Goal: Task Accomplishment & Management: Manage account settings

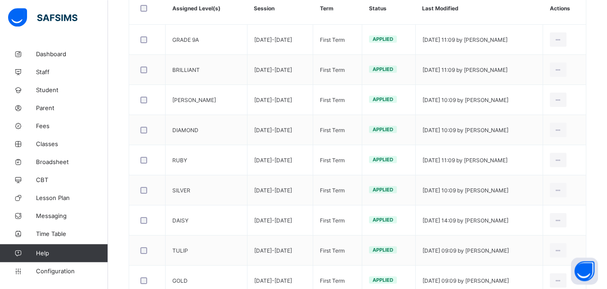
scroll to position [184, 0]
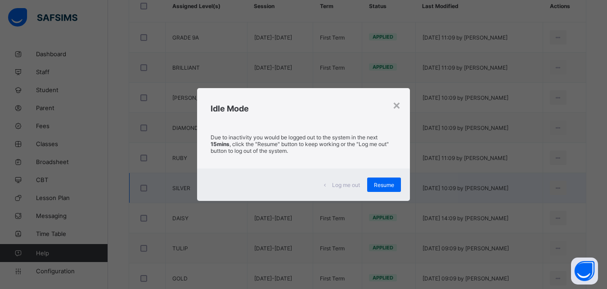
click at [390, 183] on span "Resume" at bounding box center [384, 185] width 20 height 7
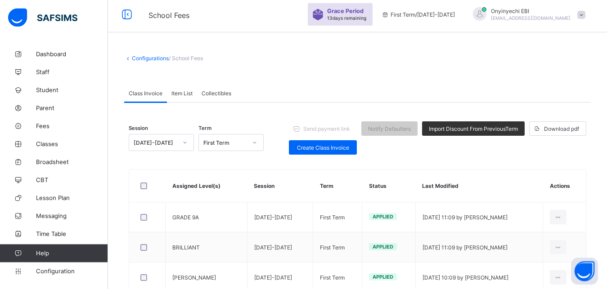
scroll to position [0, 0]
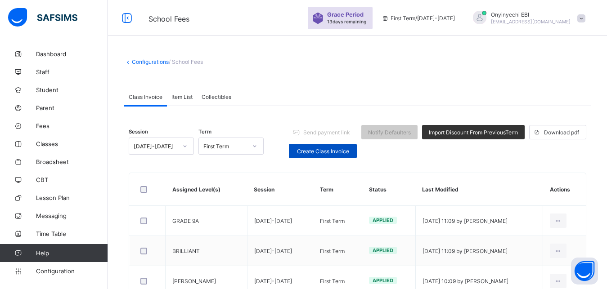
click at [336, 148] on span "Create Class Invoice" at bounding box center [323, 151] width 54 height 7
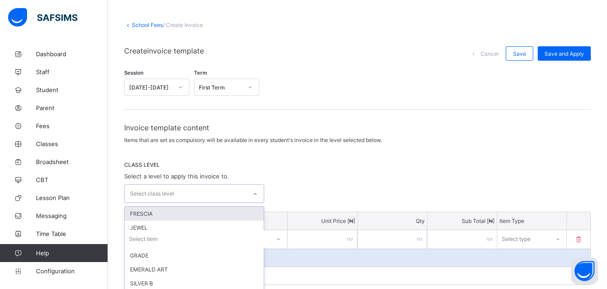
click at [254, 229] on div "Invoice template content Items that are set as compulsory will be available in …" at bounding box center [357, 279] width 466 height 312
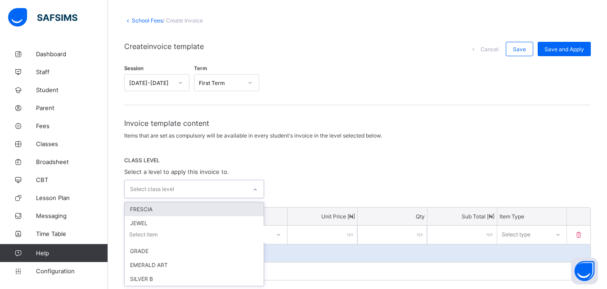
scroll to position [42, 0]
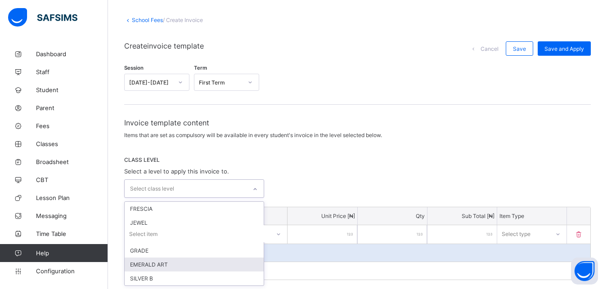
click at [213, 264] on div "EMERALD ART" at bounding box center [194, 265] width 139 height 14
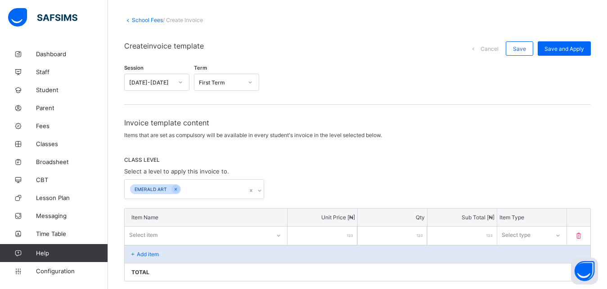
click at [380, 255] on div "Add item" at bounding box center [358, 254] width 466 height 18
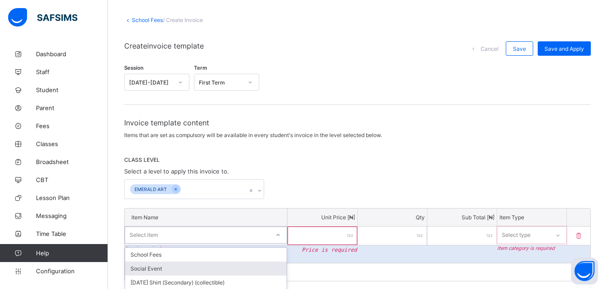
click at [195, 240] on div "option Social Event focused, 2 of 216. 216 results available. Use Up and Down t…" at bounding box center [206, 235] width 162 height 17
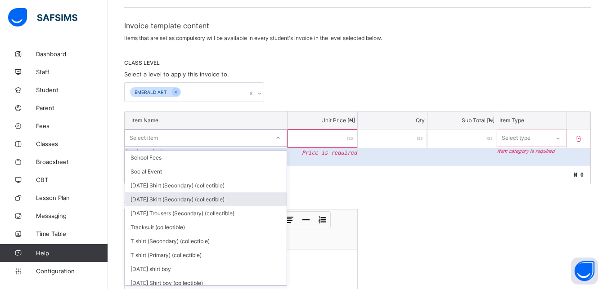
scroll to position [139, 0]
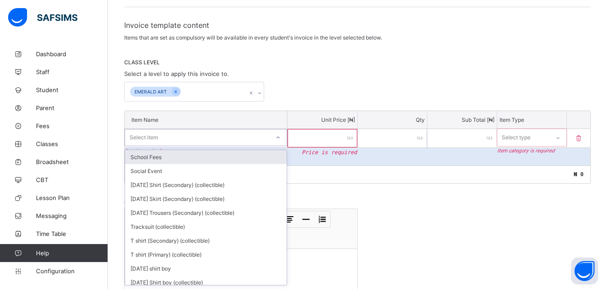
click at [223, 158] on div "School Fees" at bounding box center [205, 157] width 161 height 14
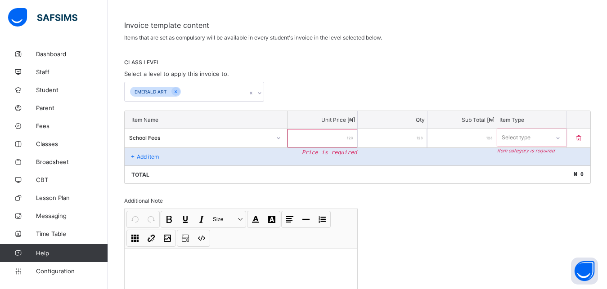
click at [344, 137] on input "number" at bounding box center [321, 138] width 69 height 18
type input "*"
type input "**"
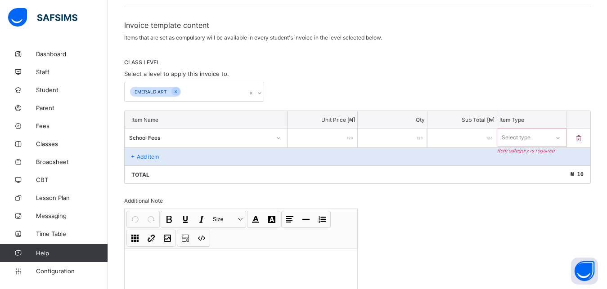
type input "***"
type input "****"
type input "*****"
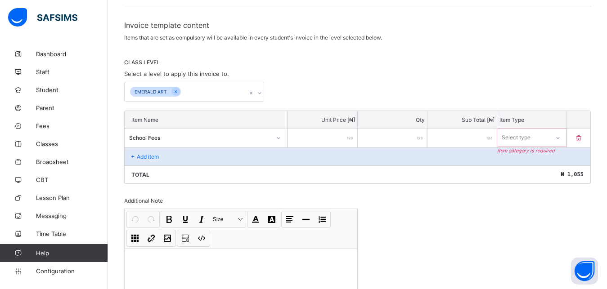
type input "*****"
type input "******"
click at [561, 139] on icon at bounding box center [557, 138] width 5 height 9
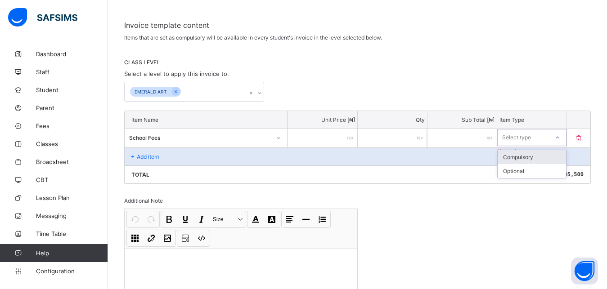
click at [547, 159] on div "Compulsory" at bounding box center [532, 157] width 68 height 14
click at [147, 153] on p "Add item" at bounding box center [148, 156] width 22 height 7
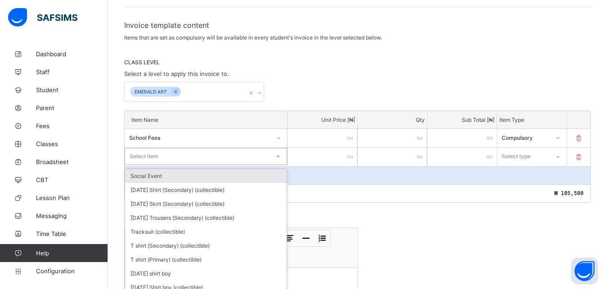
click at [280, 156] on div "Item Name Unit Price [ ₦ ] Qty Sub Total [ ₦ ] Item Type School Fees ****** * *…" at bounding box center [357, 157] width 466 height 92
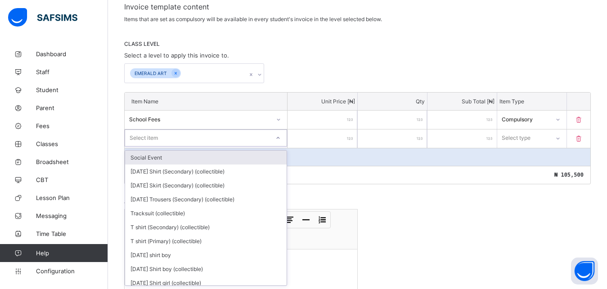
scroll to position [158, 0]
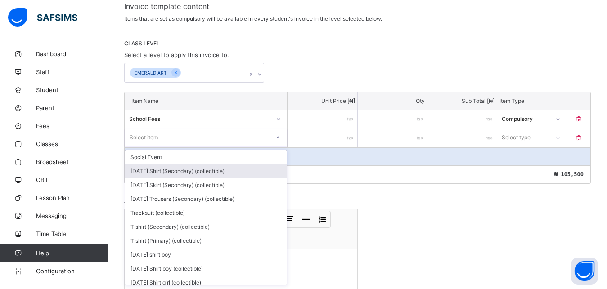
click at [206, 174] on div "[DATE] Shirt (Secondary) (collectible)" at bounding box center [205, 171] width 161 height 14
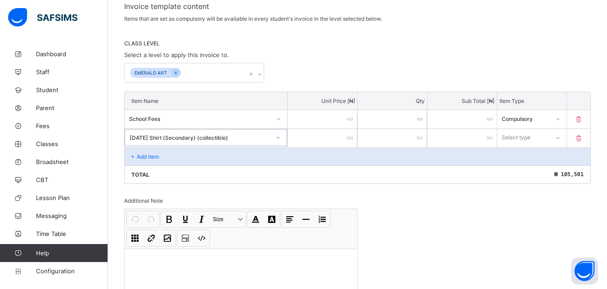
type input "*"
click at [350, 138] on input "*" at bounding box center [321, 138] width 69 height 18
type input "*"
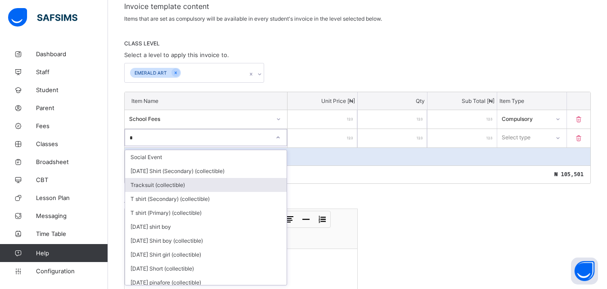
drag, startPoint x: 355, startPoint y: 215, endPoint x: 317, endPoint y: 198, distance: 41.1
click at [317, 198] on div "Additional Note Undo CTRL+ Z Redo CTRL+ Y / CTRL+SHIFT+ Z Bold CTRL+ B Underlin…" at bounding box center [240, 249] width 233 height 104
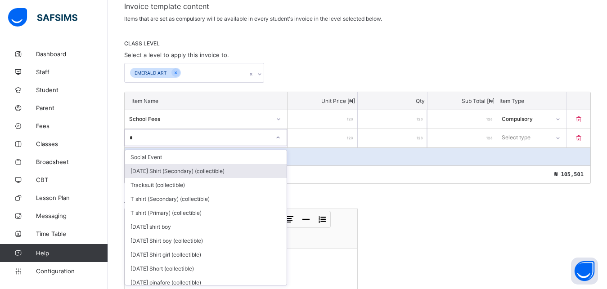
click at [152, 173] on div "[DATE] Shirt (Secondary) (collectible)" at bounding box center [205, 171] width 161 height 14
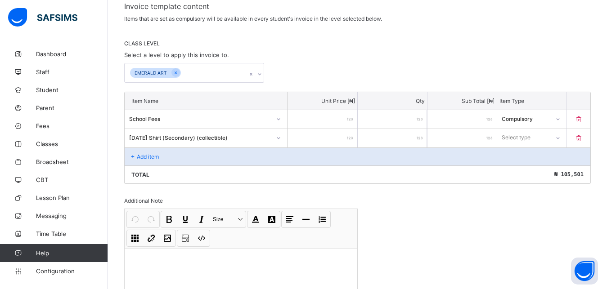
type input "*"
type input "**"
type input "****"
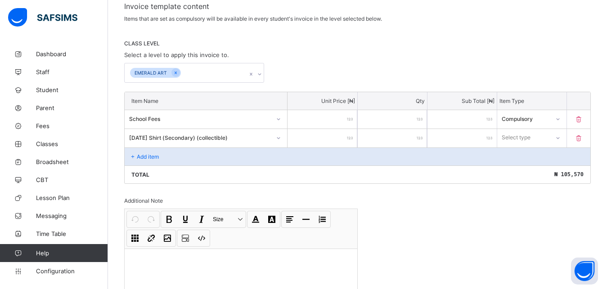
type input "****"
click at [560, 138] on icon at bounding box center [557, 138] width 3 height 2
click at [524, 169] on div "Optional" at bounding box center [532, 171] width 68 height 14
click at [148, 155] on p "Add item" at bounding box center [148, 156] width 22 height 7
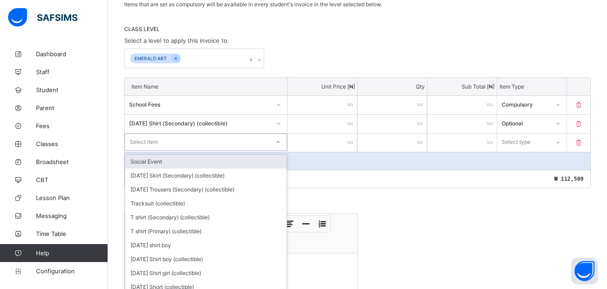
click at [277, 151] on div "option Social Event focused, 1 of 214. 214 results available. Use Up and Down t…" at bounding box center [206, 142] width 162 height 17
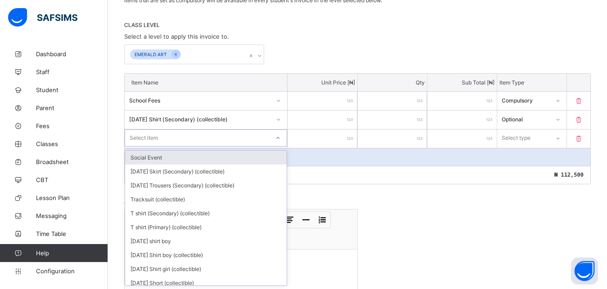
scroll to position [177, 0]
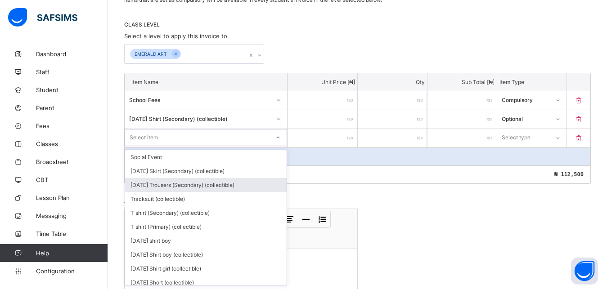
click at [226, 186] on div "[DATE] Trousers (Secondary) (collectible)" at bounding box center [205, 185] width 161 height 14
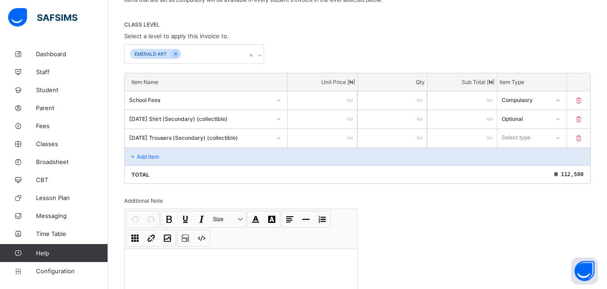
type input "*"
type input "**"
type input "****"
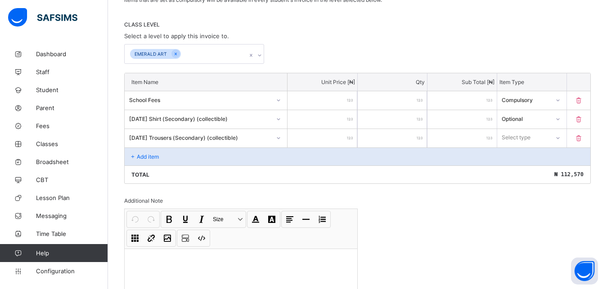
type input "****"
click at [561, 137] on icon at bounding box center [557, 138] width 5 height 9
click at [540, 170] on div "Optional" at bounding box center [532, 171] width 68 height 14
click at [150, 154] on p "Add item" at bounding box center [148, 156] width 22 height 7
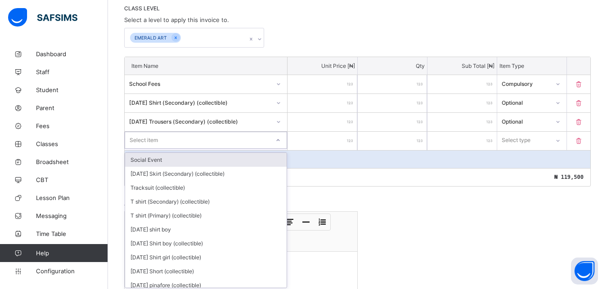
click at [283, 149] on div "option Social Event focused, 1 of 213. 213 results available. Use Up and Down t…" at bounding box center [206, 140] width 162 height 17
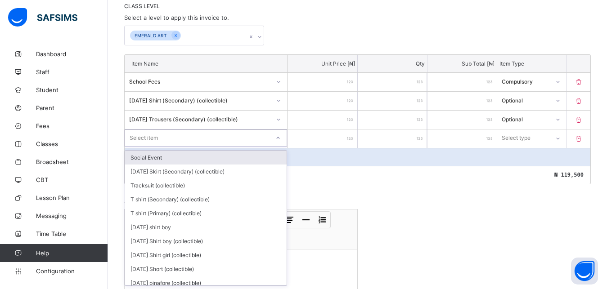
scroll to position [196, 0]
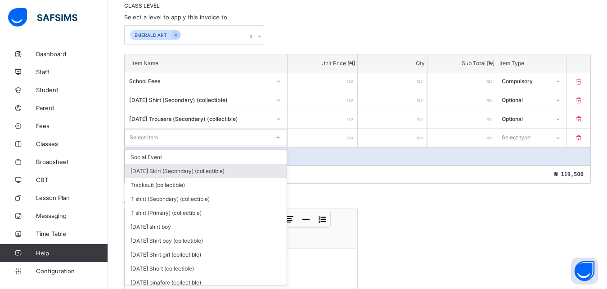
click at [207, 171] on div "[DATE] Skirt (Secondary) (collectible)" at bounding box center [205, 171] width 161 height 14
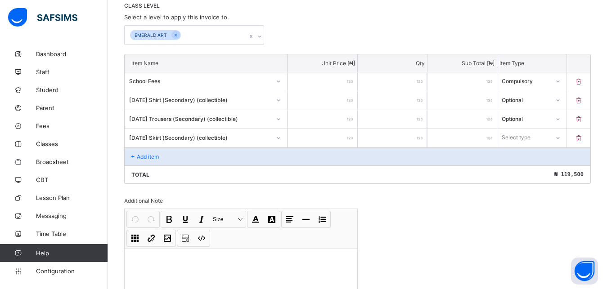
type input "*"
type input "**"
type input "***"
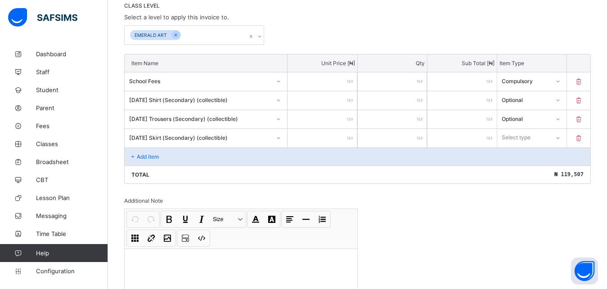
type input "***"
type input "****"
click at [560, 139] on icon at bounding box center [557, 137] width 5 height 9
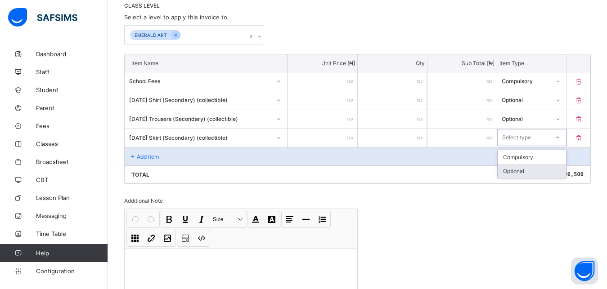
click at [520, 168] on div "Optional" at bounding box center [532, 171] width 68 height 14
click at [135, 155] on icon at bounding box center [133, 156] width 8 height 7
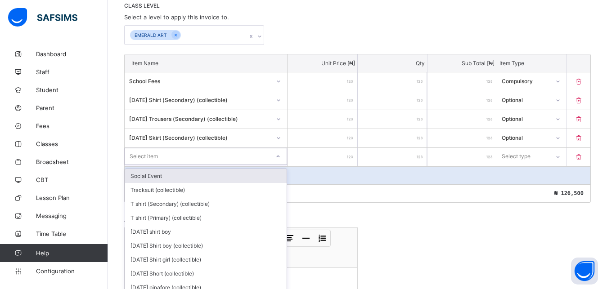
click at [278, 157] on div "Item Name Unit Price [ ₦ ] Qty Sub Total [ ₦ ] Item Type School Fees ****** * *…" at bounding box center [357, 128] width 466 height 149
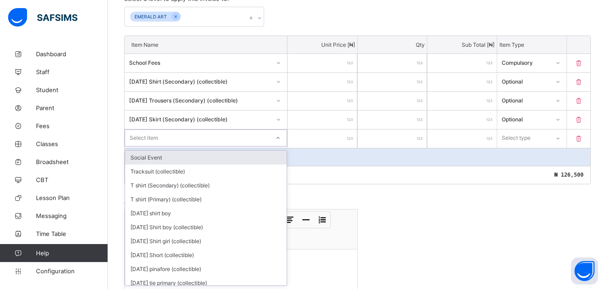
scroll to position [215, 0]
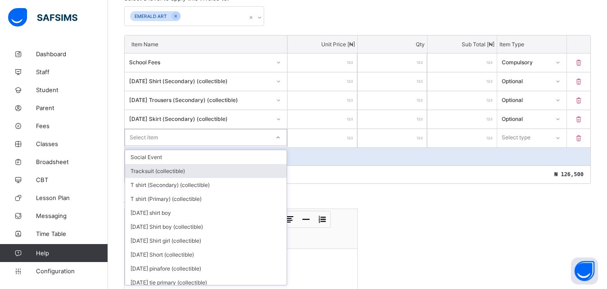
click at [224, 173] on div "Tracksuit (collectible)" at bounding box center [205, 171] width 161 height 14
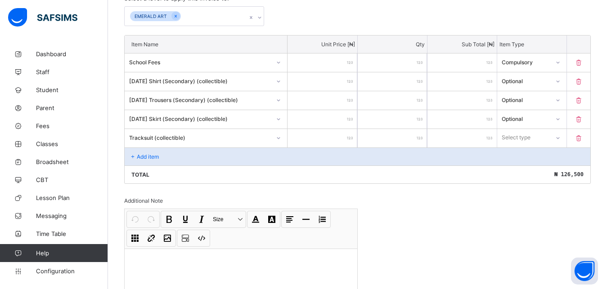
type input "*"
type input "**"
type input "****"
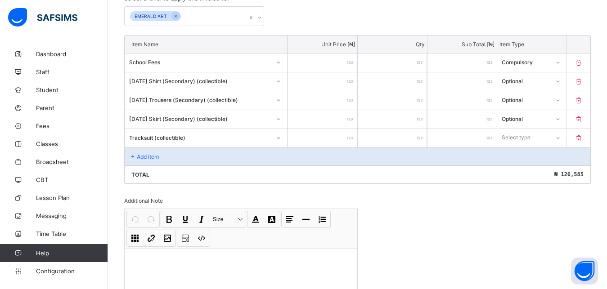
type input "****"
click at [561, 139] on icon at bounding box center [557, 138] width 5 height 9
click at [528, 175] on div "Optional" at bounding box center [532, 171] width 68 height 14
click at [139, 153] on div "Add item" at bounding box center [358, 157] width 466 height 18
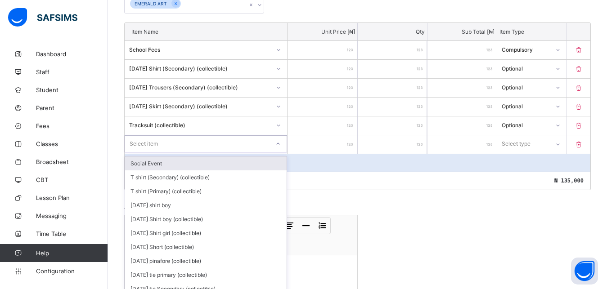
click at [283, 154] on div "Item Name Unit Price [ ₦ ] Qty Sub Total [ ₦ ] Item Type School Fees ****** * *…" at bounding box center [357, 106] width 466 height 168
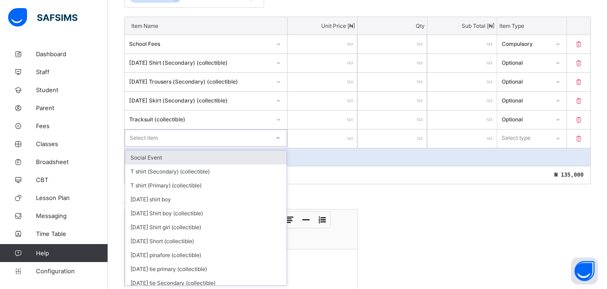
scroll to position [234, 0]
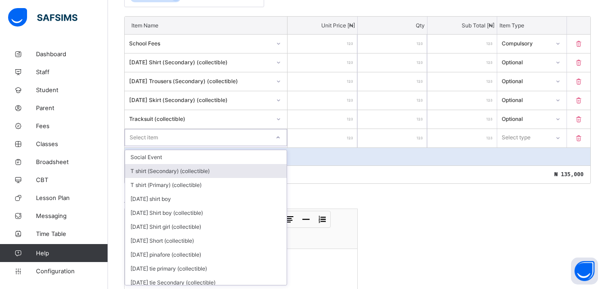
click at [239, 170] on div "T shirt (Secondary) (collectible)" at bounding box center [205, 171] width 161 height 14
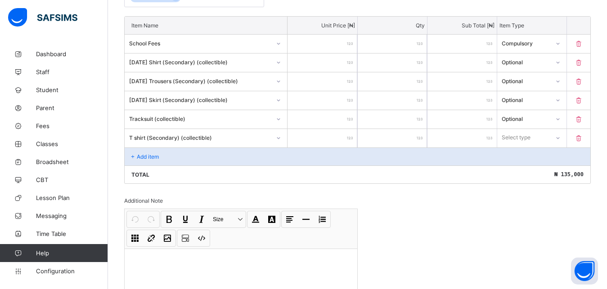
type input "*"
type input "**"
type input "****"
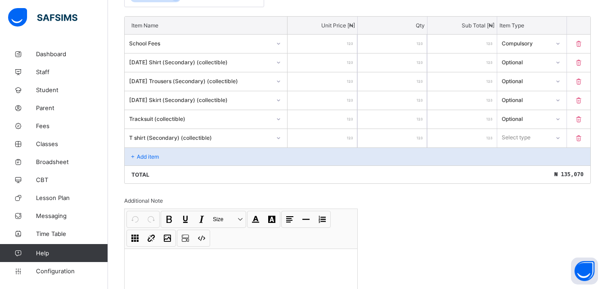
type input "****"
click at [561, 138] on icon at bounding box center [557, 138] width 5 height 9
click at [518, 171] on div "Optional" at bounding box center [532, 171] width 68 height 14
click at [150, 157] on p "Add item" at bounding box center [148, 156] width 22 height 7
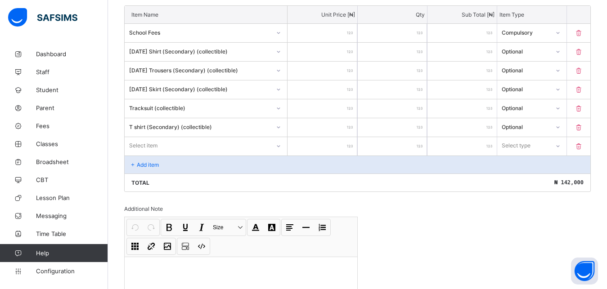
click at [281, 154] on div "Item Name Unit Price [ ₦ ] Qty Sub Total [ ₦ ] Item Type School Fees ****** * *…" at bounding box center [357, 98] width 466 height 187
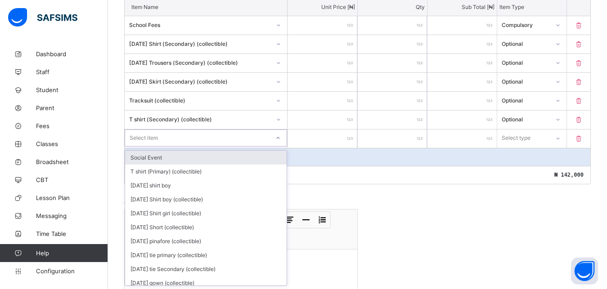
scroll to position [253, 0]
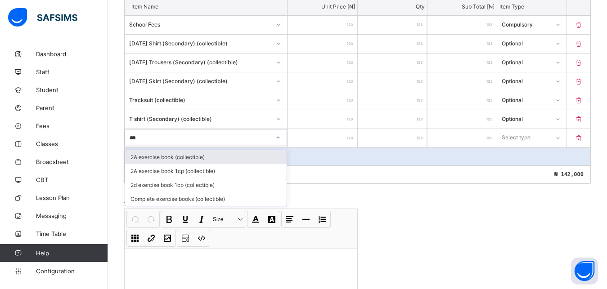
type input "****"
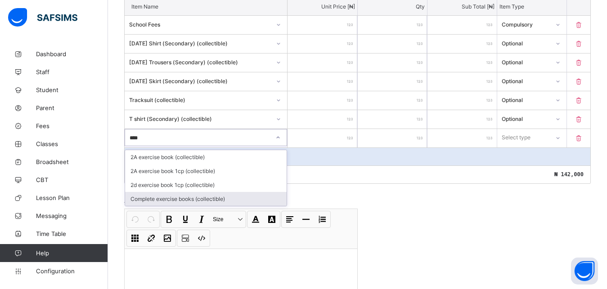
click at [226, 201] on div "Complete exercise books (collectible)" at bounding box center [205, 199] width 161 height 14
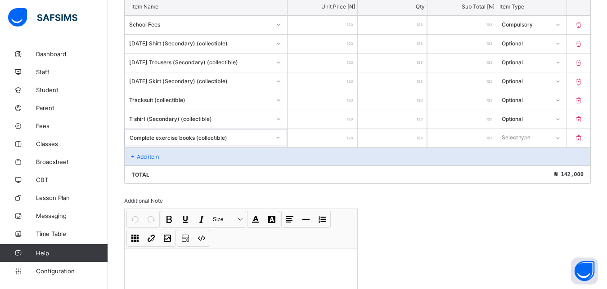
type input "*"
click at [347, 137] on input "*" at bounding box center [321, 138] width 69 height 18
type input "*"
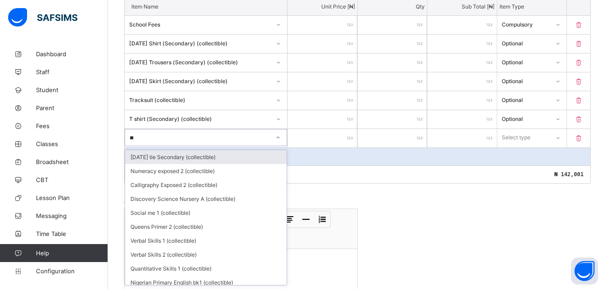
type input "**"
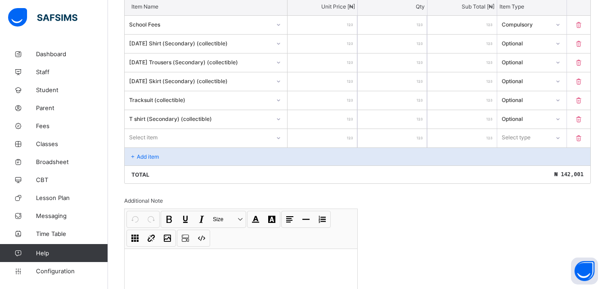
drag, startPoint x: 411, startPoint y: 173, endPoint x: 345, endPoint y: 159, distance: 67.1
click at [402, 173] on div "Total ₦ 142,001" at bounding box center [358, 175] width 466 height 18
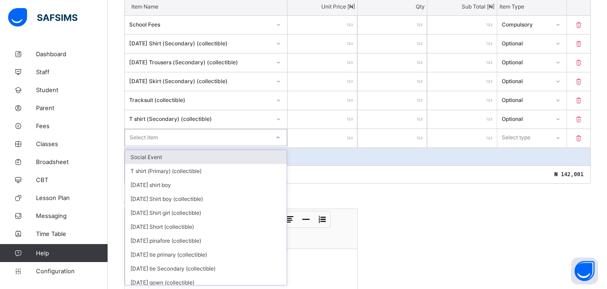
click at [281, 138] on icon at bounding box center [277, 137] width 5 height 9
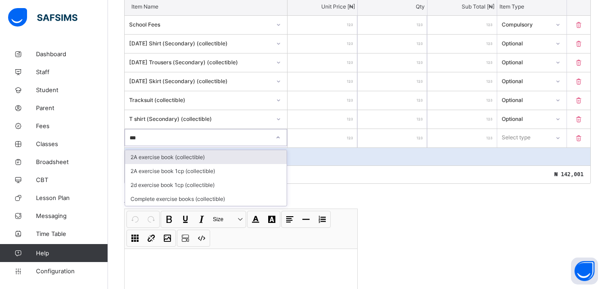
type input "****"
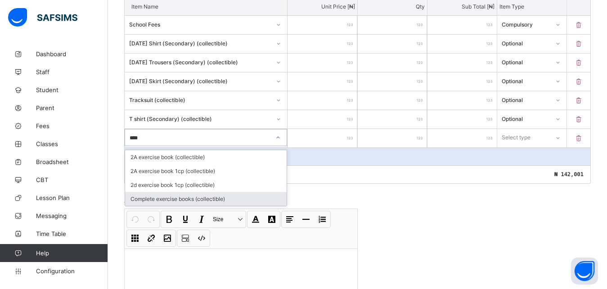
click at [231, 197] on div "Complete exercise books (collectible)" at bounding box center [205, 199] width 161 height 14
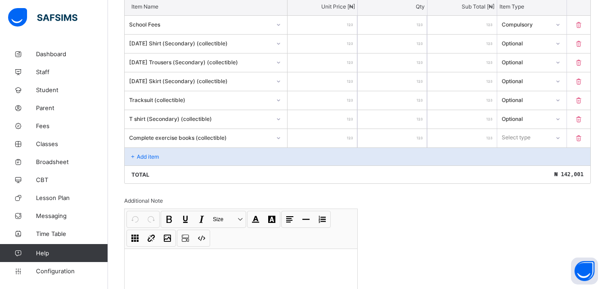
type input "**"
type input "***"
type input "****"
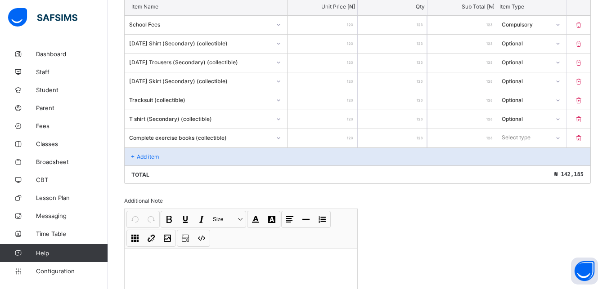
type input "****"
type input "*****"
click at [560, 139] on icon at bounding box center [557, 137] width 5 height 9
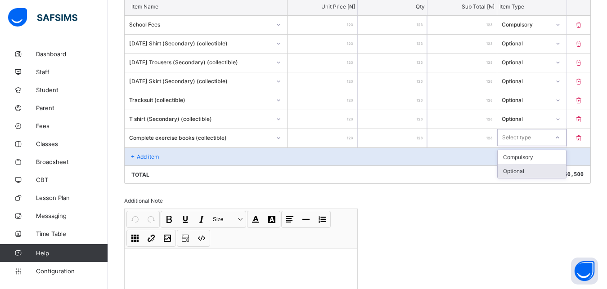
click at [525, 170] on div "Optional" at bounding box center [532, 171] width 68 height 14
click at [525, 188] on div "Invoice template content Items that are set as compulsory will be available in …" at bounding box center [357, 120] width 466 height 426
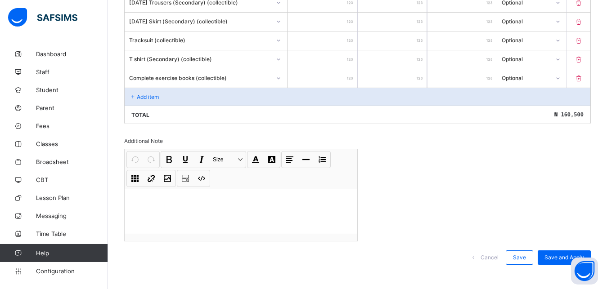
scroll to position [319, 0]
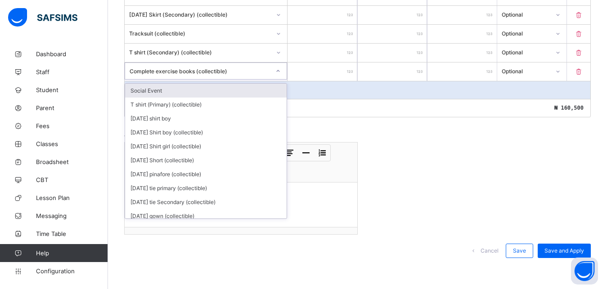
click at [281, 72] on icon at bounding box center [277, 71] width 5 height 9
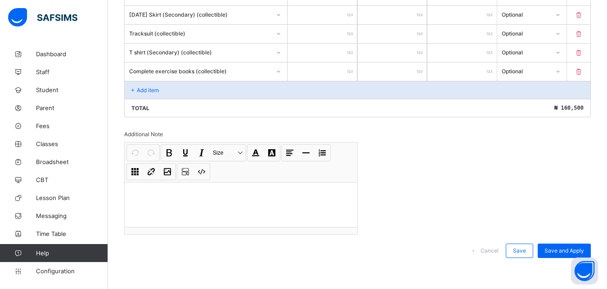
click at [370, 126] on div "Invoice template content Items that are set as compulsory will be available in …" at bounding box center [357, 54] width 466 height 426
click at [145, 89] on p "Add item" at bounding box center [148, 90] width 22 height 7
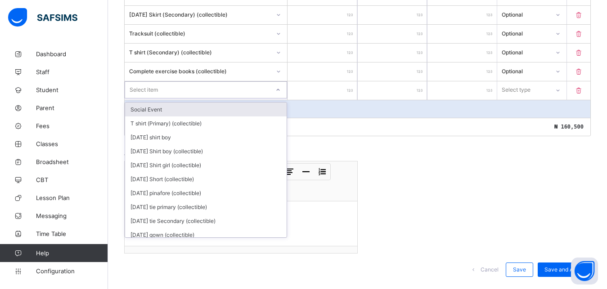
click at [280, 90] on icon at bounding box center [277, 89] width 5 height 9
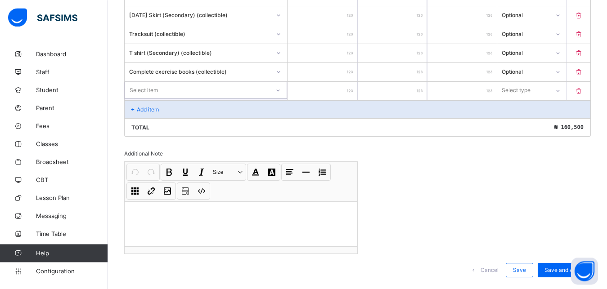
scroll to position [338, 0]
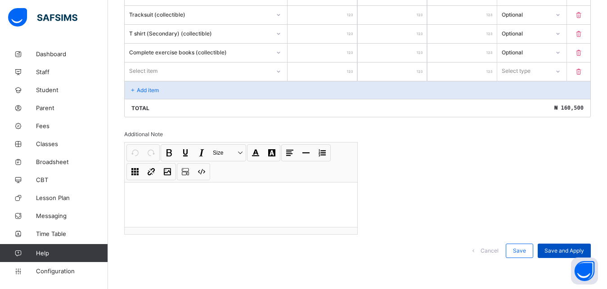
click at [570, 250] on span "Save and Apply" at bounding box center [564, 250] width 40 height 7
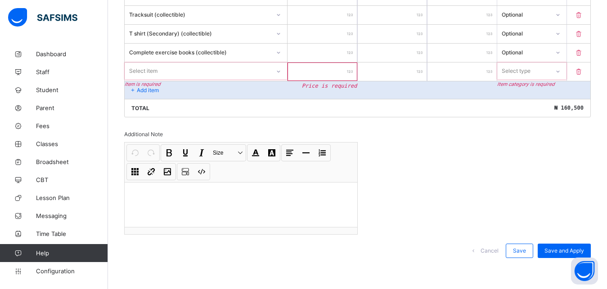
click at [281, 71] on icon at bounding box center [278, 71] width 5 height 9
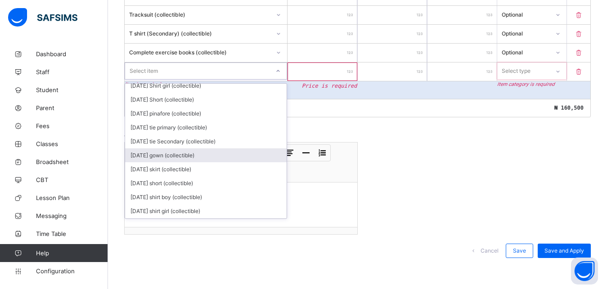
scroll to position [182, 0]
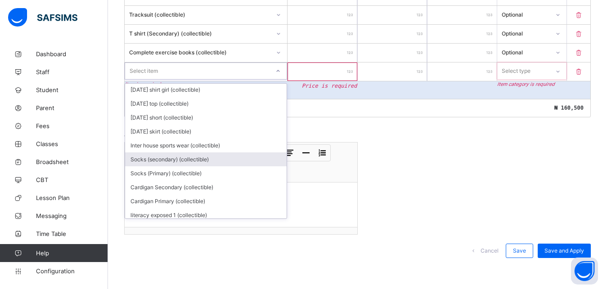
click at [236, 161] on div "Socks (secondary) (collectible)" at bounding box center [205, 159] width 161 height 14
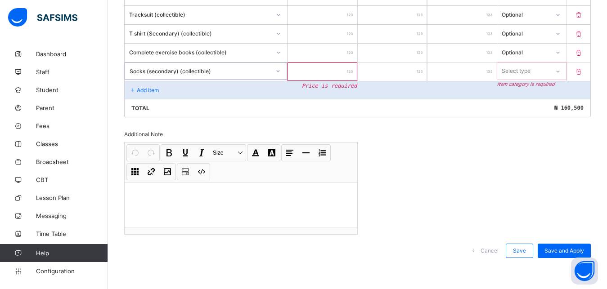
type input "*"
click at [349, 71] on input "*" at bounding box center [321, 72] width 69 height 18
type input "*"
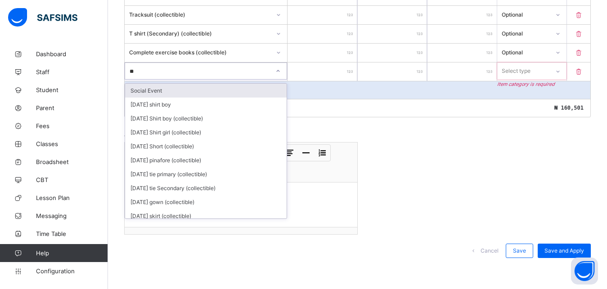
type input "***"
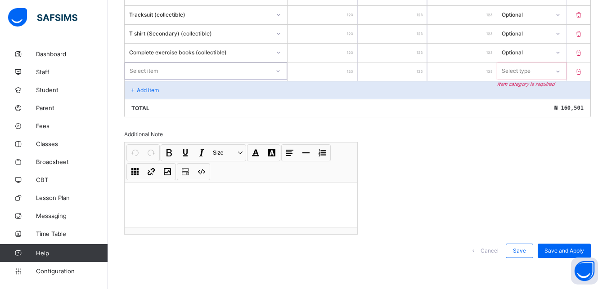
click at [157, 68] on div "Select item" at bounding box center [197, 71] width 144 height 13
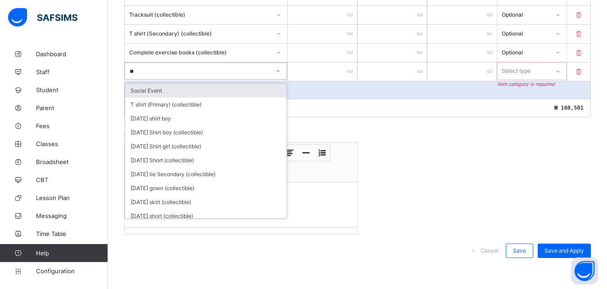
type input "***"
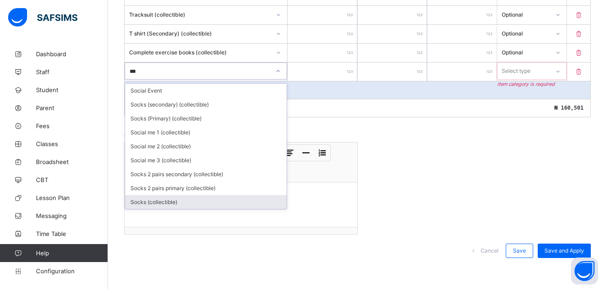
click at [153, 199] on div "Socks (collectible)" at bounding box center [205, 202] width 161 height 14
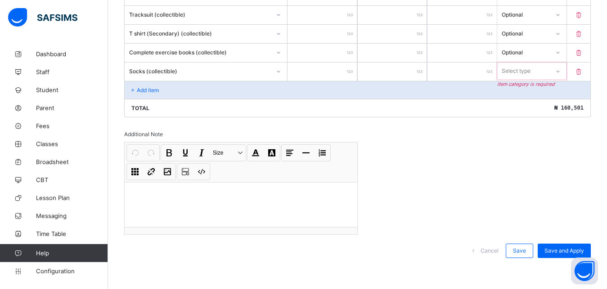
type input "***"
type input "****"
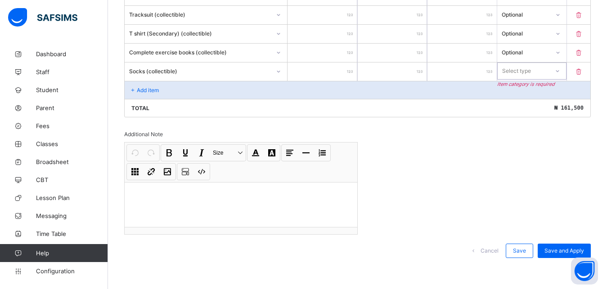
click at [560, 72] on icon at bounding box center [557, 71] width 5 height 9
click at [543, 102] on div "Optional" at bounding box center [532, 105] width 68 height 14
click at [147, 87] on p "Add item" at bounding box center [148, 90] width 22 height 7
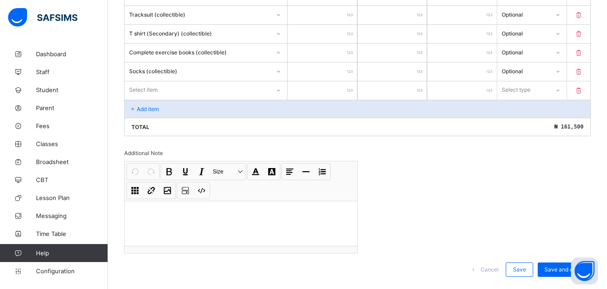
type input "*"
click at [417, 70] on input "*" at bounding box center [392, 72] width 69 height 18
type input "****"
click at [416, 70] on input "*" at bounding box center [392, 72] width 69 height 18
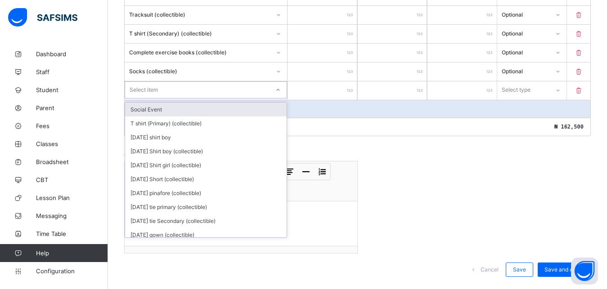
click at [281, 89] on icon at bounding box center [277, 89] width 5 height 9
type input "***"
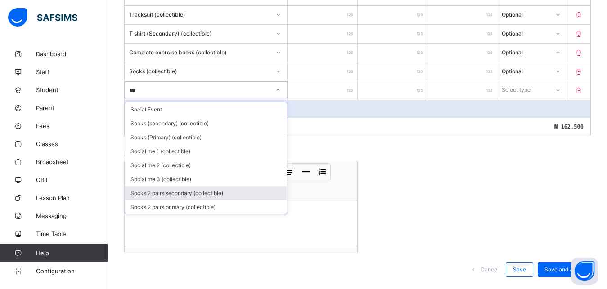
click at [187, 196] on div "Socks 2 pairs secondary (collectible)" at bounding box center [205, 193] width 161 height 14
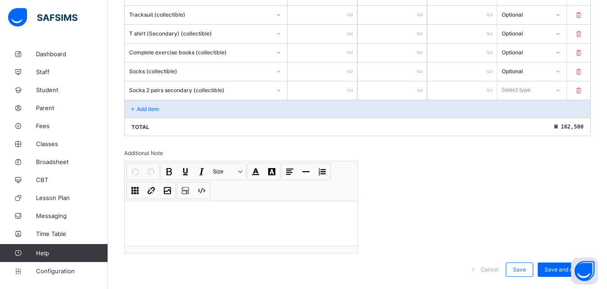
click at [350, 91] on div at bounding box center [321, 90] width 69 height 18
type input "*"
click at [348, 87] on input "*" at bounding box center [321, 90] width 69 height 18
type input "*"
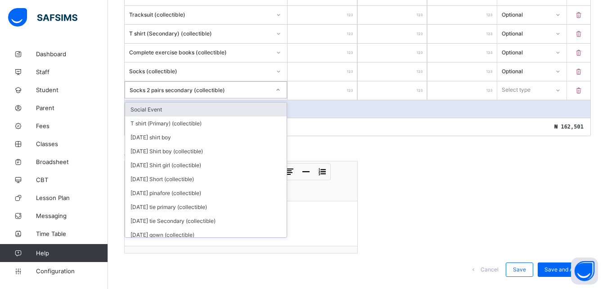
click at [210, 85] on div "Socks 2 pairs secondary (collectible)" at bounding box center [197, 90] width 144 height 13
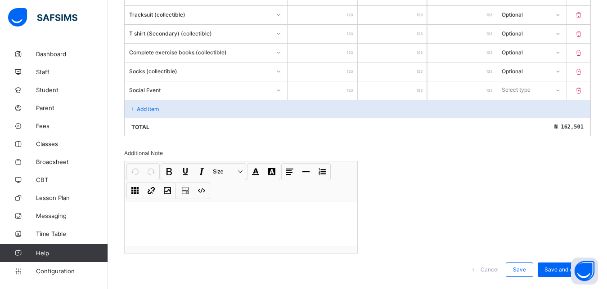
type input "**"
type input "****"
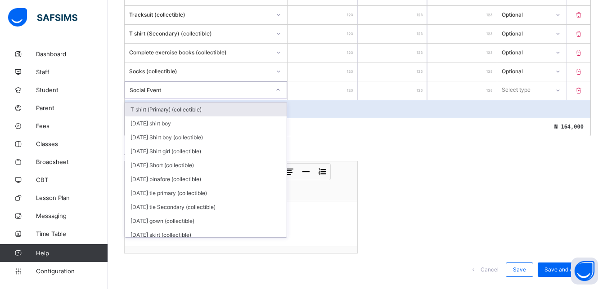
click at [280, 90] on icon at bounding box center [278, 90] width 3 height 2
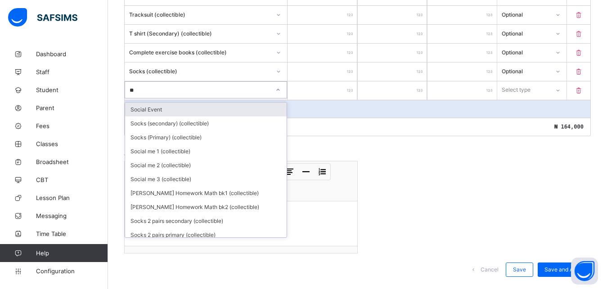
type input "***"
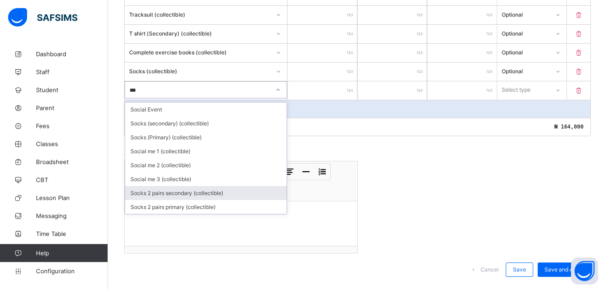
click at [161, 194] on div "Socks 2 pairs secondary (collectible)" at bounding box center [205, 193] width 161 height 14
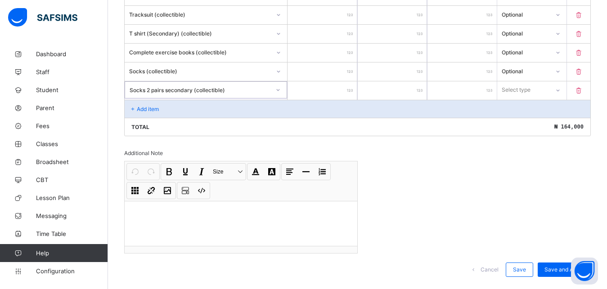
click at [560, 90] on icon at bounding box center [557, 91] width 3 height 2
click at [529, 124] on div "Optional" at bounding box center [532, 124] width 68 height 14
drag, startPoint x: 552, startPoint y: 266, endPoint x: 561, endPoint y: 265, distance: 9.0
click at [553, 266] on div "Save and Apply" at bounding box center [564, 270] width 53 height 14
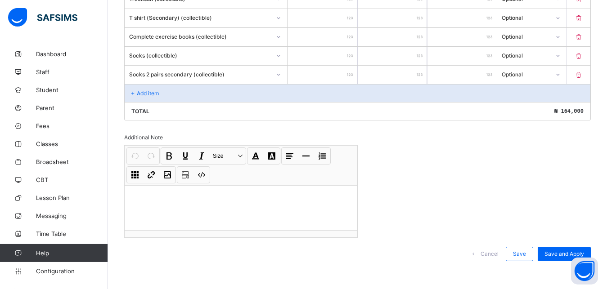
scroll to position [357, 0]
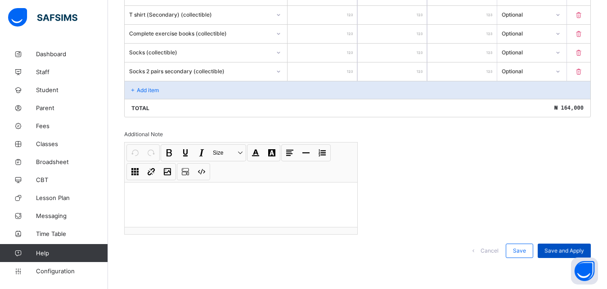
click at [573, 248] on div "Save and Apply" at bounding box center [564, 251] width 53 height 14
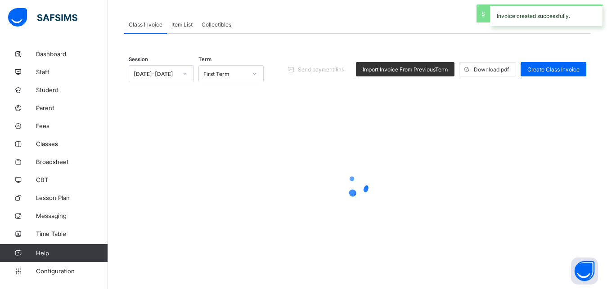
scroll to position [58, 0]
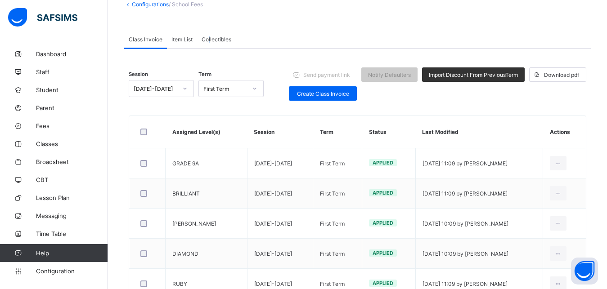
click at [210, 36] on div "Collectibles" at bounding box center [216, 39] width 39 height 18
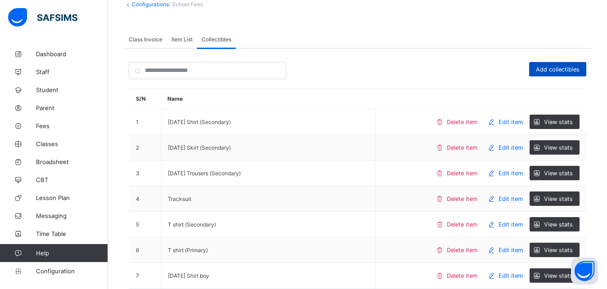
click at [567, 69] on span "Add collectibles" at bounding box center [558, 69] width 44 height 7
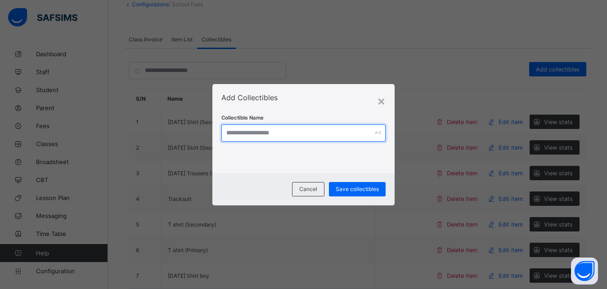
click at [316, 136] on input "text" at bounding box center [303, 133] width 164 height 17
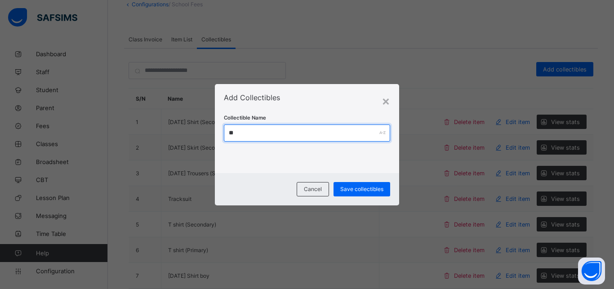
type input "*"
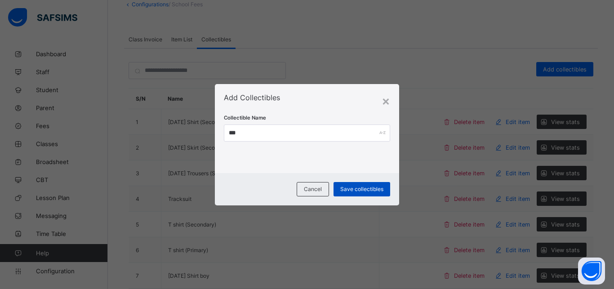
click at [360, 189] on span "Save collectibles" at bounding box center [362, 189] width 43 height 7
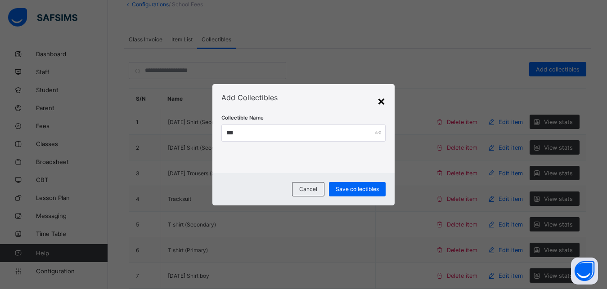
click at [384, 102] on div "×" at bounding box center [381, 100] width 9 height 15
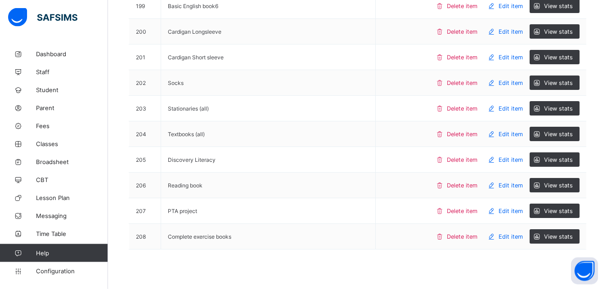
scroll to position [5252, 0]
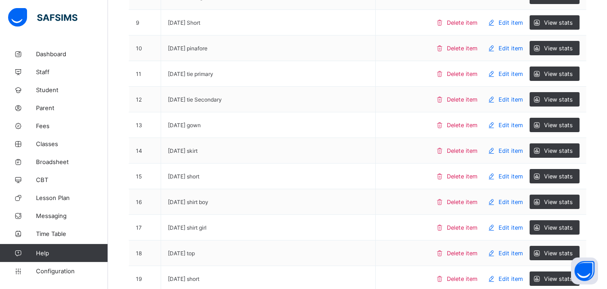
scroll to position [0, 0]
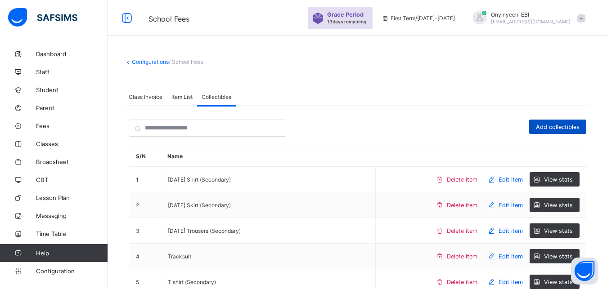
click at [550, 125] on span "Add collectibles" at bounding box center [558, 127] width 44 height 7
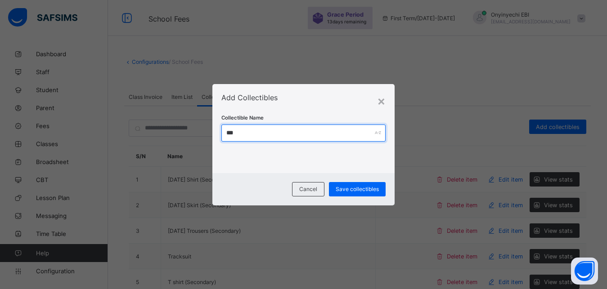
drag, startPoint x: 235, startPoint y: 135, endPoint x: 230, endPoint y: 142, distance: 9.0
click at [237, 133] on input "***" at bounding box center [303, 133] width 164 height 17
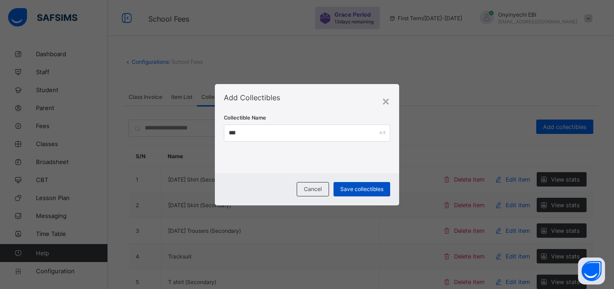
click at [360, 187] on span "Save collectibles" at bounding box center [362, 189] width 43 height 7
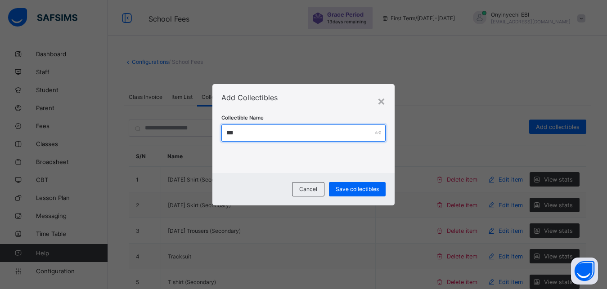
click at [233, 130] on input "***" at bounding box center [303, 133] width 164 height 17
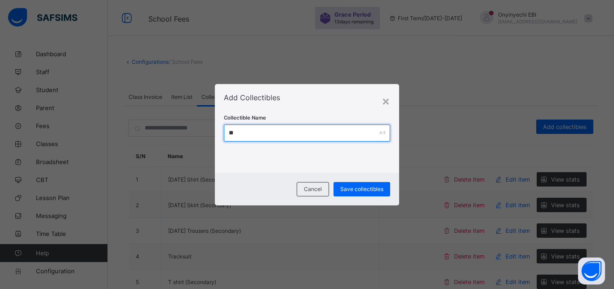
type input "*"
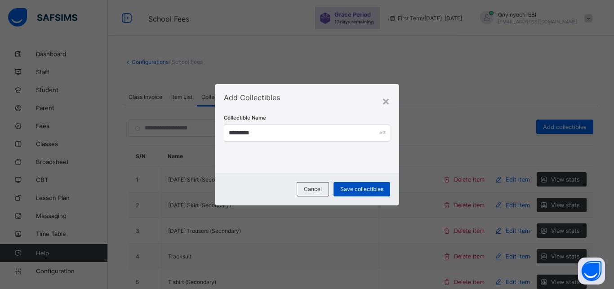
click at [347, 186] on span "Save collectibles" at bounding box center [362, 189] width 43 height 7
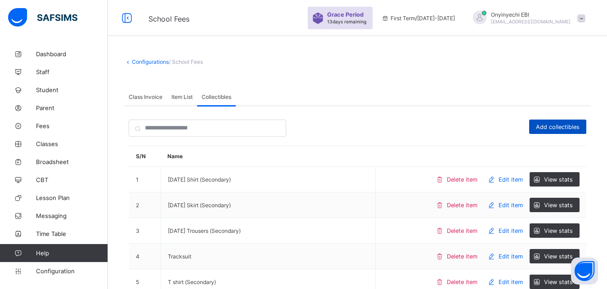
click at [571, 126] on span "Add collectibles" at bounding box center [558, 127] width 44 height 7
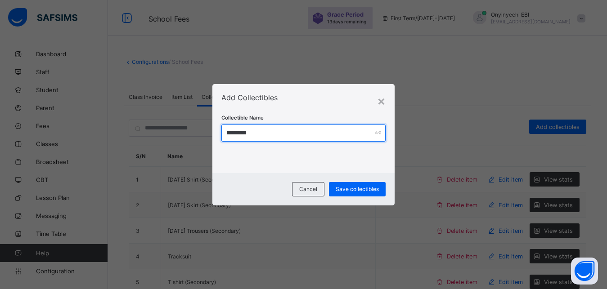
click at [227, 130] on input "*********" at bounding box center [303, 133] width 164 height 17
click at [229, 130] on input "*********" at bounding box center [303, 133] width 164 height 17
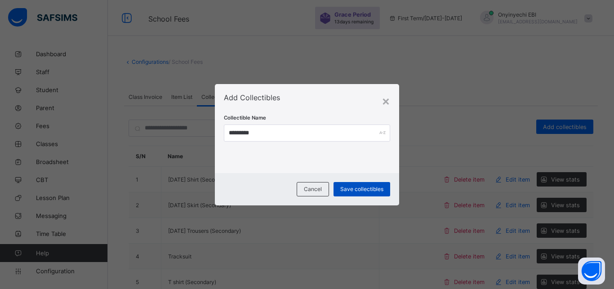
click at [357, 184] on div "Save collectibles" at bounding box center [362, 189] width 57 height 14
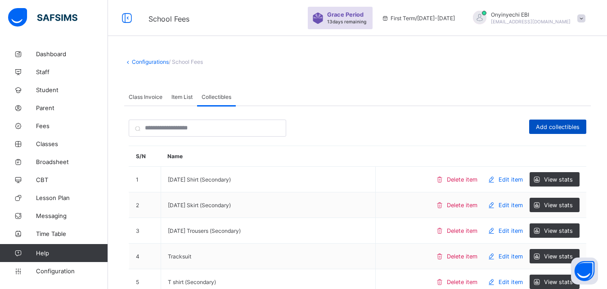
click at [557, 124] on span "Add collectibles" at bounding box center [558, 127] width 44 height 7
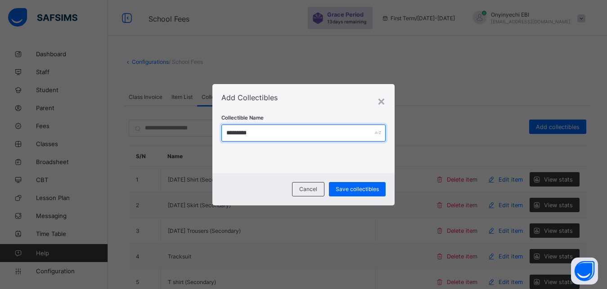
click at [228, 131] on input "*********" at bounding box center [303, 133] width 164 height 17
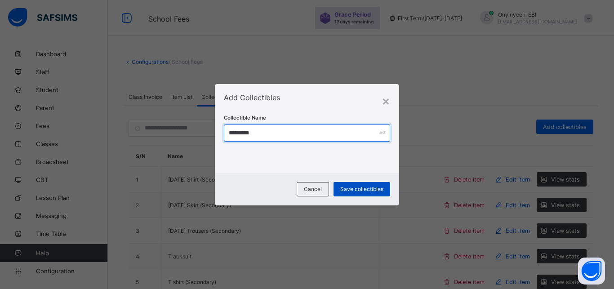
type input "*********"
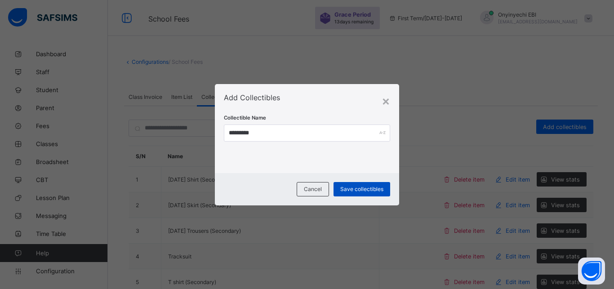
click at [370, 189] on span "Save collectibles" at bounding box center [362, 189] width 43 height 7
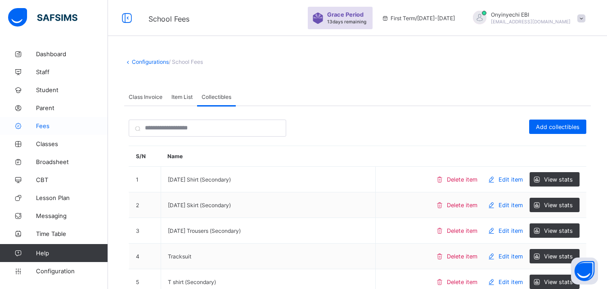
click at [50, 126] on span "Fees" at bounding box center [72, 125] width 72 height 7
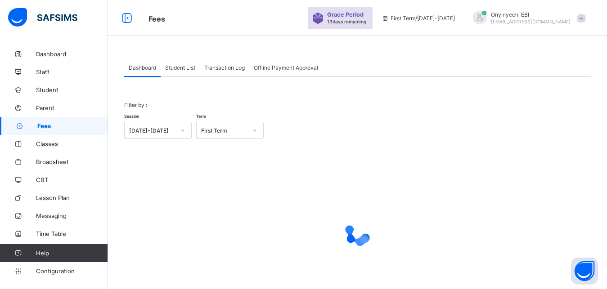
click at [187, 62] on div "Student List" at bounding box center [180, 67] width 39 height 18
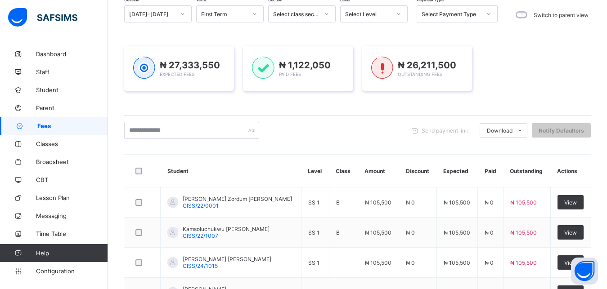
scroll to position [115, 0]
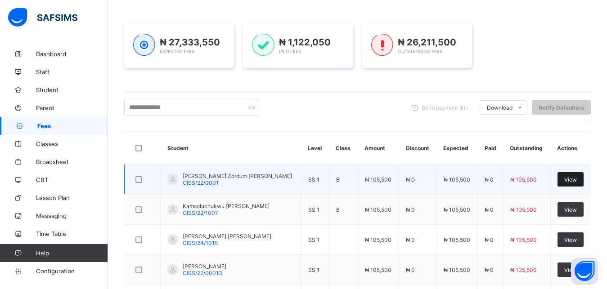
click at [569, 175] on div "View" at bounding box center [570, 179] width 26 height 14
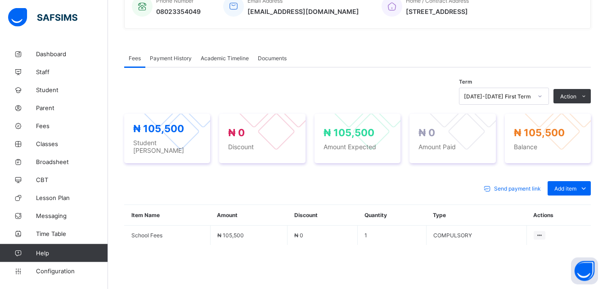
scroll to position [240, 0]
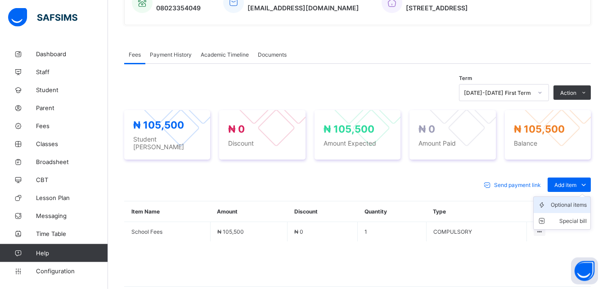
click at [570, 201] on div "Optional items" at bounding box center [569, 205] width 36 height 9
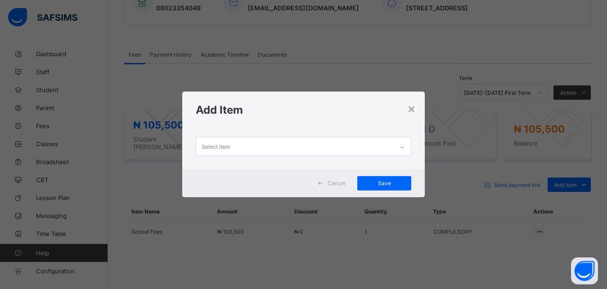
scroll to position [0, 0]
click at [236, 144] on div "Select item" at bounding box center [295, 147] width 198 height 18
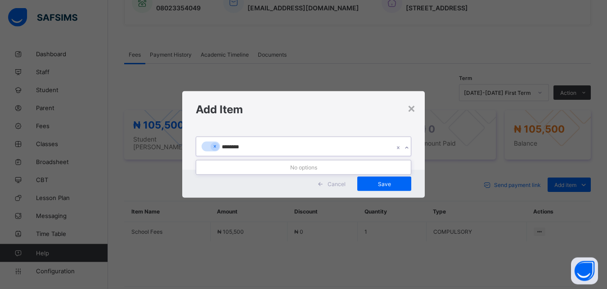
type input "*********"
click at [408, 147] on icon at bounding box center [406, 148] width 5 height 9
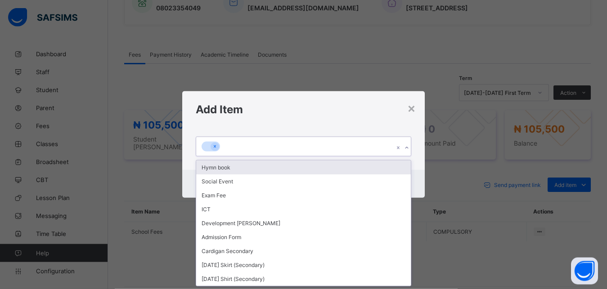
click at [408, 147] on icon at bounding box center [406, 148] width 5 height 9
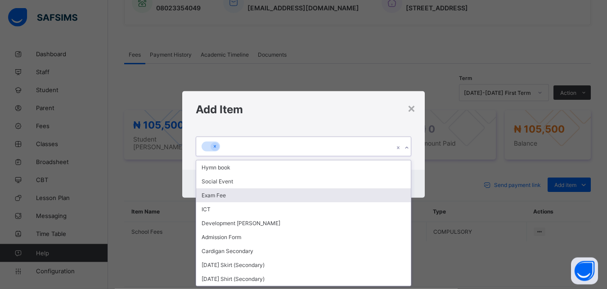
click at [216, 194] on div "Exam Fee" at bounding box center [303, 195] width 215 height 14
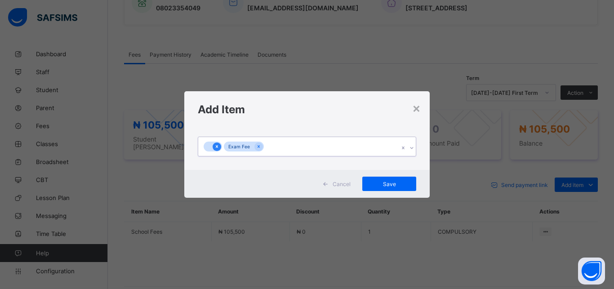
click at [215, 146] on icon at bounding box center [217, 147] width 5 height 6
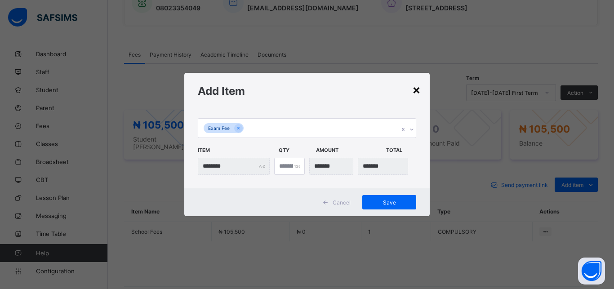
click at [415, 90] on div "×" at bounding box center [417, 89] width 9 height 15
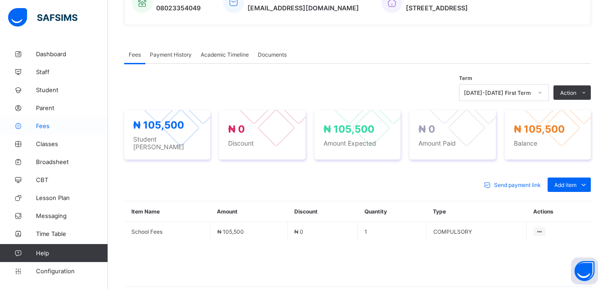
click at [48, 124] on span "Fees" at bounding box center [72, 125] width 72 height 7
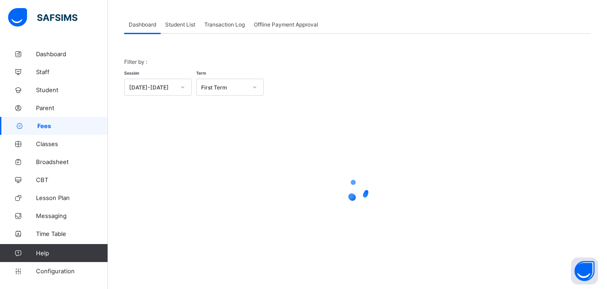
scroll to position [43, 0]
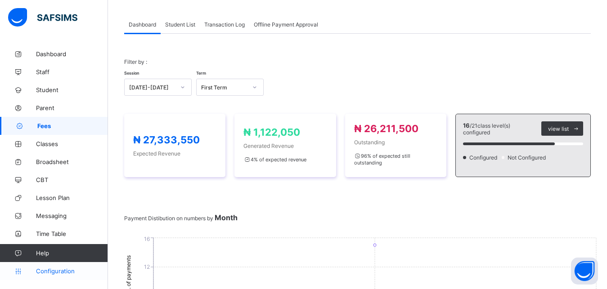
click at [54, 266] on link "Configuration" at bounding box center [54, 271] width 108 height 18
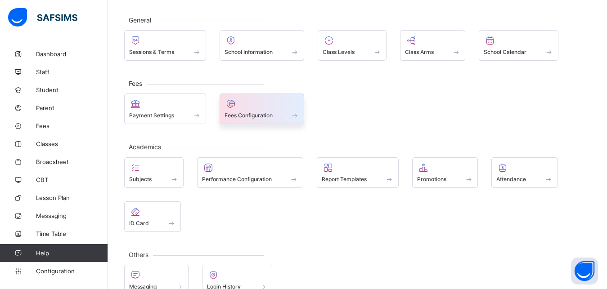
click at [238, 108] on div at bounding box center [261, 104] width 75 height 11
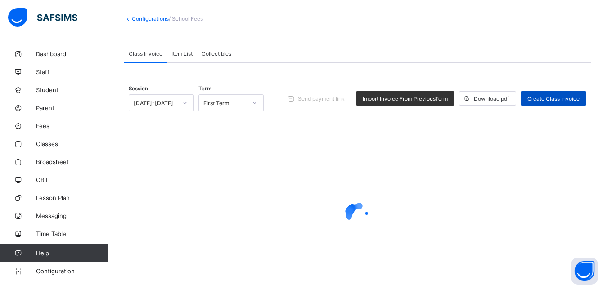
click at [565, 96] on span "Create Class Invoice" at bounding box center [553, 98] width 52 height 7
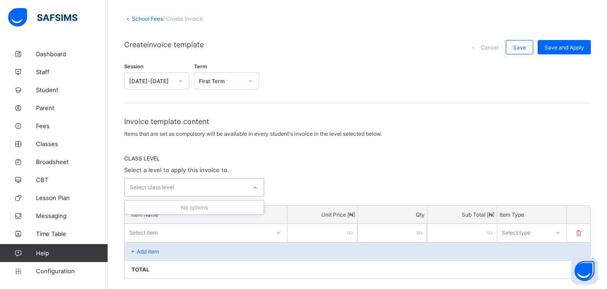
click at [258, 187] on icon at bounding box center [254, 188] width 5 height 9
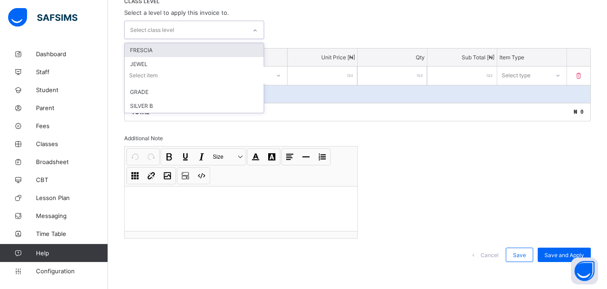
scroll to position [204, 0]
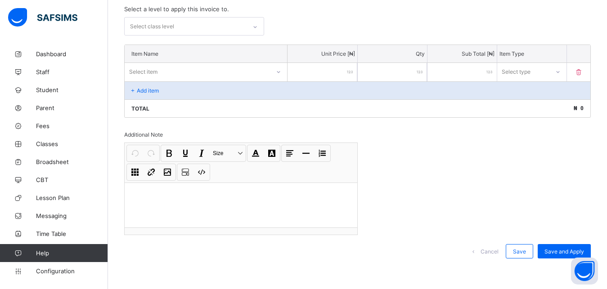
drag, startPoint x: 495, startPoint y: 152, endPoint x: 511, endPoint y: 97, distance: 57.2
click at [495, 151] on div "Invoice template content Items that are set as compulsory will be available in …" at bounding box center [357, 112] width 466 height 312
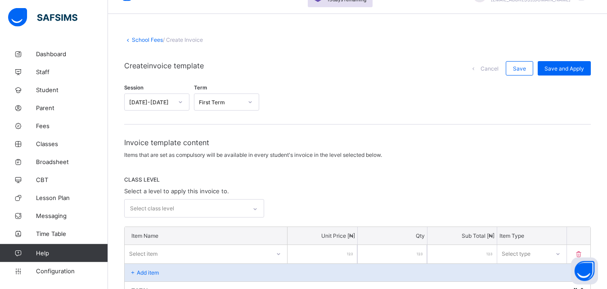
scroll to position [21, 0]
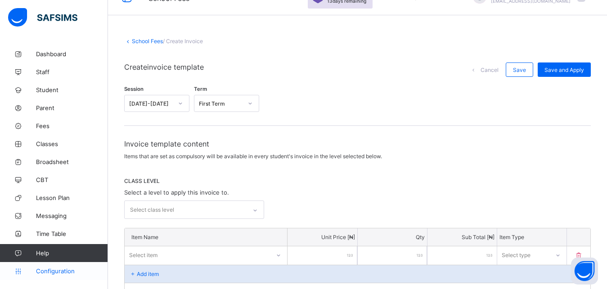
click at [69, 269] on span "Configuration" at bounding box center [72, 271] width 72 height 7
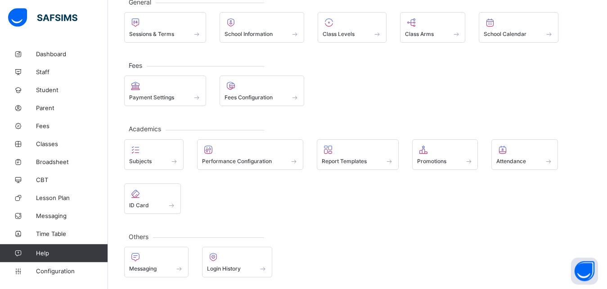
scroll to position [63, 0]
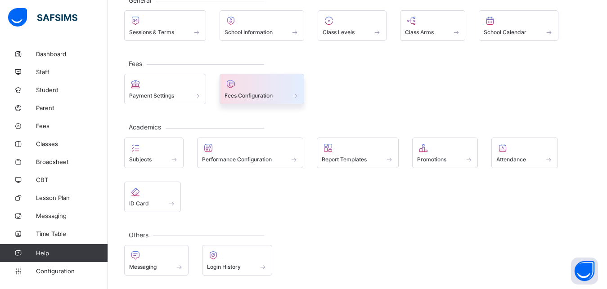
click at [258, 94] on span "Fees Configuration" at bounding box center [248, 95] width 48 height 7
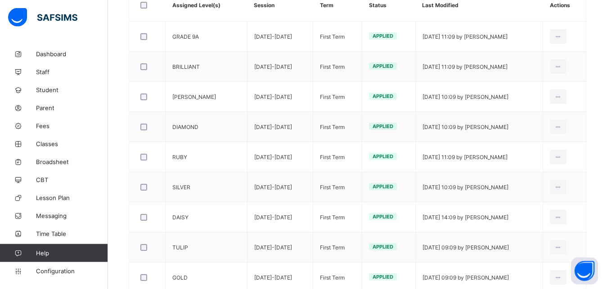
scroll to position [195, 0]
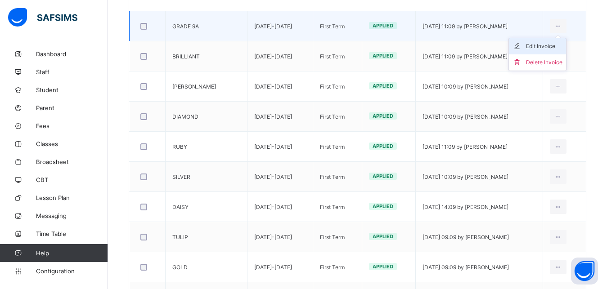
click at [552, 48] on div "Edit Invoice" at bounding box center [544, 46] width 36 height 9
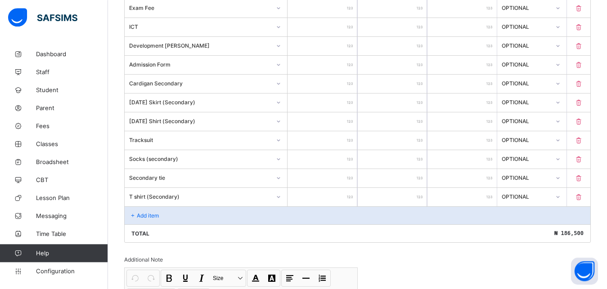
scroll to position [358, 0]
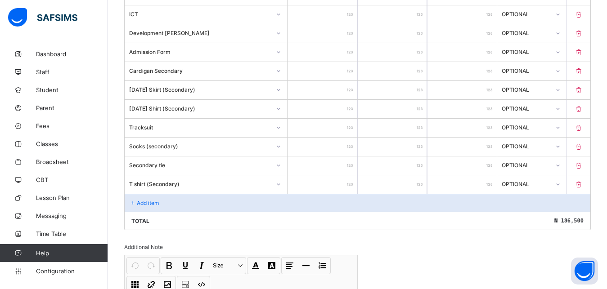
click at [135, 201] on icon at bounding box center [133, 203] width 8 height 7
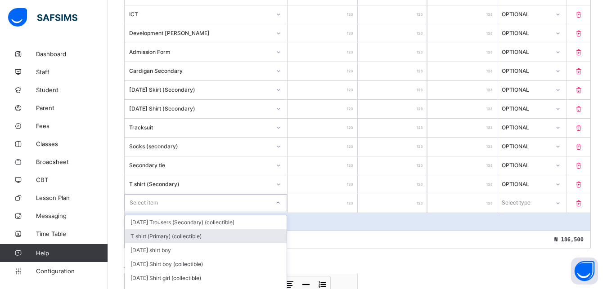
click at [205, 204] on div "option T shirt (Primary) (collectible) focused, 2 of 204. 204 results available…" at bounding box center [206, 202] width 162 height 17
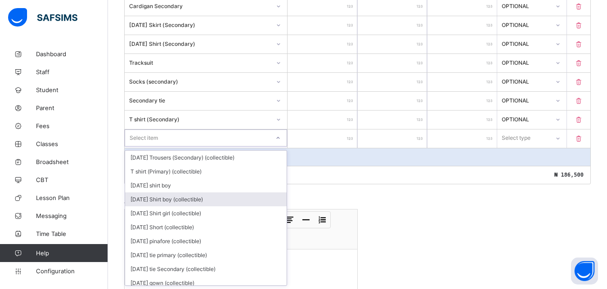
scroll to position [423, 0]
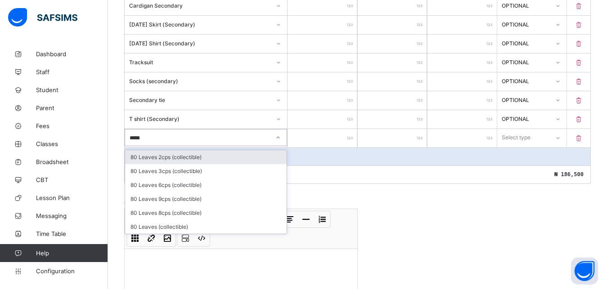
type input "******"
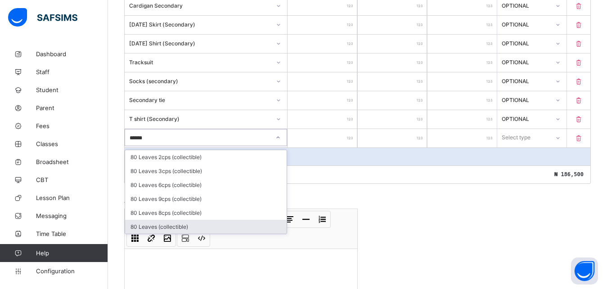
click at [156, 226] on div "80 Leaves (collectible)" at bounding box center [205, 227] width 161 height 14
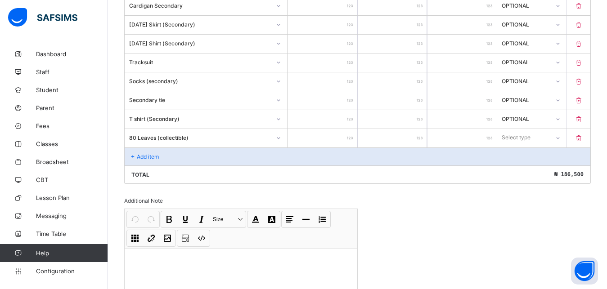
type input "**"
click at [349, 139] on input "**" at bounding box center [321, 138] width 69 height 18
type input "*"
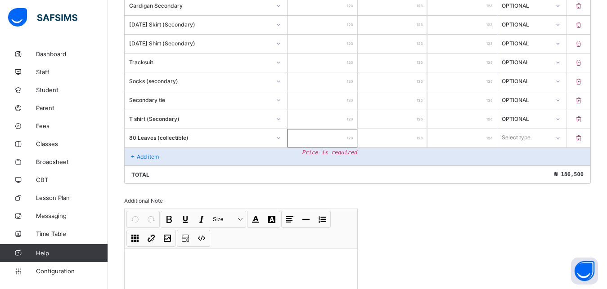
type input "*"
type input "***"
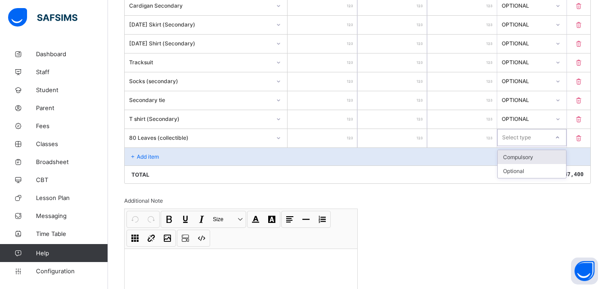
click at [560, 139] on icon at bounding box center [557, 137] width 5 height 9
click at [530, 169] on div "Optional" at bounding box center [532, 171] width 68 height 14
drag, startPoint x: 130, startPoint y: 152, endPoint x: 190, endPoint y: 137, distance: 61.4
click at [130, 155] on div "Add item" at bounding box center [358, 157] width 466 height 18
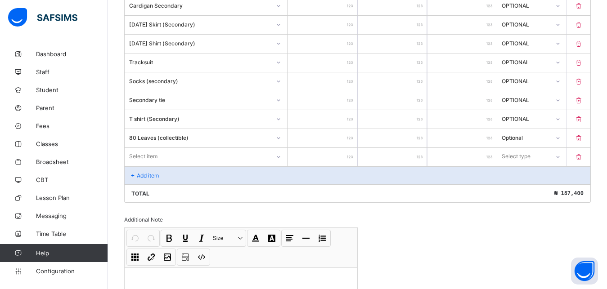
click at [154, 155] on div "Select item" at bounding box center [206, 157] width 163 height 18
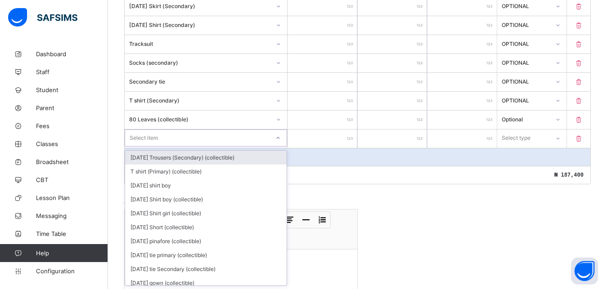
scroll to position [442, 0]
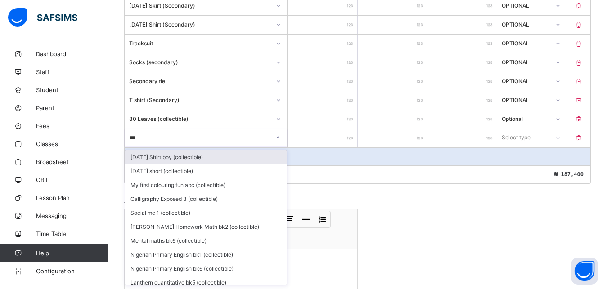
type input "****"
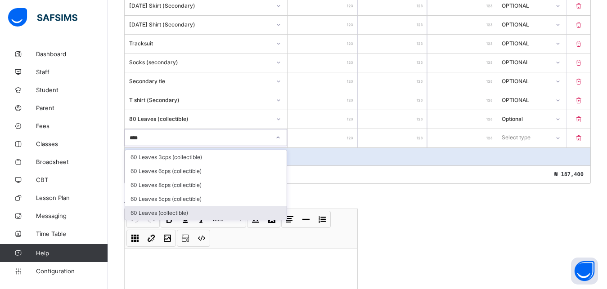
click at [161, 209] on div "60 Leaves (collectible)" at bounding box center [205, 213] width 161 height 14
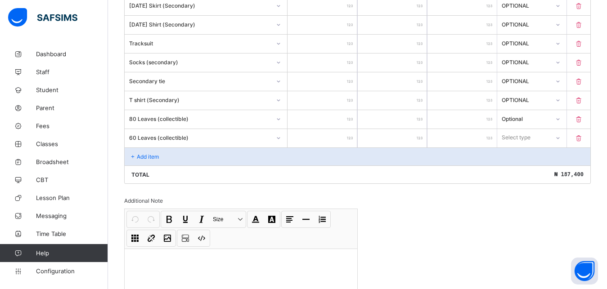
click at [342, 136] on input "number" at bounding box center [321, 138] width 69 height 18
type input "*"
type input "***"
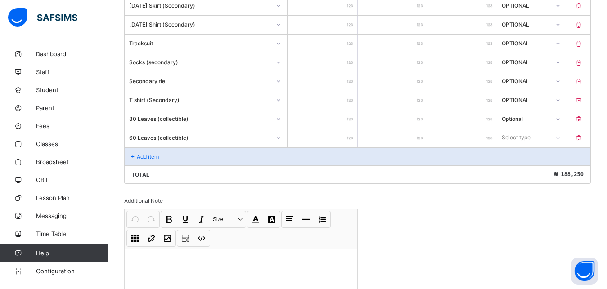
type input "***"
drag, startPoint x: 564, startPoint y: 137, endPoint x: 562, endPoint y: 144, distance: 7.0
click at [560, 138] on icon at bounding box center [557, 137] width 5 height 9
click at [545, 167] on div "Optional" at bounding box center [532, 171] width 68 height 14
click at [137, 154] on p "Add item" at bounding box center [148, 156] width 22 height 7
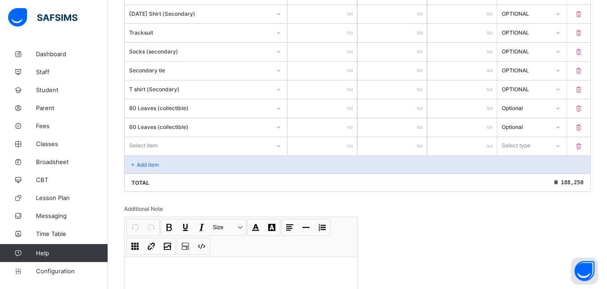
click at [258, 154] on div "Select item" at bounding box center [206, 145] width 162 height 17
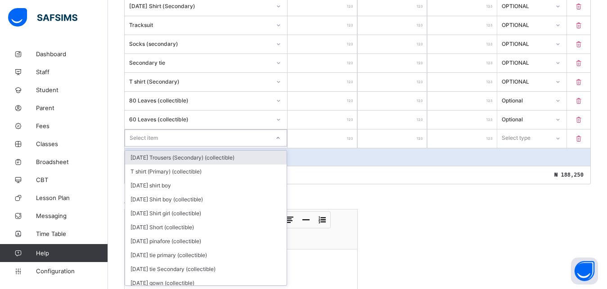
scroll to position [461, 0]
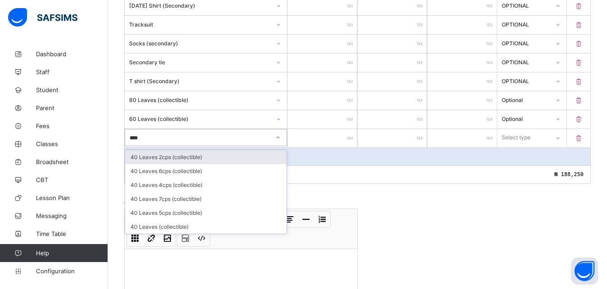
type input "*****"
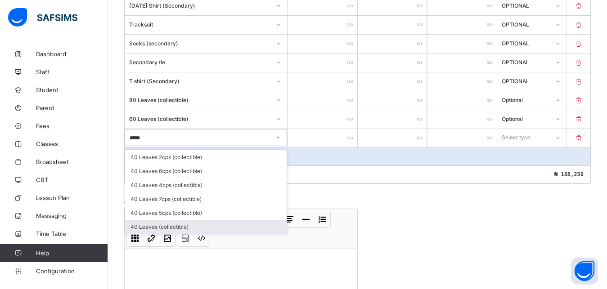
click at [178, 224] on div "40 Leaves (collectible)" at bounding box center [205, 227] width 161 height 14
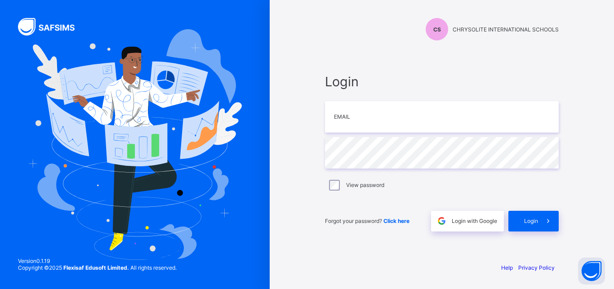
type input "**********"
click at [529, 220] on span "Login" at bounding box center [532, 221] width 14 height 7
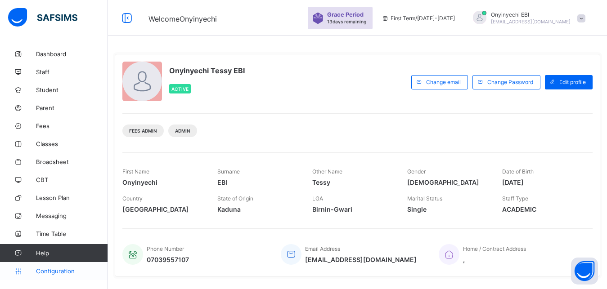
click at [48, 268] on span "Configuration" at bounding box center [72, 271] width 72 height 7
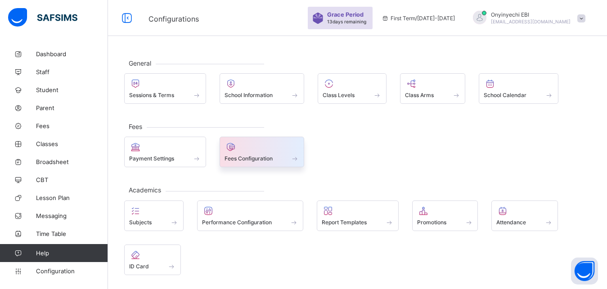
click at [246, 155] on span at bounding box center [261, 153] width 75 height 2
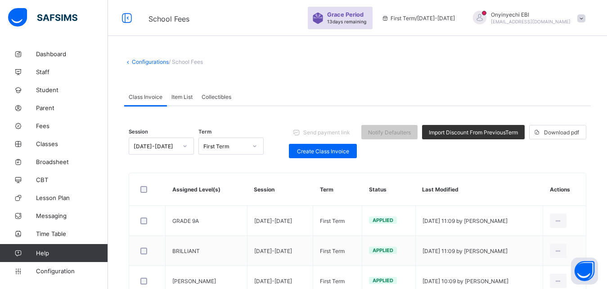
click at [206, 93] on div "Collectibles" at bounding box center [216, 97] width 39 height 18
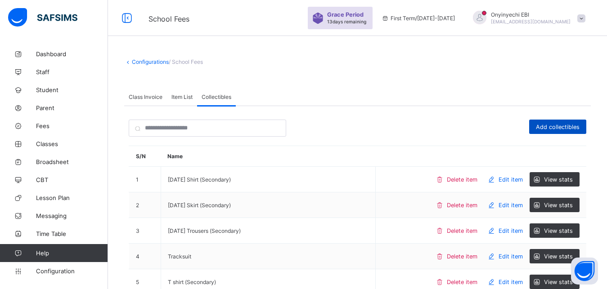
click at [573, 126] on span "Add collectibles" at bounding box center [558, 127] width 44 height 7
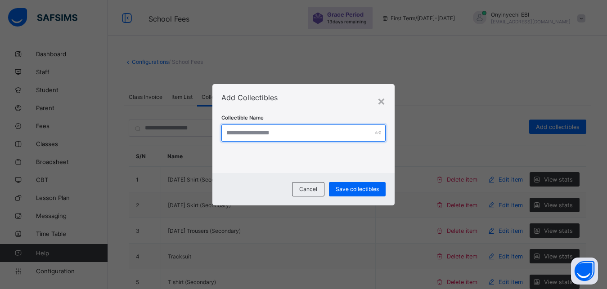
click at [226, 133] on input "text" at bounding box center [303, 133] width 164 height 17
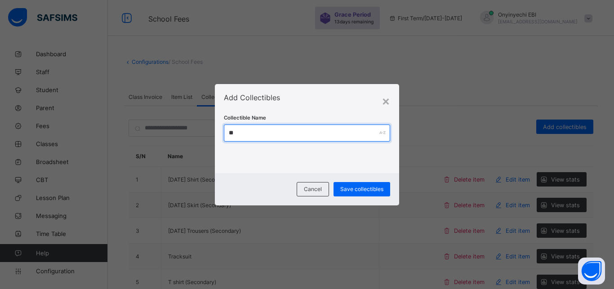
type input "*"
type input "********"
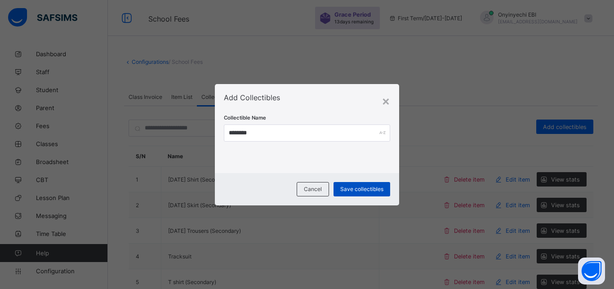
click at [348, 185] on div "Save collectibles" at bounding box center [362, 189] width 57 height 14
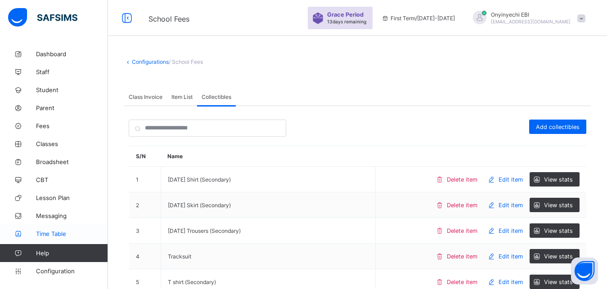
drag, startPoint x: 74, startPoint y: 271, endPoint x: 100, endPoint y: 238, distance: 42.3
click at [74, 269] on span "Configuration" at bounding box center [72, 271] width 72 height 7
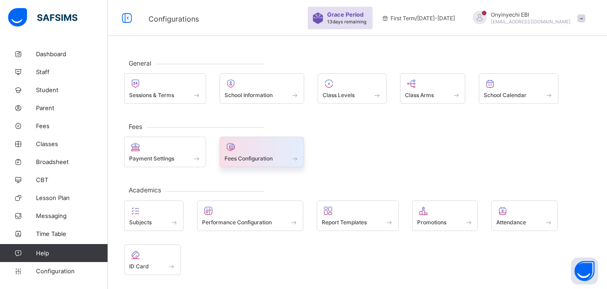
click at [238, 152] on div at bounding box center [261, 147] width 75 height 11
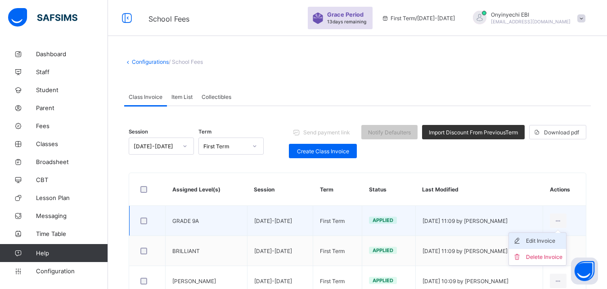
click at [561, 238] on div "Edit Invoice" at bounding box center [544, 241] width 36 height 9
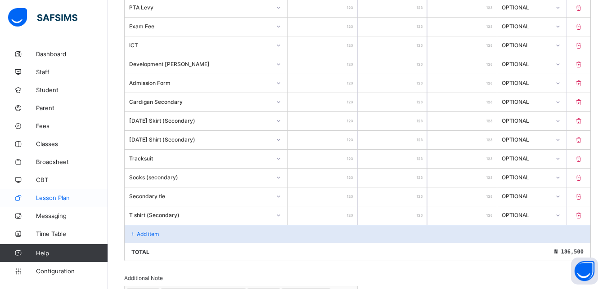
scroll to position [336, 0]
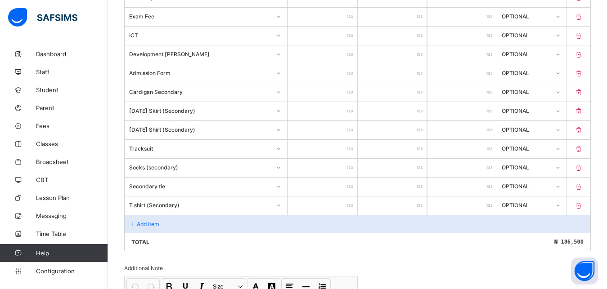
click at [134, 219] on div "Add item" at bounding box center [358, 224] width 466 height 18
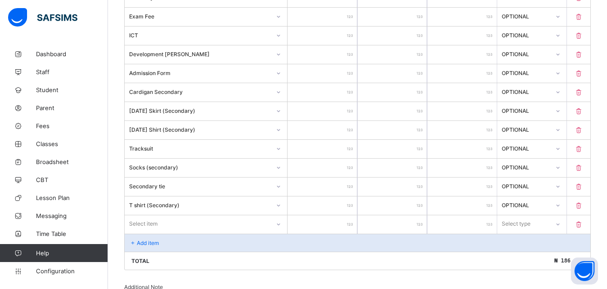
click at [208, 218] on div "Select item" at bounding box center [206, 223] width 162 height 17
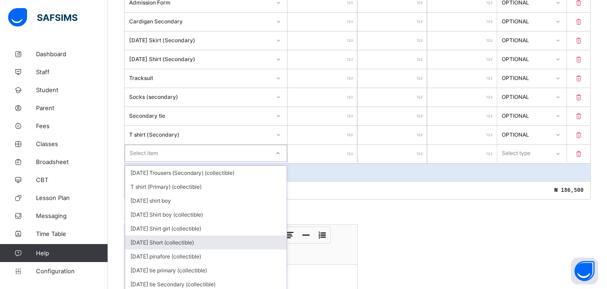
scroll to position [423, 0]
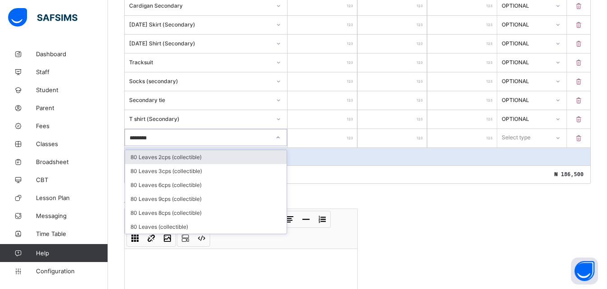
type input "*********"
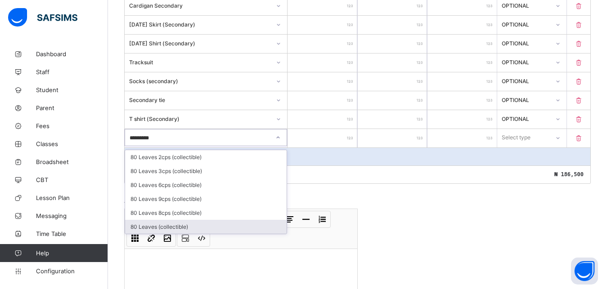
click at [148, 224] on div "80 Leaves (collectible)" at bounding box center [205, 227] width 161 height 14
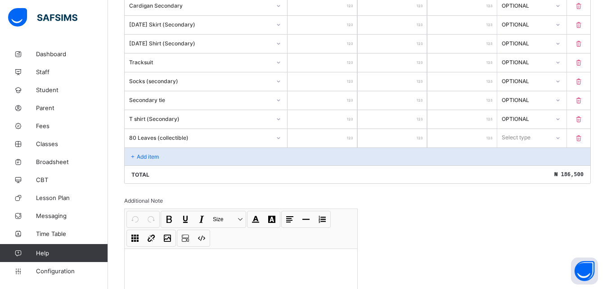
click at [352, 136] on div at bounding box center [321, 138] width 69 height 18
type input "**"
click at [347, 139] on input "**" at bounding box center [321, 138] width 69 height 18
type input "*"
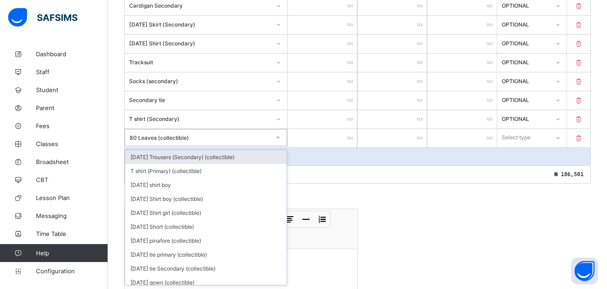
click at [268, 136] on div "80 Leaves (collectible)" at bounding box center [200, 137] width 141 height 7
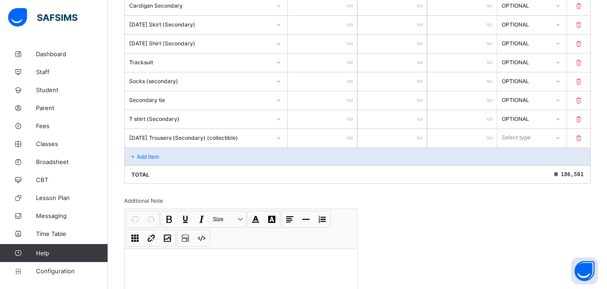
type input "**"
type input "***"
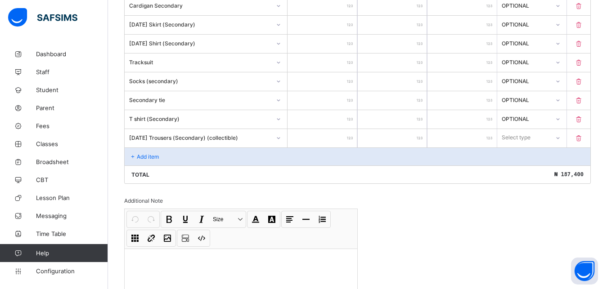
click at [561, 136] on icon at bounding box center [557, 138] width 5 height 9
click at [535, 173] on div "Optional" at bounding box center [532, 171] width 68 height 14
click at [135, 154] on icon at bounding box center [133, 156] width 8 height 7
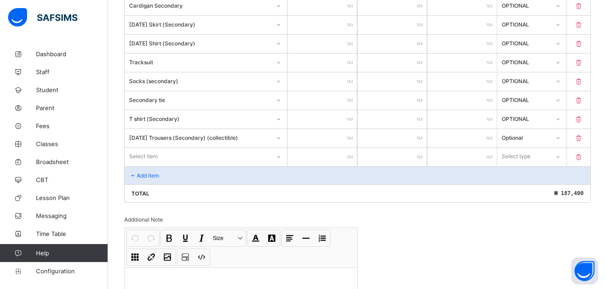
click at [280, 156] on div "Item Name Unit Price [ ₦ ] Qty Sub Total [ ₦ ] Item Type School Fees ****** * *…" at bounding box center [357, 15] width 466 height 376
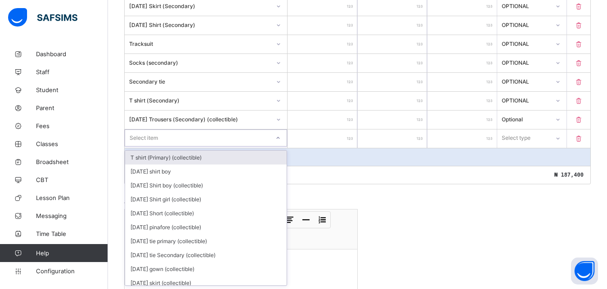
scroll to position [442, 0]
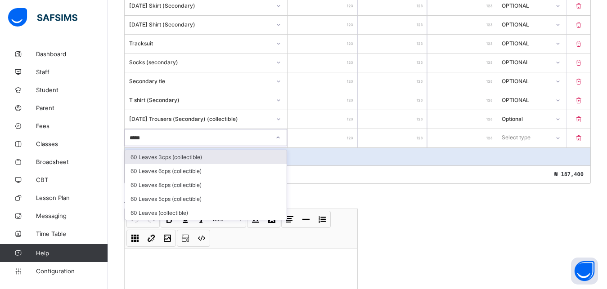
type input "******"
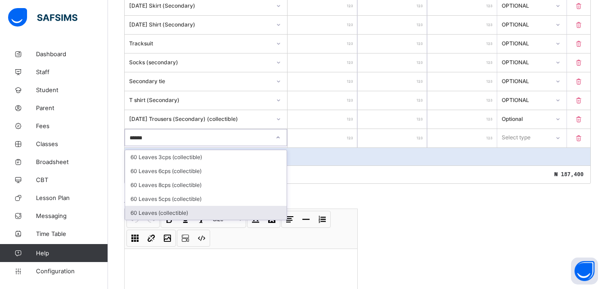
click at [144, 214] on div "60 Leaves (collectible)" at bounding box center [205, 213] width 161 height 14
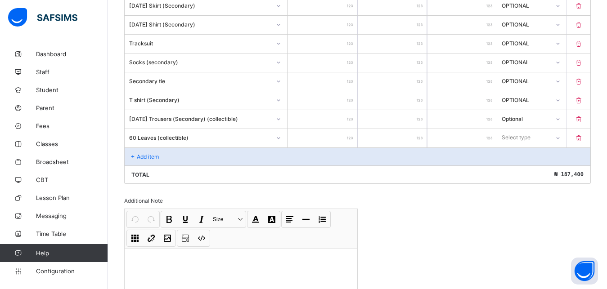
type input "**"
type input "***"
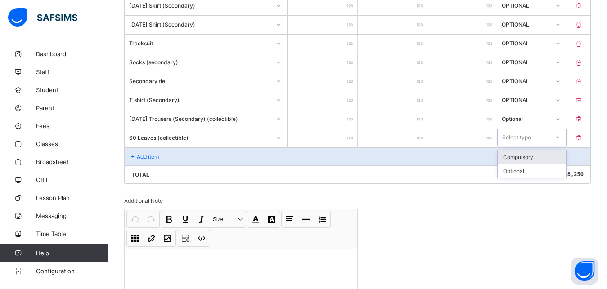
click at [560, 138] on icon at bounding box center [557, 137] width 5 height 9
drag, startPoint x: 531, startPoint y: 170, endPoint x: 438, endPoint y: 169, distance: 92.7
click at [530, 170] on div "Optional" at bounding box center [532, 171] width 68 height 14
click at [138, 152] on div "Add item" at bounding box center [358, 157] width 466 height 18
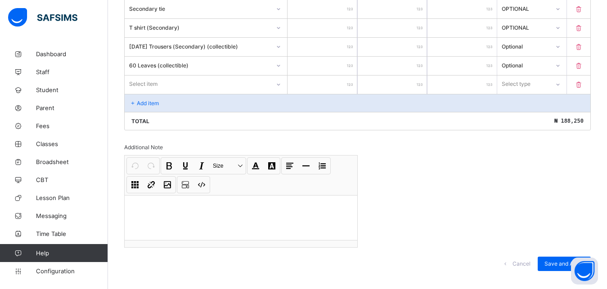
scroll to position [527, 0]
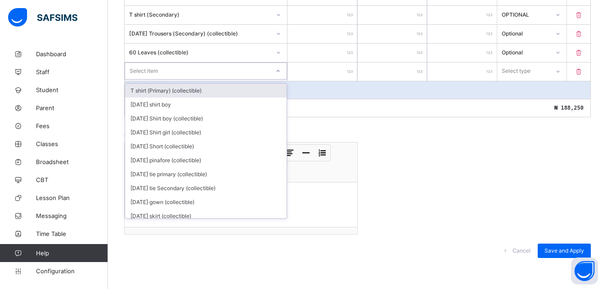
click at [145, 72] on div "Select item" at bounding box center [144, 71] width 28 height 17
type input "*****"
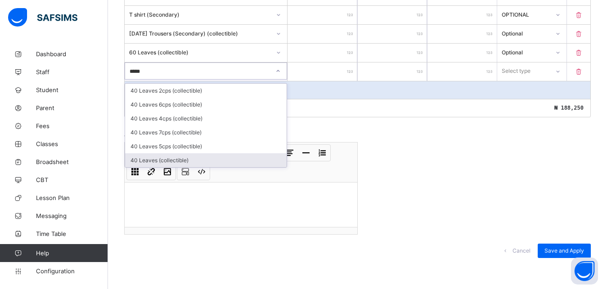
click at [147, 160] on div "40 Leaves (collectible)" at bounding box center [205, 160] width 161 height 14
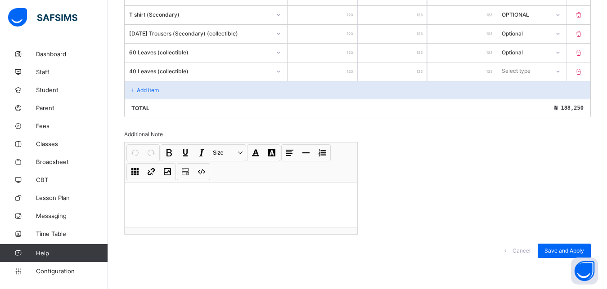
type input "*"
type input "***"
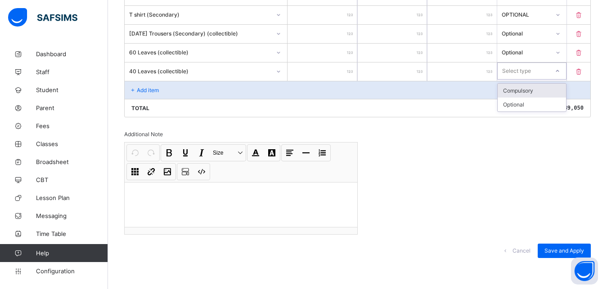
click at [560, 69] on icon at bounding box center [557, 71] width 5 height 9
click at [541, 103] on div "Optional" at bounding box center [532, 105] width 68 height 14
click at [135, 87] on icon at bounding box center [133, 90] width 8 height 7
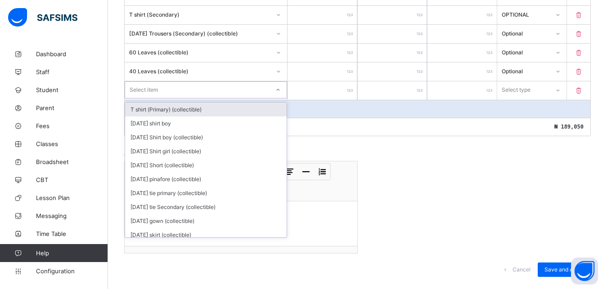
click at [280, 90] on icon at bounding box center [278, 90] width 3 height 2
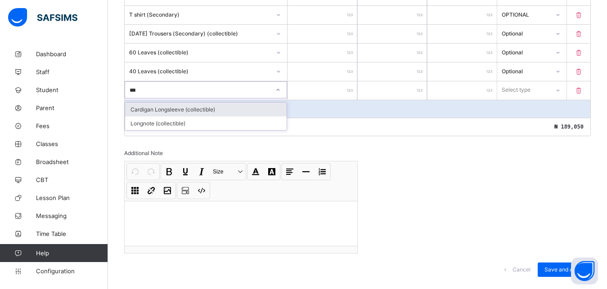
type input "****"
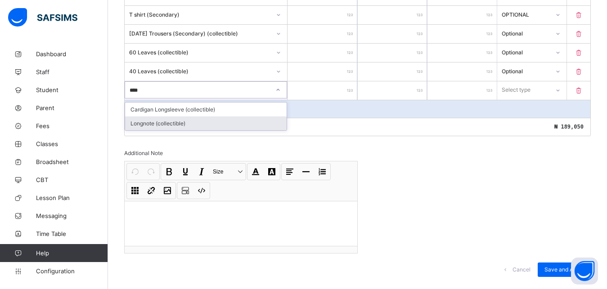
click at [148, 121] on div "Longnote (collectible)" at bounding box center [205, 124] width 161 height 14
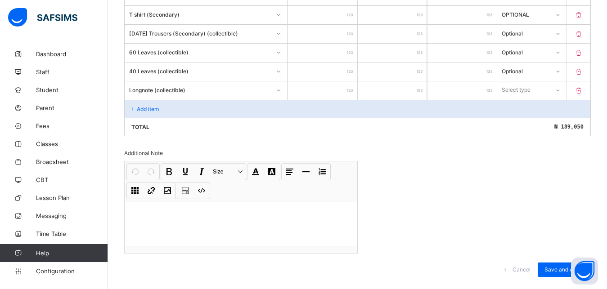
type input "**"
type input "****"
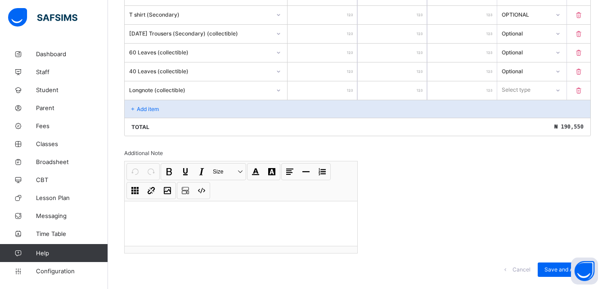
click at [561, 89] on icon at bounding box center [557, 90] width 5 height 9
click at [529, 120] on div "Optional" at bounding box center [532, 124] width 68 height 14
click at [146, 107] on p "Add item" at bounding box center [148, 109] width 22 height 7
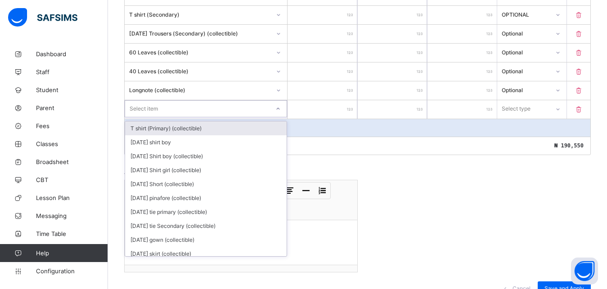
click at [146, 107] on div "Select item" at bounding box center [144, 108] width 28 height 17
type input "***"
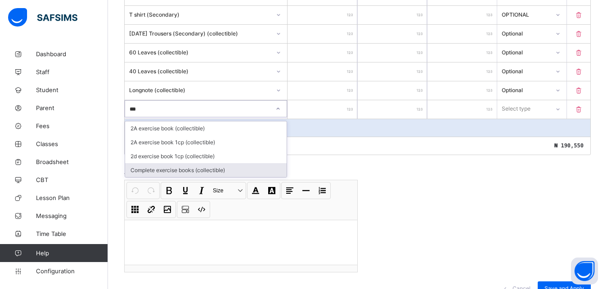
click at [162, 168] on div "Complete exercise books (collectible)" at bounding box center [205, 170] width 161 height 14
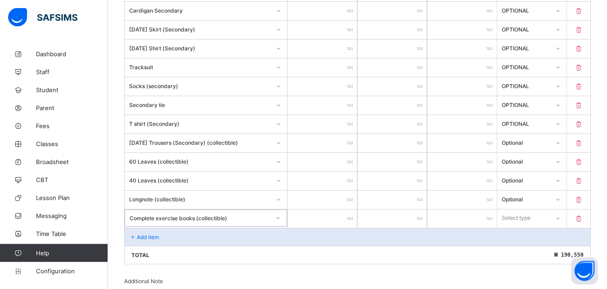
scroll to position [565, 0]
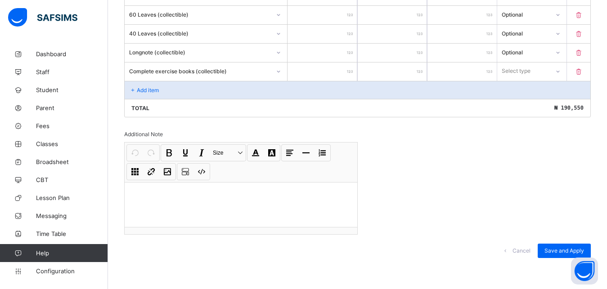
type input "**"
type input "*"
type input "**"
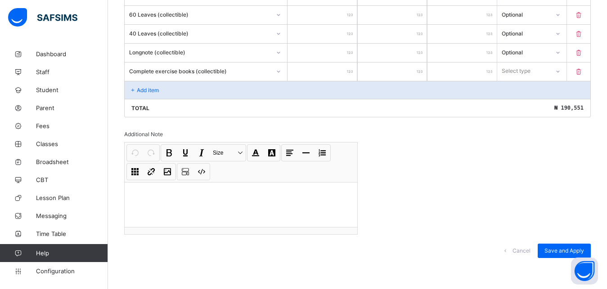
type input "**"
type input "***"
type input "*****"
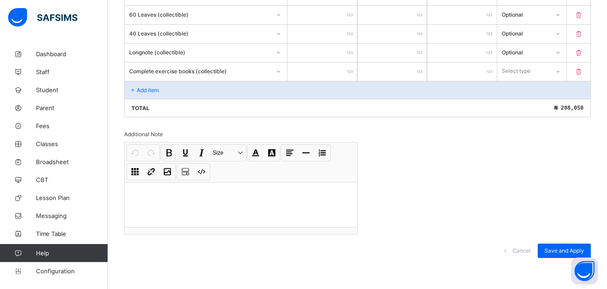
type input "*****"
click at [560, 72] on icon at bounding box center [557, 71] width 5 height 9
click at [551, 103] on div "Optional" at bounding box center [532, 105] width 68 height 14
click at [565, 245] on div "Save and Apply" at bounding box center [564, 251] width 53 height 14
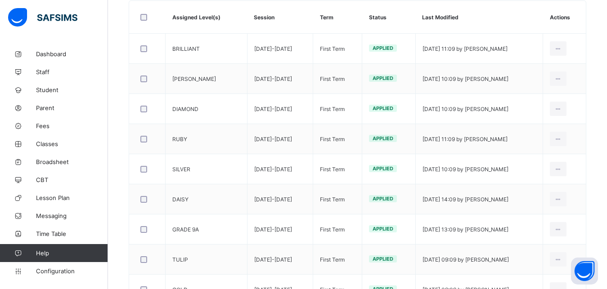
scroll to position [195, 0]
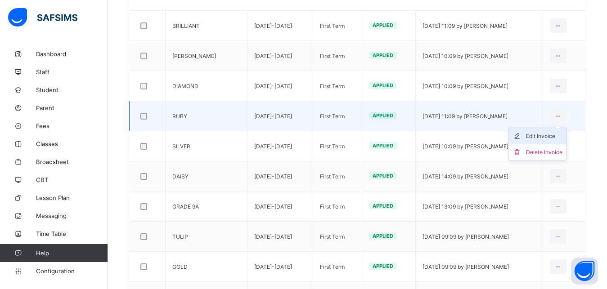
click at [549, 135] on div "Edit Invoice" at bounding box center [544, 136] width 36 height 9
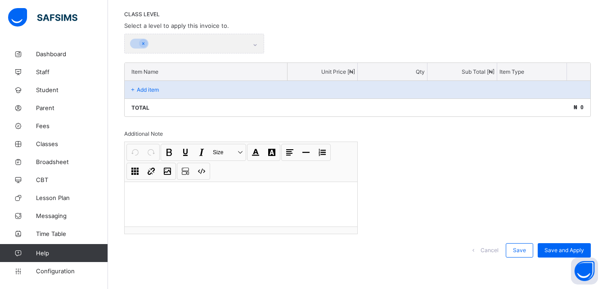
scroll to position [121, 0]
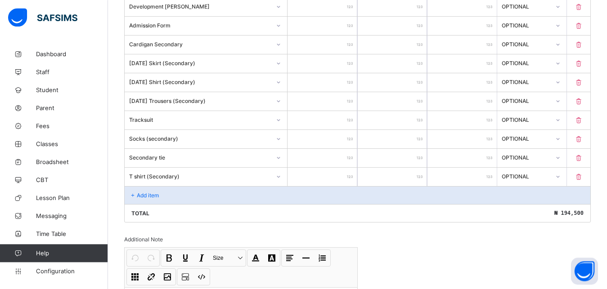
drag, startPoint x: 611, startPoint y: 285, endPoint x: 607, endPoint y: 289, distance: 6.1
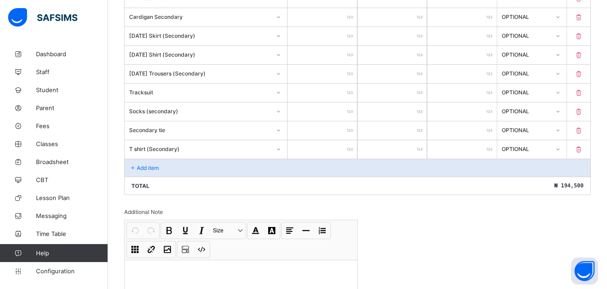
scroll to position [396, 0]
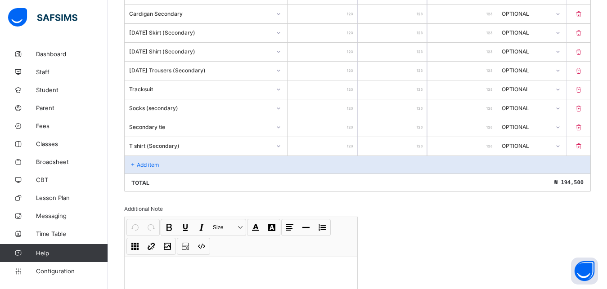
click at [136, 162] on icon at bounding box center [133, 164] width 8 height 7
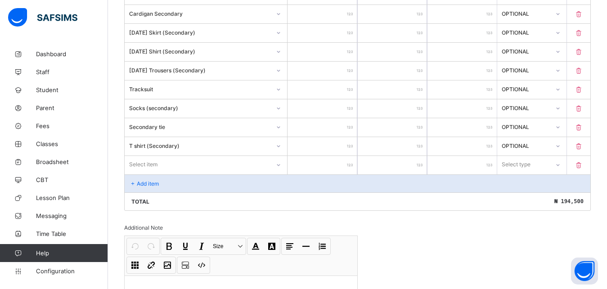
click at [138, 164] on div "Select item" at bounding box center [206, 164] width 162 height 17
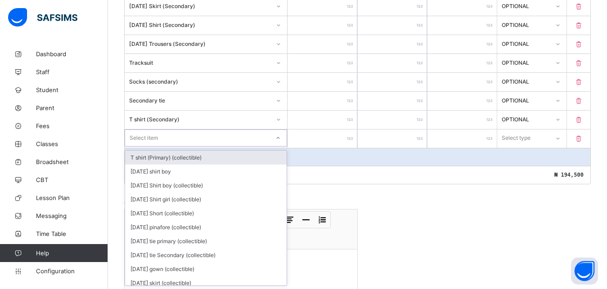
scroll to position [423, 0]
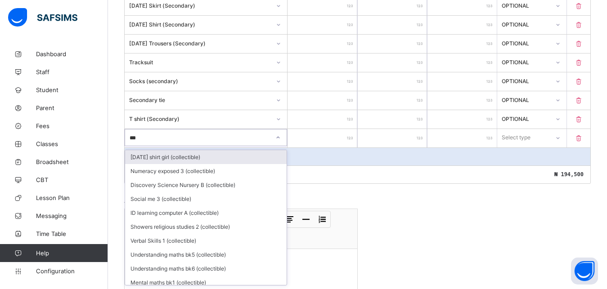
type input "****"
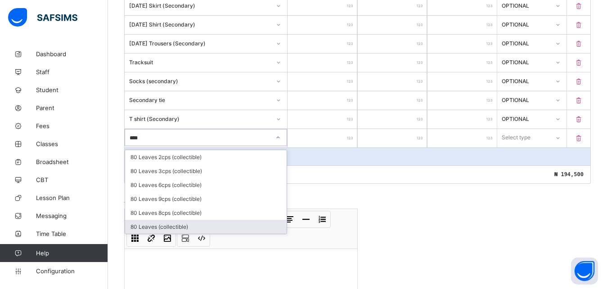
click at [142, 224] on div "80 Leaves (collectible)" at bounding box center [205, 227] width 161 height 14
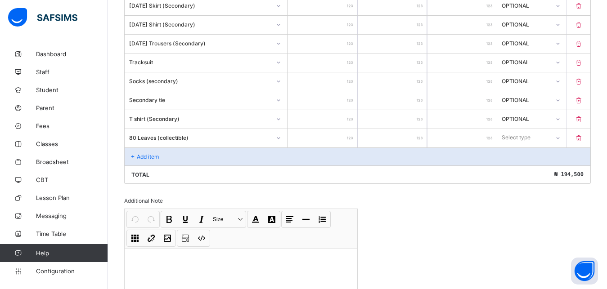
type input "**"
type input "***"
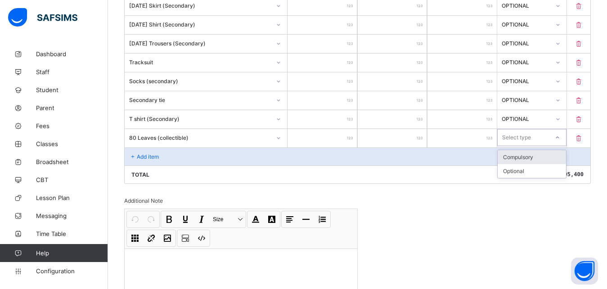
click at [560, 137] on icon at bounding box center [557, 137] width 5 height 9
click at [539, 168] on div "Optional" at bounding box center [532, 171] width 68 height 14
click at [140, 153] on p "Add item" at bounding box center [148, 156] width 22 height 7
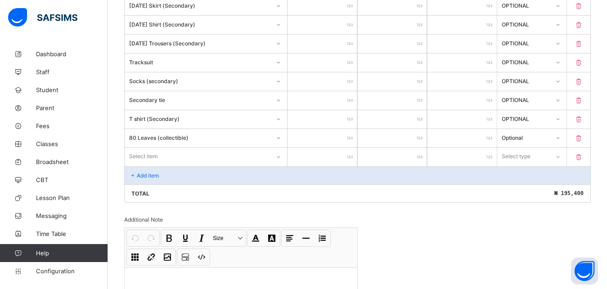
click at [281, 157] on div "Select item" at bounding box center [206, 156] width 162 height 17
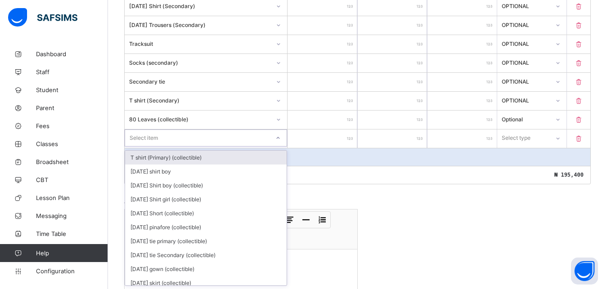
scroll to position [442, 0]
click at [218, 139] on div "Select item" at bounding box center [197, 137] width 144 height 13
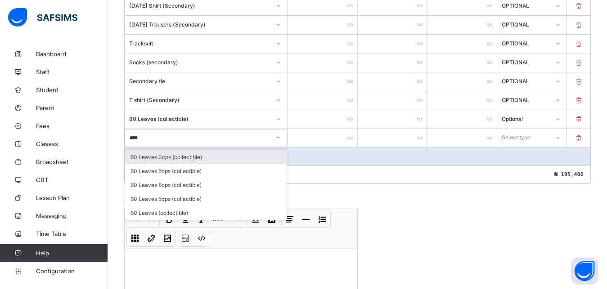
type input "*****"
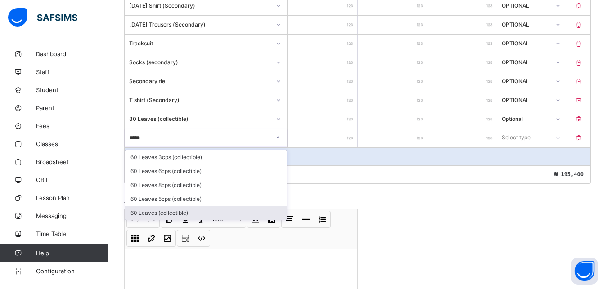
click at [138, 214] on div "60 Leaves (collectible)" at bounding box center [205, 213] width 161 height 14
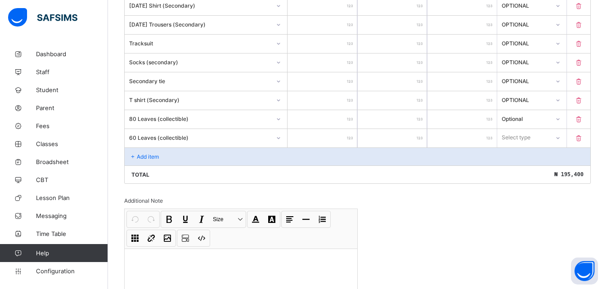
type input "*"
type input "***"
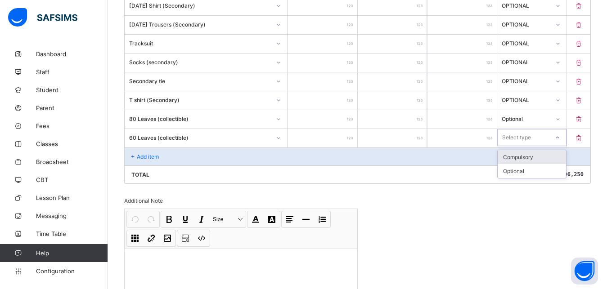
click at [560, 139] on icon at bounding box center [557, 137] width 5 height 9
click at [543, 170] on div "Optional" at bounding box center [532, 171] width 68 height 14
click at [133, 153] on icon at bounding box center [133, 156] width 8 height 7
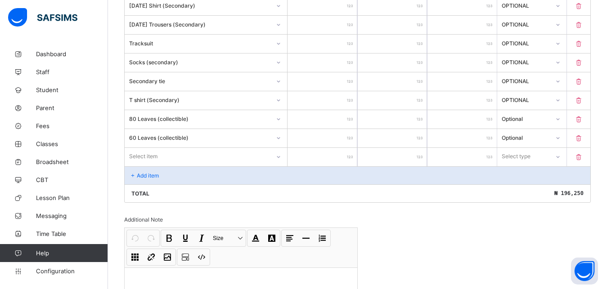
click at [281, 156] on div at bounding box center [278, 156] width 17 height 17
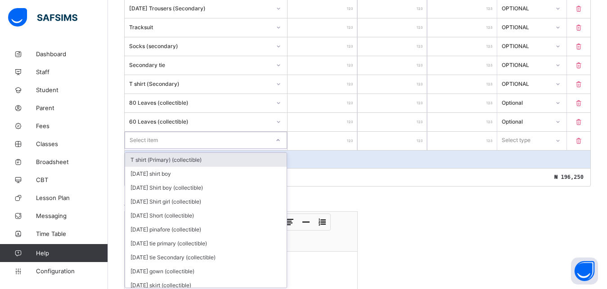
scroll to position [461, 0]
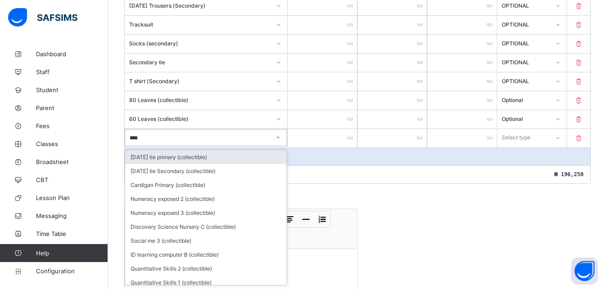
type input "*****"
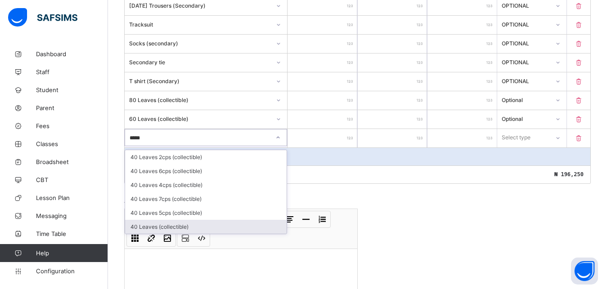
click at [185, 227] on div "40 Leaves (collectible)" at bounding box center [205, 227] width 161 height 14
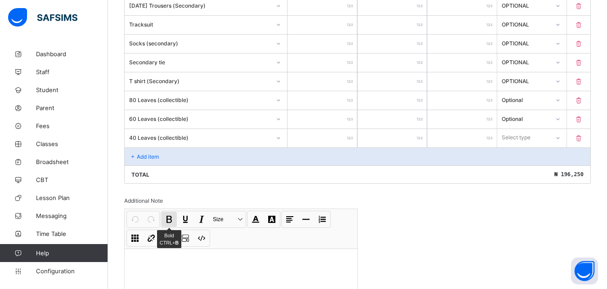
type input "**"
type input "***"
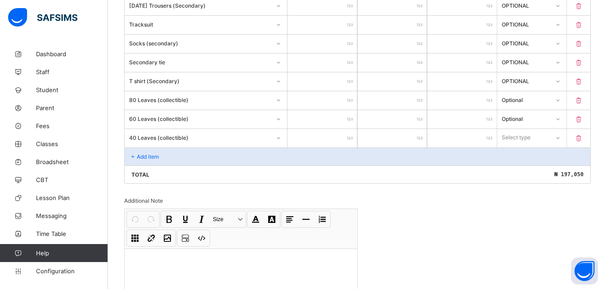
click at [560, 138] on icon at bounding box center [557, 138] width 3 height 2
click at [547, 171] on div "Optional" at bounding box center [532, 171] width 68 height 14
click at [137, 154] on p "Add item" at bounding box center [148, 156] width 22 height 7
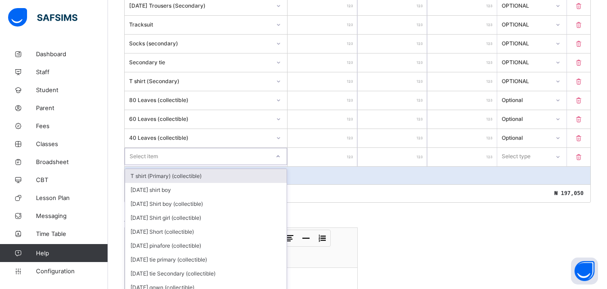
click at [148, 157] on div "option T shirt (Primary) (collectible) focused, 1 of 202. 202 results available…" at bounding box center [206, 156] width 162 height 17
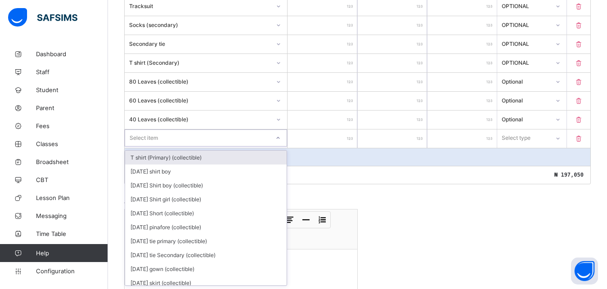
scroll to position [480, 0]
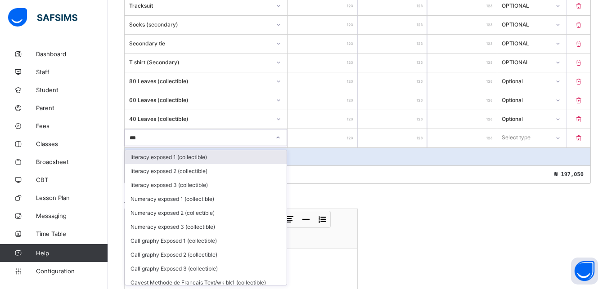
type input "****"
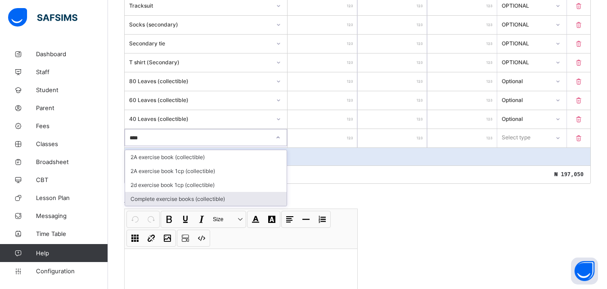
click at [143, 199] on div "Complete exercise books (collectible)" at bounding box center [205, 199] width 161 height 14
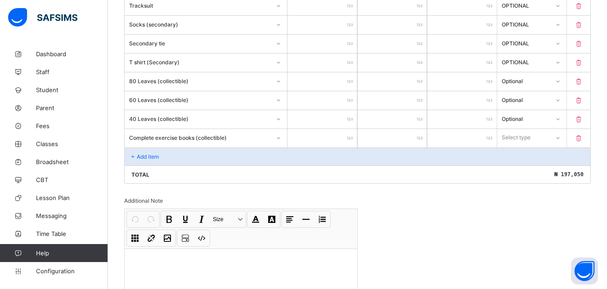
type input "*"
type input "**"
type input "***"
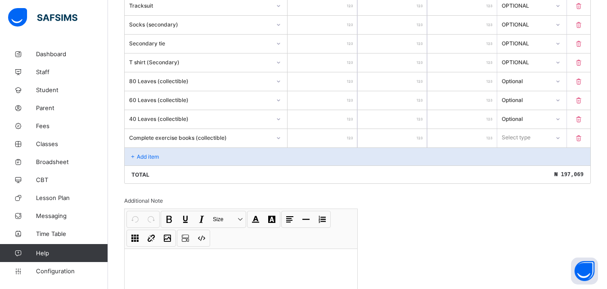
type input "***"
type input "*****"
click at [559, 138] on icon at bounding box center [557, 138] width 3 height 2
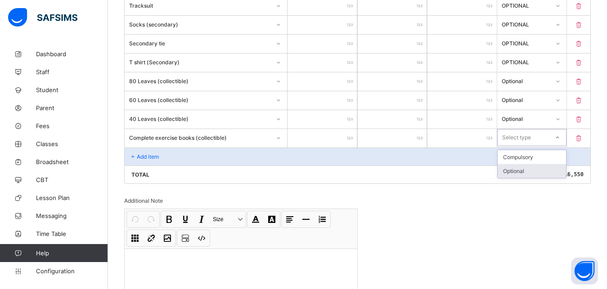
click at [531, 170] on div "Optional" at bounding box center [532, 171] width 68 height 14
click at [136, 153] on icon at bounding box center [133, 156] width 8 height 7
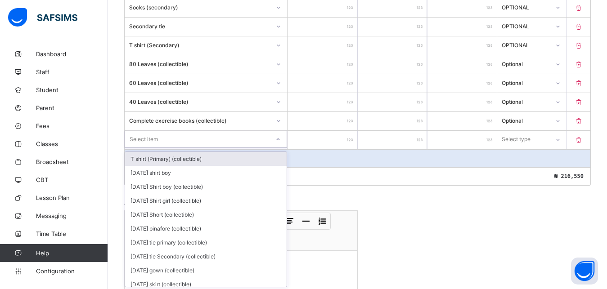
scroll to position [498, 0]
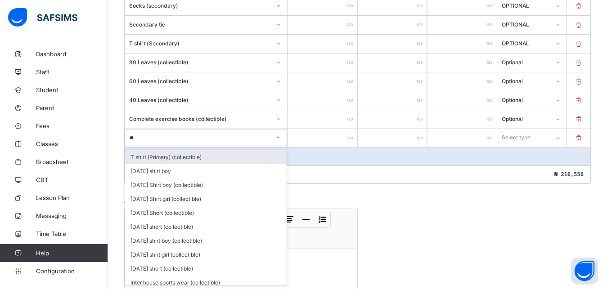
type input "*"
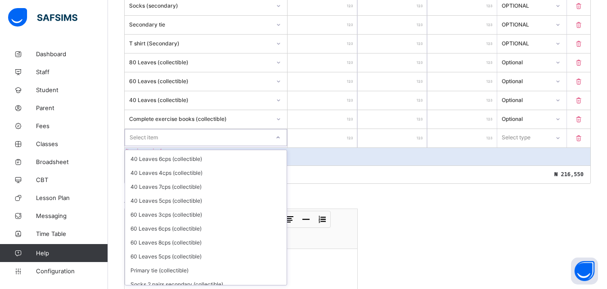
scroll to position [2503, 0]
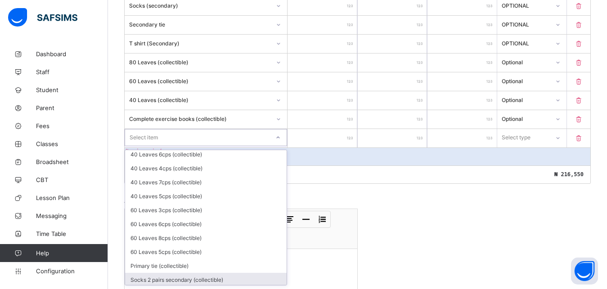
click at [222, 273] on div "Socks 2 pairs secondary (collectible)" at bounding box center [205, 280] width 161 height 14
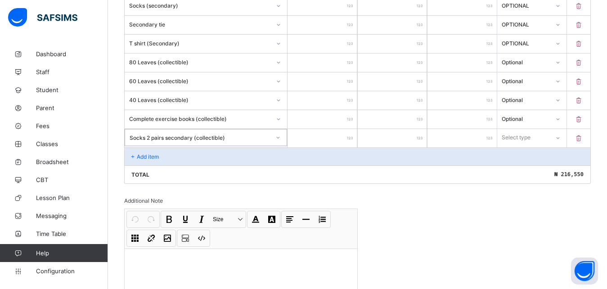
type input "*"
click at [347, 136] on input "*" at bounding box center [321, 138] width 69 height 18
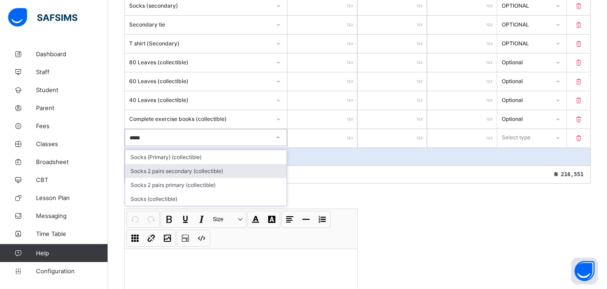
click at [165, 172] on div "Socks 2 pairs secondary (collectible)" at bounding box center [205, 171] width 161 height 14
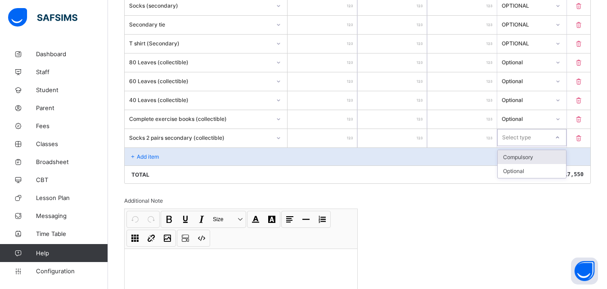
click at [560, 137] on icon at bounding box center [557, 137] width 5 height 9
click at [532, 169] on div "Optional" at bounding box center [532, 171] width 68 height 14
click at [138, 153] on p "Add item" at bounding box center [148, 156] width 22 height 7
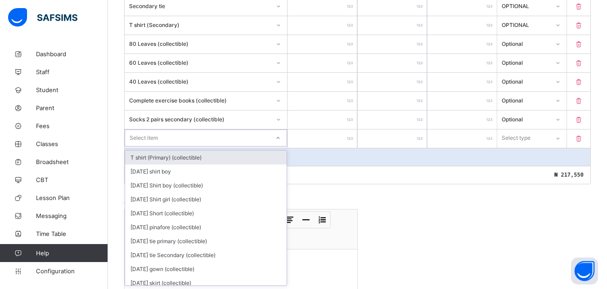
scroll to position [517, 0]
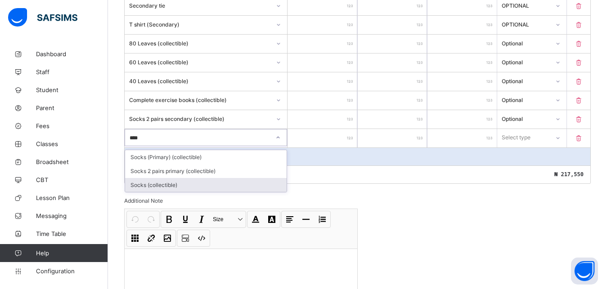
click at [162, 186] on div "Socks (collectible)" at bounding box center [205, 185] width 161 height 14
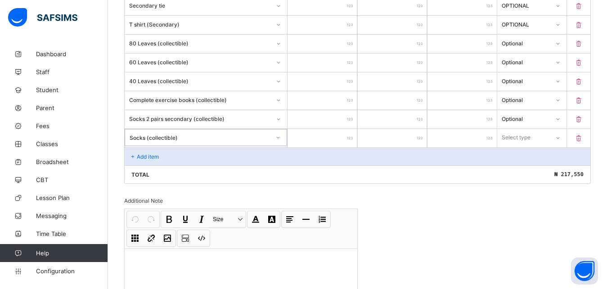
click at [338, 119] on input "****" at bounding box center [321, 119] width 69 height 18
click at [345, 136] on input "number" at bounding box center [321, 138] width 69 height 18
click at [560, 139] on icon at bounding box center [557, 137] width 5 height 9
click at [554, 170] on div "Optional" at bounding box center [532, 171] width 68 height 14
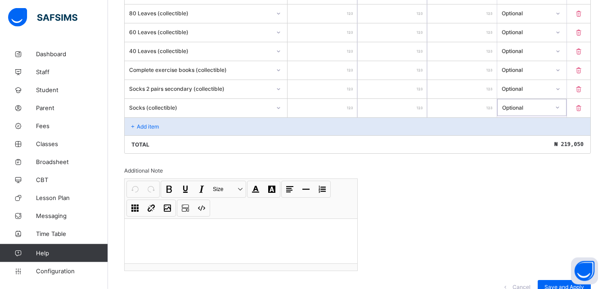
scroll to position [584, 0]
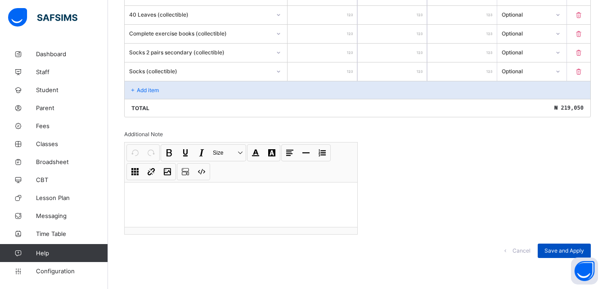
click at [561, 247] on div "Save and Apply" at bounding box center [564, 251] width 53 height 14
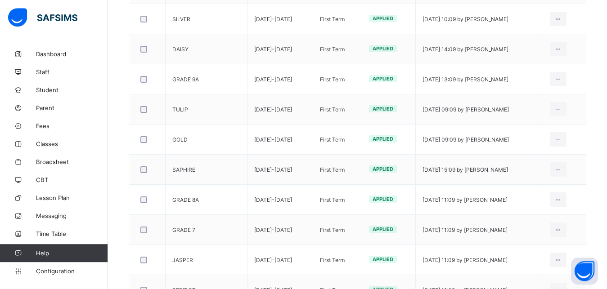
scroll to position [325, 0]
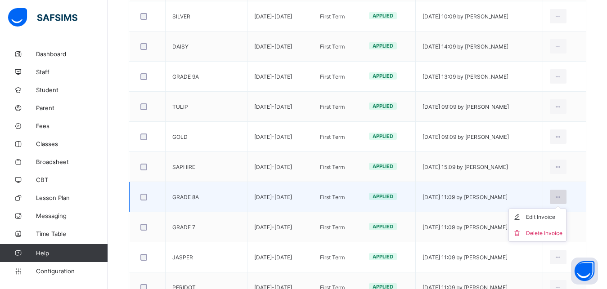
click at [562, 196] on icon at bounding box center [558, 197] width 8 height 7
click at [562, 216] on div "Edit Invoice" at bounding box center [544, 217] width 36 height 9
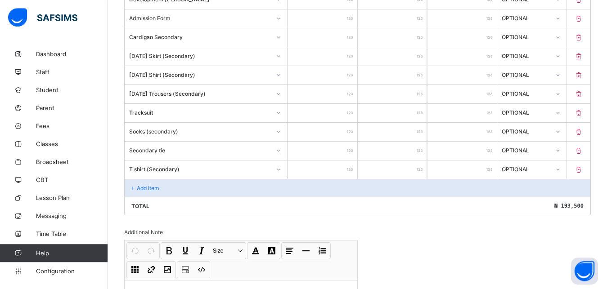
scroll to position [396, 0]
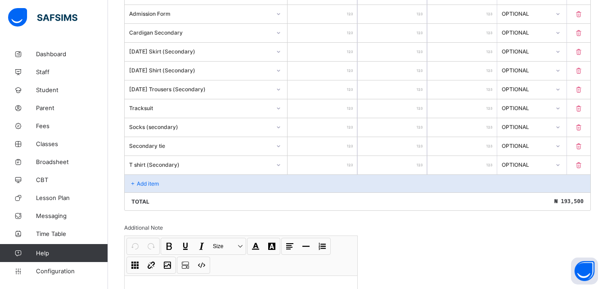
click at [133, 183] on icon at bounding box center [133, 183] width 8 height 7
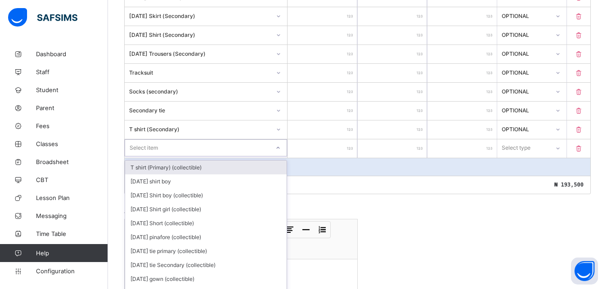
click at [208, 157] on div "option T shirt (Primary) (collectible) focused, 1 of 204. 204 results available…" at bounding box center [206, 147] width 162 height 17
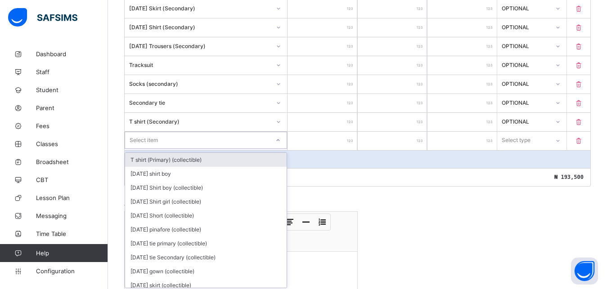
scroll to position [442, 0]
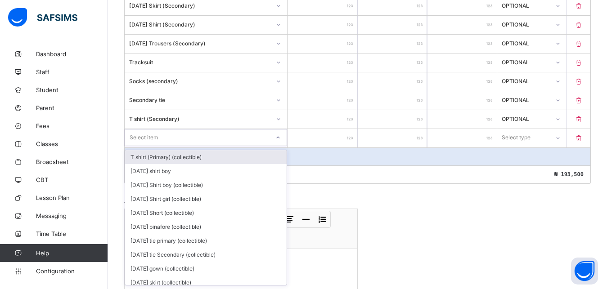
click at [281, 139] on icon at bounding box center [277, 137] width 5 height 9
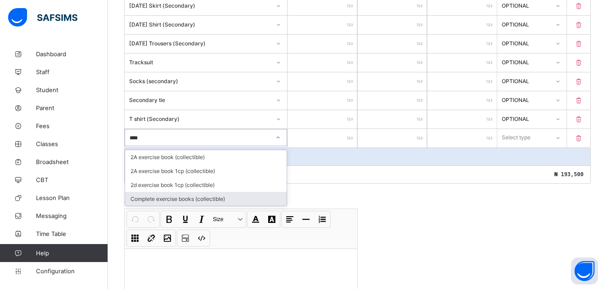
click at [192, 198] on div "Complete exercise books (collectible)" at bounding box center [205, 199] width 161 height 14
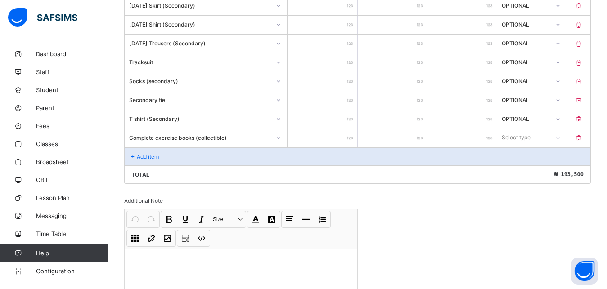
click at [345, 135] on input "number" at bounding box center [321, 138] width 69 height 18
click at [561, 137] on icon at bounding box center [557, 138] width 5 height 9
click at [552, 172] on div "Optional" at bounding box center [532, 171] width 68 height 14
click at [141, 151] on div "Add item" at bounding box center [358, 157] width 466 height 18
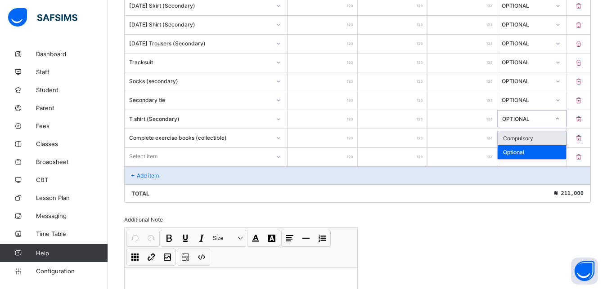
click at [562, 118] on div at bounding box center [557, 119] width 15 height 14
click at [532, 151] on div "Optional" at bounding box center [532, 152] width 68 height 14
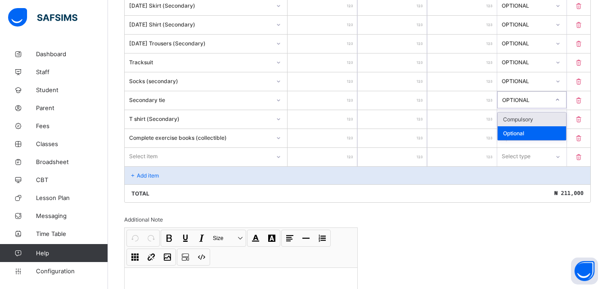
click at [561, 99] on div at bounding box center [557, 100] width 15 height 14
click at [552, 133] on div "Optional" at bounding box center [532, 133] width 68 height 14
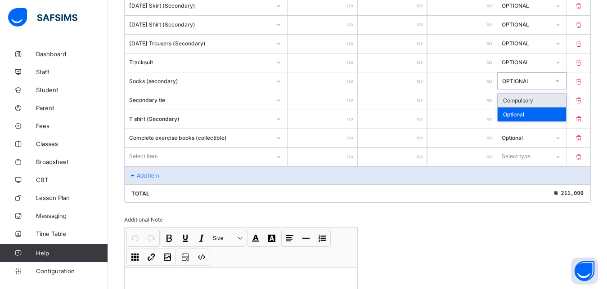
click at [559, 81] on icon at bounding box center [557, 81] width 3 height 2
click at [560, 114] on div "Optional" at bounding box center [532, 115] width 68 height 14
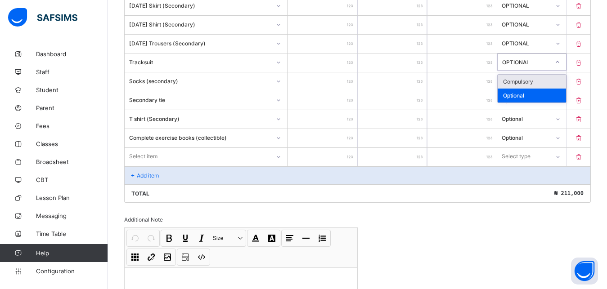
click at [560, 61] on div at bounding box center [557, 62] width 15 height 14
click at [554, 91] on div "Optional" at bounding box center [532, 96] width 68 height 14
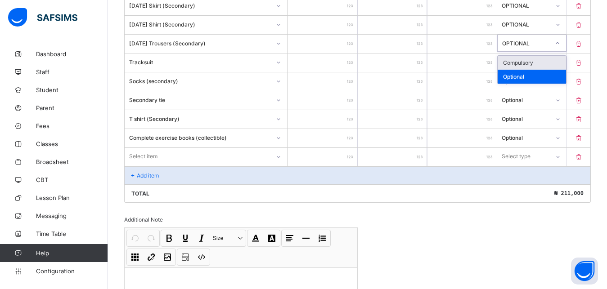
click at [560, 45] on icon at bounding box center [557, 43] width 5 height 9
click at [561, 68] on div "Compulsory" at bounding box center [532, 63] width 68 height 14
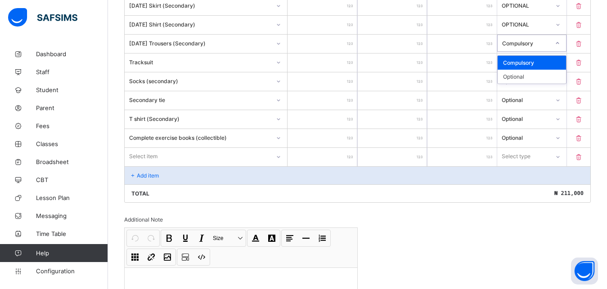
drag, startPoint x: 564, startPoint y: 40, endPoint x: 564, endPoint y: 56, distance: 15.8
click at [560, 42] on icon at bounding box center [557, 43] width 5 height 9
drag, startPoint x: 556, startPoint y: 78, endPoint x: 562, endPoint y: 45, distance: 33.3
click at [556, 78] on div "Optional" at bounding box center [532, 77] width 68 height 14
click at [561, 23] on icon at bounding box center [557, 24] width 5 height 9
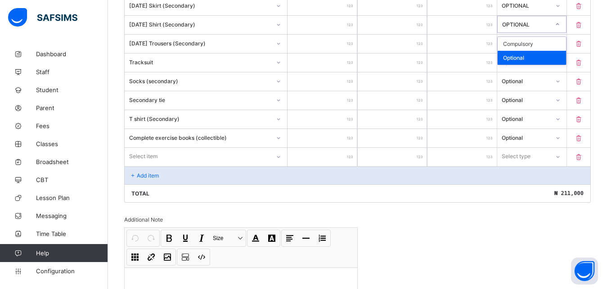
click at [552, 60] on div "Optional" at bounding box center [532, 58] width 68 height 14
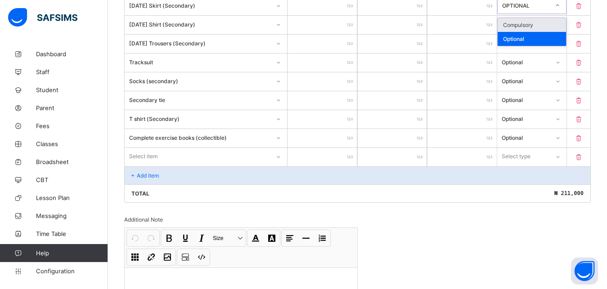
click at [565, 9] on div at bounding box center [557, 5] width 15 height 14
click at [550, 39] on div "Optional" at bounding box center [532, 39] width 68 height 14
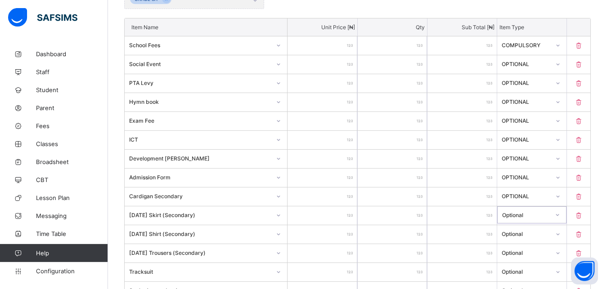
scroll to position [227, 0]
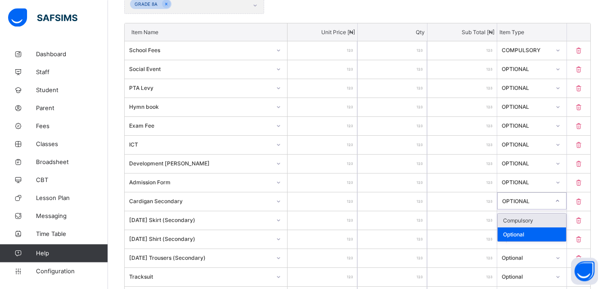
drag, startPoint x: 532, startPoint y: 197, endPoint x: 526, endPoint y: 209, distance: 12.9
click at [532, 199] on div "OPTIONAL" at bounding box center [523, 201] width 51 height 13
click at [526, 230] on div "Optional" at bounding box center [532, 235] width 68 height 14
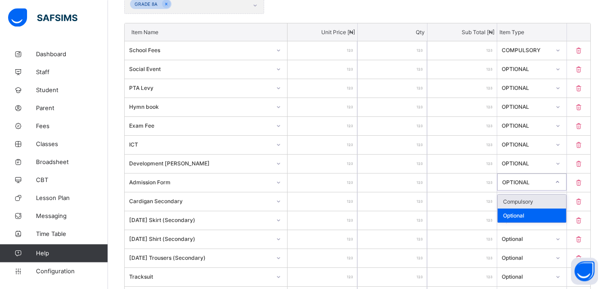
drag, startPoint x: 529, startPoint y: 184, endPoint x: 529, endPoint y: 209, distance: 24.3
click at [529, 191] on div "option Compulsory focused, 1 of 2. 2 results available. Use Up and Down to choo…" at bounding box center [531, 182] width 69 height 17
click at [529, 212] on div "Optional" at bounding box center [532, 216] width 68 height 14
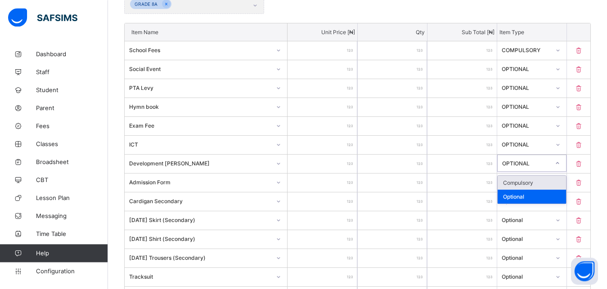
click at [524, 166] on div "OPTIONAL" at bounding box center [526, 163] width 48 height 7
click at [529, 197] on div "Optional" at bounding box center [532, 197] width 68 height 14
click at [528, 149] on div "OPTIONAL" at bounding box center [523, 144] width 52 height 13
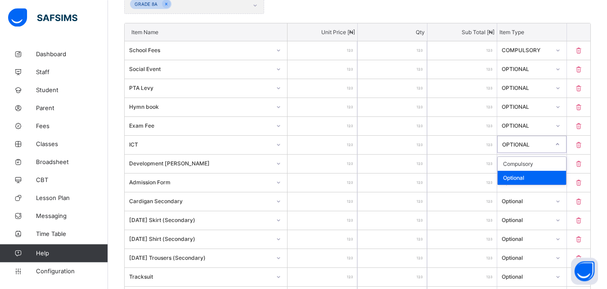
click at [525, 182] on div "Optional" at bounding box center [532, 178] width 68 height 14
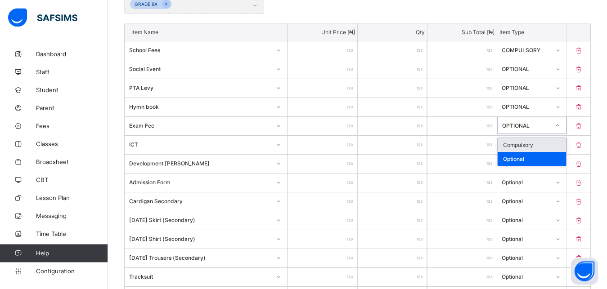
click at [523, 123] on div "OPTIONAL" at bounding box center [526, 125] width 48 height 7
click at [512, 156] on div "Optional" at bounding box center [532, 159] width 68 height 14
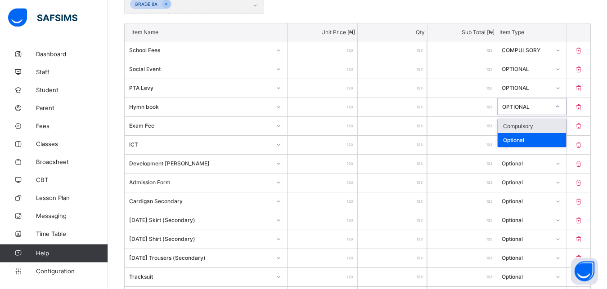
click at [518, 113] on div "OPTIONAL" at bounding box center [531, 106] width 69 height 17
click at [516, 140] on div "Optional" at bounding box center [532, 140] width 68 height 14
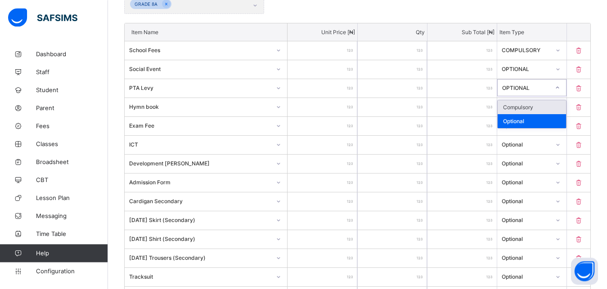
click at [516, 90] on div "OPTIONAL" at bounding box center [526, 87] width 48 height 7
click at [529, 124] on div "Optional" at bounding box center [532, 121] width 68 height 14
click at [510, 73] on div "OPTIONAL" at bounding box center [523, 69] width 52 height 13
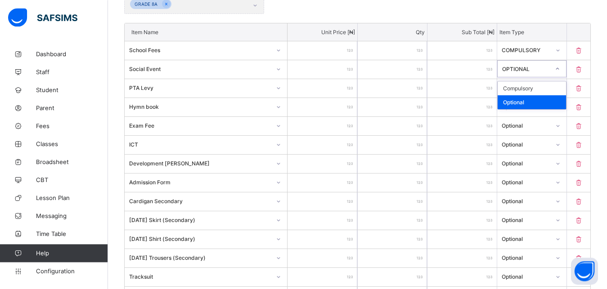
click at [516, 100] on div "Optional" at bounding box center [532, 102] width 68 height 14
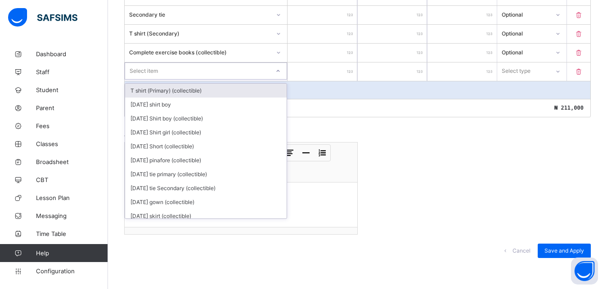
click at [278, 68] on div at bounding box center [277, 71] width 15 height 14
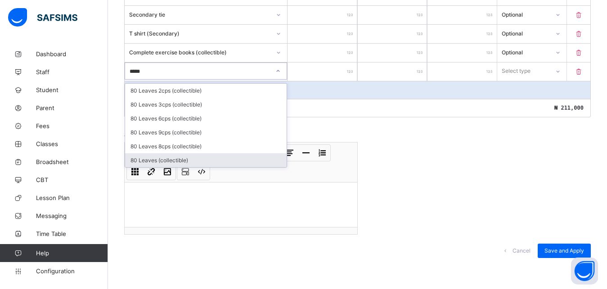
click at [163, 160] on div "80 Leaves (collectible)" at bounding box center [205, 160] width 161 height 14
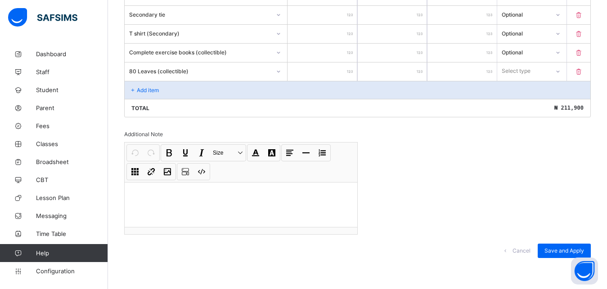
click at [561, 73] on icon at bounding box center [557, 71] width 5 height 9
drag, startPoint x: 519, startPoint y: 101, endPoint x: 489, endPoint y: 97, distance: 30.0
click at [519, 102] on div "Optional" at bounding box center [532, 105] width 68 height 14
click at [153, 88] on p "Add item" at bounding box center [148, 90] width 22 height 7
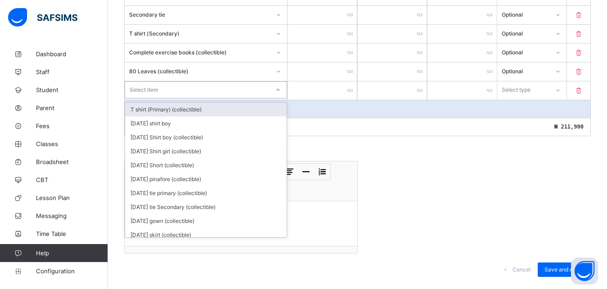
drag, startPoint x: 278, startPoint y: 90, endPoint x: 254, endPoint y: 86, distance: 24.9
click at [274, 90] on div at bounding box center [277, 90] width 15 height 14
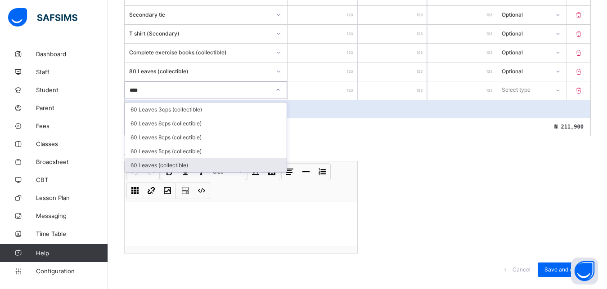
click at [135, 165] on div "60 Leaves (collectible)" at bounding box center [205, 165] width 161 height 14
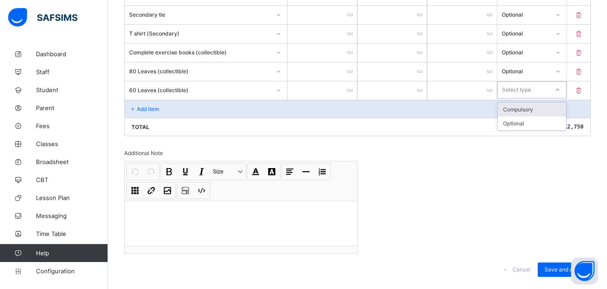
click at [560, 91] on icon at bounding box center [557, 89] width 5 height 9
click at [530, 124] on div "Optional" at bounding box center [532, 124] width 68 height 14
click at [135, 110] on icon at bounding box center [133, 109] width 8 height 7
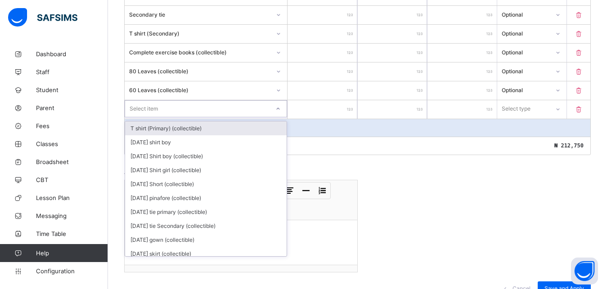
click at [261, 108] on div "Select item" at bounding box center [197, 109] width 144 height 13
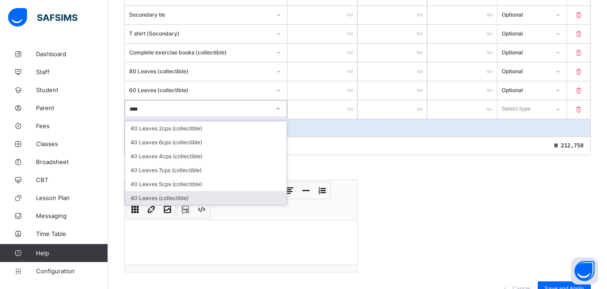
drag, startPoint x: 130, startPoint y: 195, endPoint x: 287, endPoint y: 132, distance: 169.4
click at [130, 195] on div "40 Leaves (collectible)" at bounding box center [205, 198] width 161 height 14
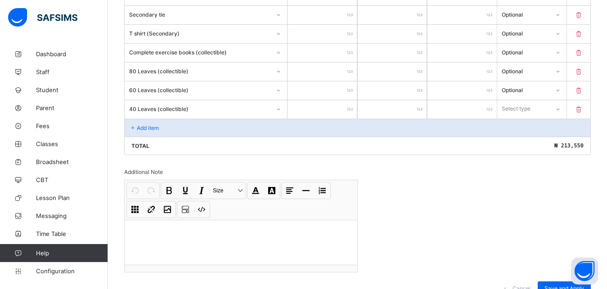
click at [561, 109] on icon at bounding box center [557, 109] width 5 height 9
click at [520, 143] on div "Optional" at bounding box center [532, 142] width 68 height 14
click at [138, 127] on p "Add item" at bounding box center [148, 128] width 22 height 7
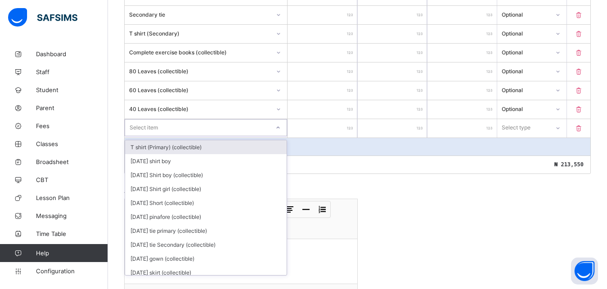
click at [137, 128] on div "Select item" at bounding box center [144, 127] width 28 height 17
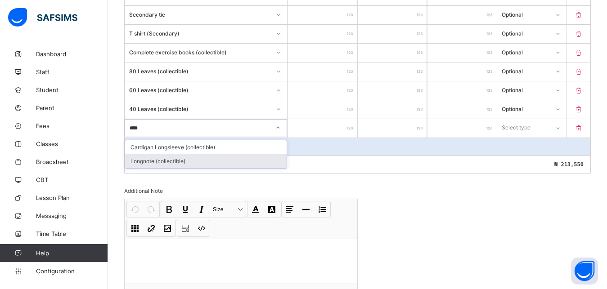
drag, startPoint x: 142, startPoint y: 159, endPoint x: 343, endPoint y: 128, distance: 203.5
click at [143, 159] on div "Longnote (collectible)" at bounding box center [205, 161] width 161 height 14
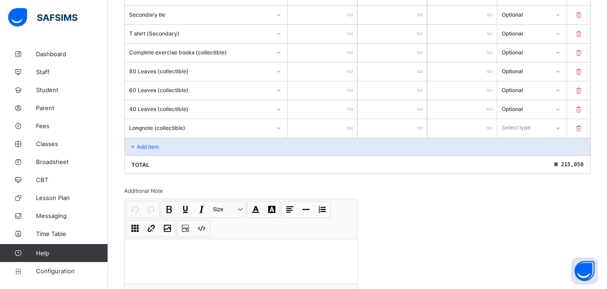
click at [560, 128] on icon at bounding box center [557, 128] width 3 height 2
click at [524, 160] on div "Optional" at bounding box center [532, 161] width 68 height 14
click at [130, 143] on div "Add item" at bounding box center [358, 147] width 466 height 18
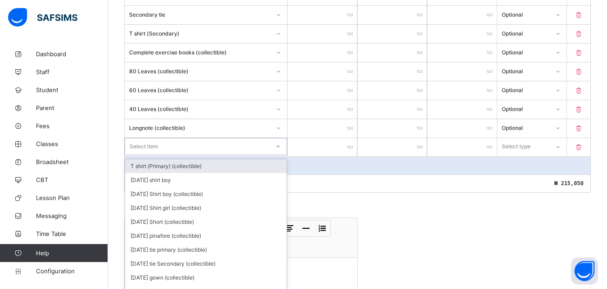
click at [147, 148] on div "Select item" at bounding box center [206, 146] width 162 height 17
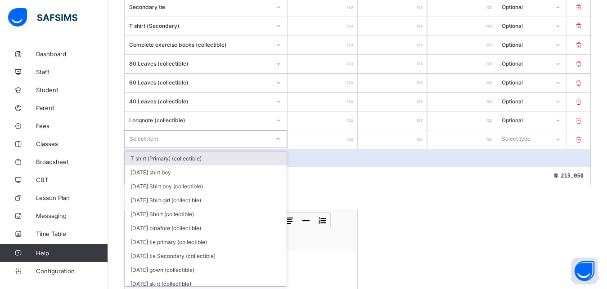
scroll to position [536, 0]
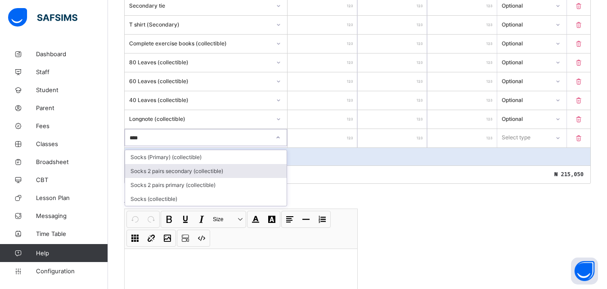
click at [154, 171] on div "Socks 2 pairs secondary (collectible)" at bounding box center [205, 171] width 161 height 14
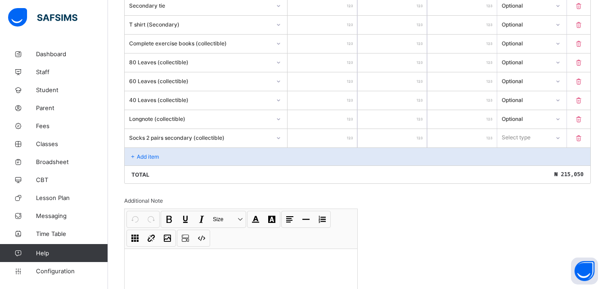
click at [339, 141] on input "number" at bounding box center [321, 138] width 69 height 18
click at [561, 139] on icon at bounding box center [557, 138] width 5 height 9
click at [528, 172] on div "Optional" at bounding box center [532, 171] width 68 height 14
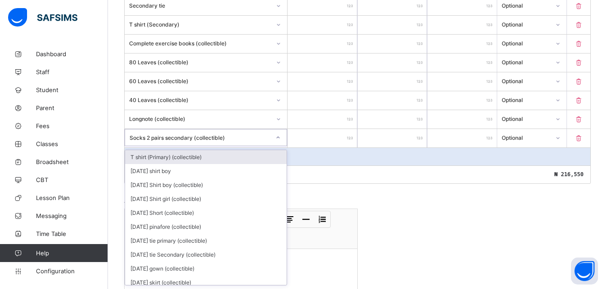
click at [139, 136] on div "Socks 2 pairs secondary (collectible)" at bounding box center [200, 137] width 141 height 7
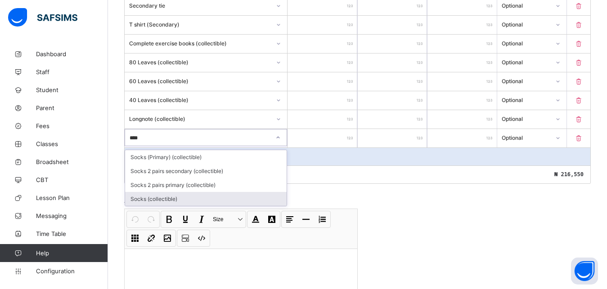
click at [173, 199] on div "Socks (collectible)" at bounding box center [205, 199] width 161 height 14
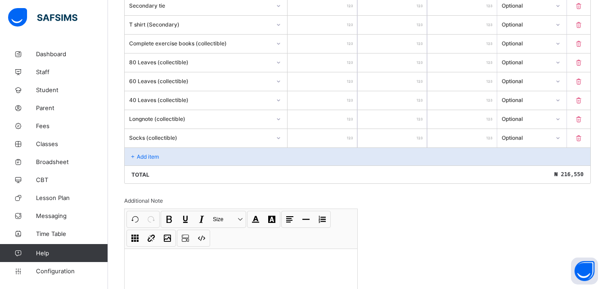
click at [341, 137] on input "****" at bounding box center [321, 138] width 69 height 18
click at [147, 151] on div "Add item" at bounding box center [358, 157] width 466 height 18
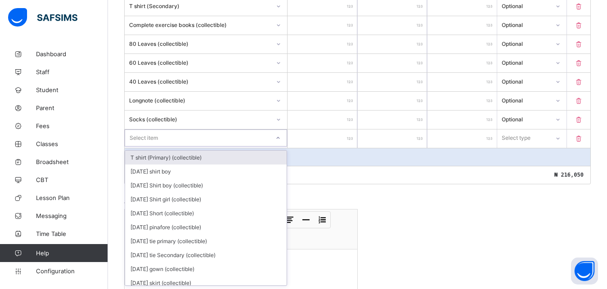
scroll to position [555, 0]
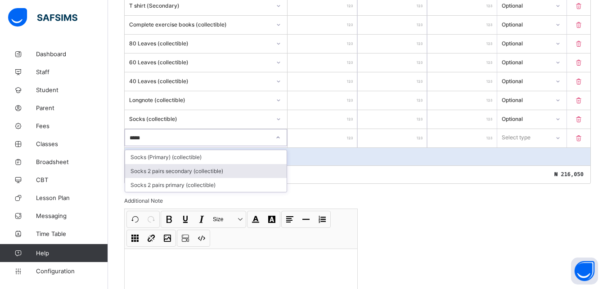
click at [156, 170] on div "Socks 2 pairs secondary (collectible)" at bounding box center [205, 171] width 161 height 14
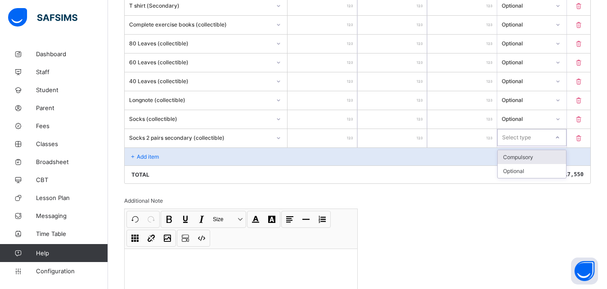
click at [560, 137] on icon at bounding box center [557, 137] width 5 height 9
click at [529, 170] on div "Optional" at bounding box center [532, 171] width 68 height 14
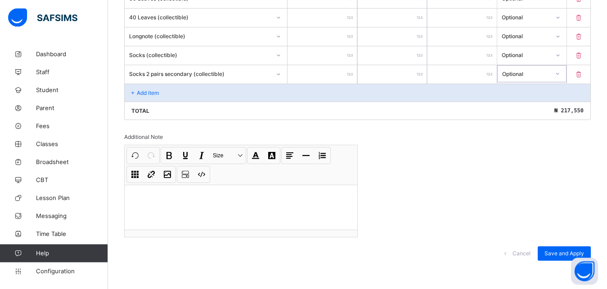
scroll to position [622, 0]
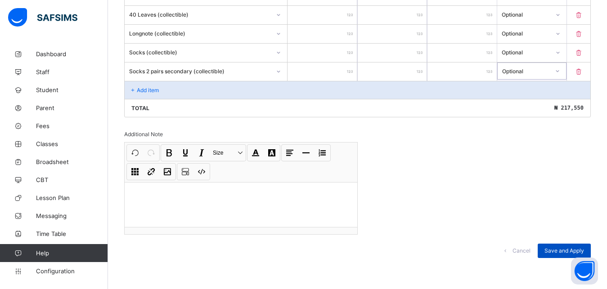
click at [563, 247] on div "Save and Apply" at bounding box center [564, 251] width 53 height 14
click at [564, 247] on span "Save and Apply" at bounding box center [564, 250] width 40 height 7
click at [560, 247] on div "Save and Apply" at bounding box center [564, 251] width 53 height 14
click at [574, 247] on span "Save and Apply" at bounding box center [564, 250] width 40 height 7
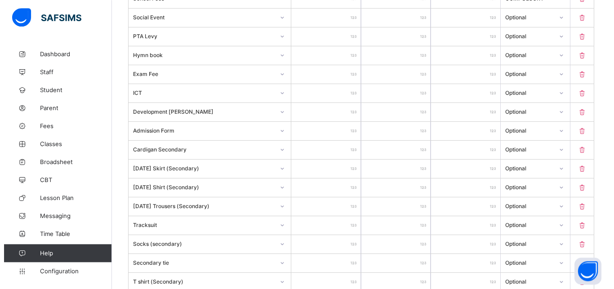
scroll to position [0, 0]
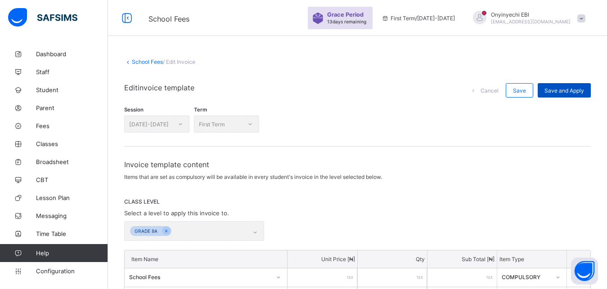
click at [570, 85] on div "Save and Apply" at bounding box center [564, 90] width 53 height 14
click at [558, 87] on span "Save and Apply" at bounding box center [564, 90] width 40 height 7
click at [568, 87] on span "Save and Apply" at bounding box center [564, 90] width 40 height 7
click at [573, 86] on div "Save and Apply" at bounding box center [564, 90] width 53 height 14
drag, startPoint x: 40, startPoint y: 122, endPoint x: 0, endPoint y: 2, distance: 127.2
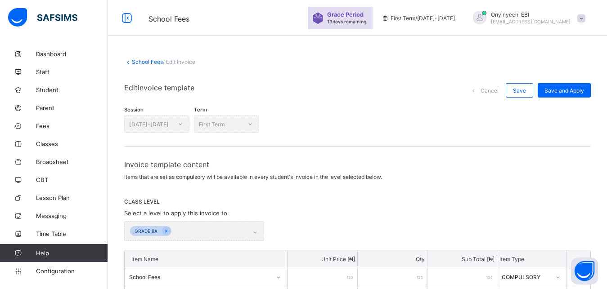
click at [40, 123] on span "Fees" at bounding box center [72, 125] width 72 height 7
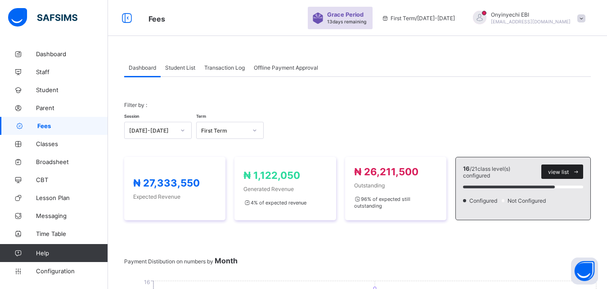
click at [561, 172] on span "view list" at bounding box center [558, 172] width 21 height 7
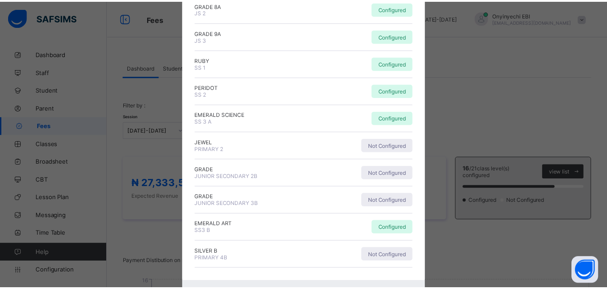
scroll to position [391, 0]
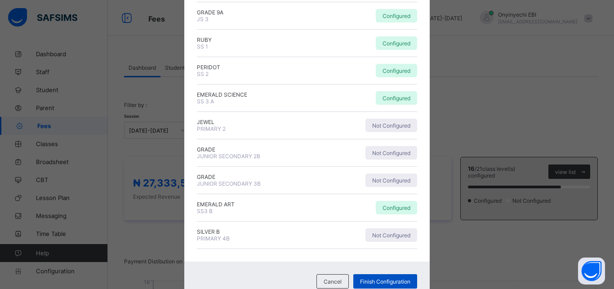
click at [372, 280] on span "Finish Configuration" at bounding box center [385, 281] width 50 height 7
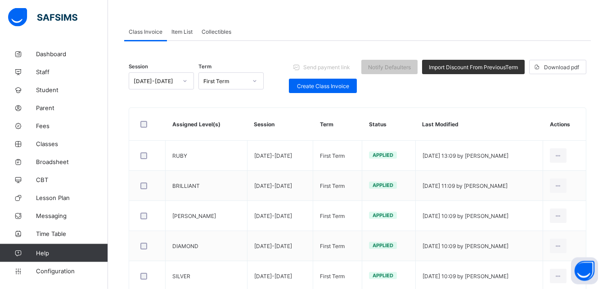
scroll to position [58, 0]
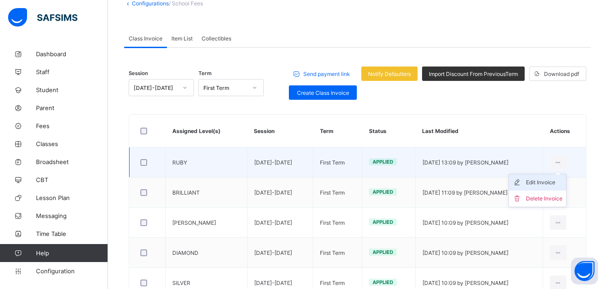
click at [548, 184] on div "Edit Invoice" at bounding box center [544, 182] width 36 height 9
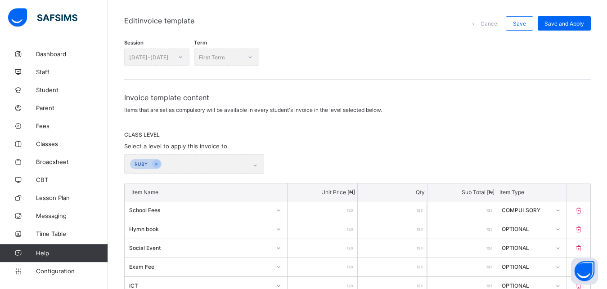
scroll to position [58, 0]
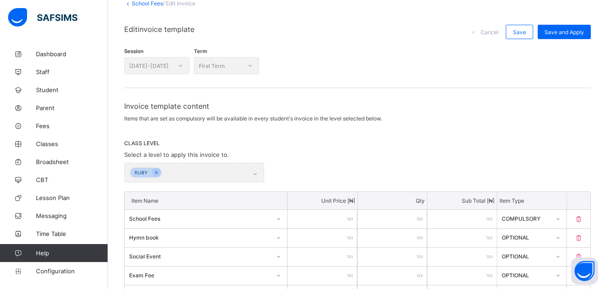
click at [257, 175] on div "RUBY" at bounding box center [194, 173] width 140 height 20
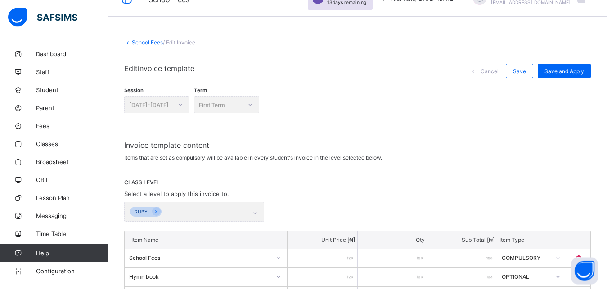
scroll to position [18, 0]
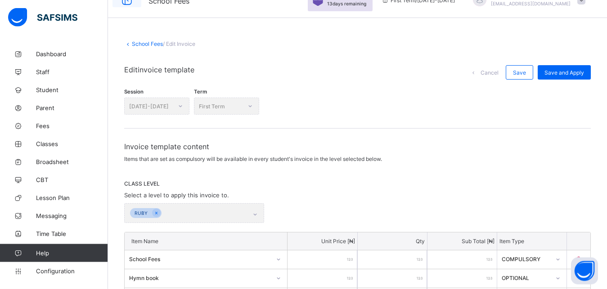
click at [122, 2] on icon at bounding box center [126, 0] width 15 height 13
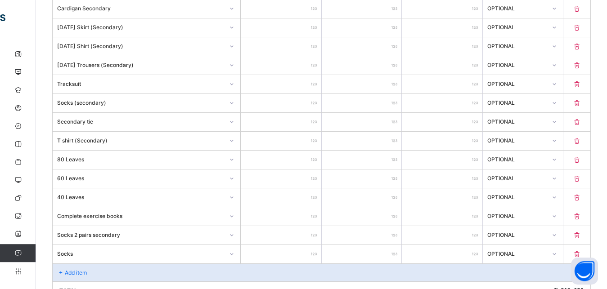
scroll to position [423, 0]
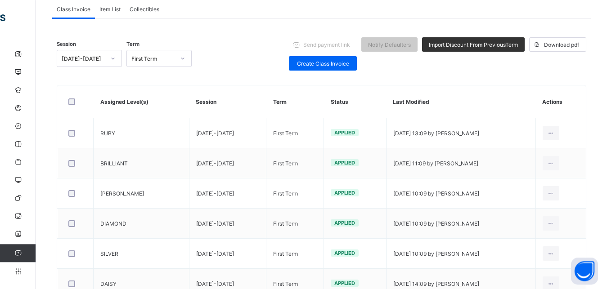
scroll to position [81, 0]
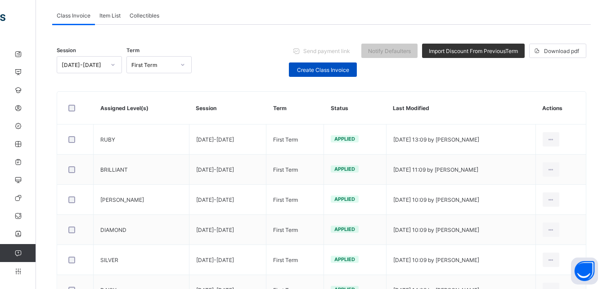
click at [316, 66] on div "Create Class Invoice" at bounding box center [323, 70] width 68 height 14
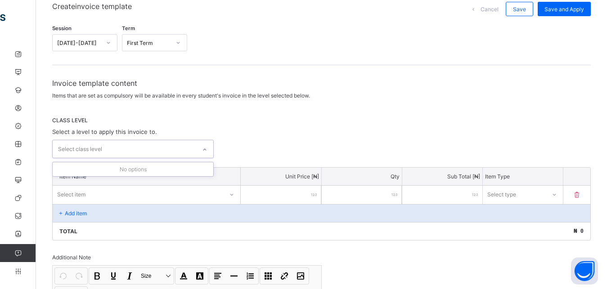
click at [207, 149] on icon at bounding box center [204, 149] width 5 height 9
click at [205, 150] on icon at bounding box center [204, 149] width 5 height 9
click at [204, 150] on div at bounding box center [204, 150] width 15 height 14
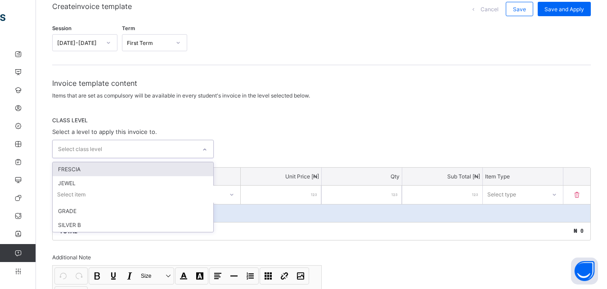
click at [207, 148] on icon at bounding box center [204, 149] width 5 height 9
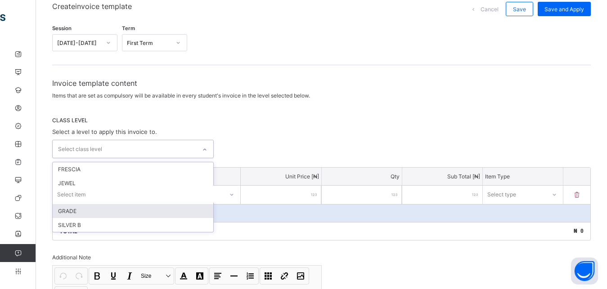
click at [79, 213] on div "GRADE" at bounding box center [133, 211] width 161 height 14
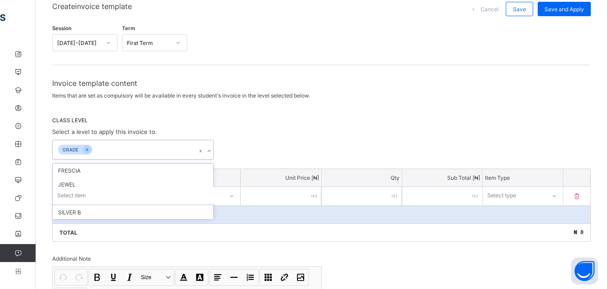
click at [191, 191] on div "Select item" at bounding box center [147, 195] width 188 height 17
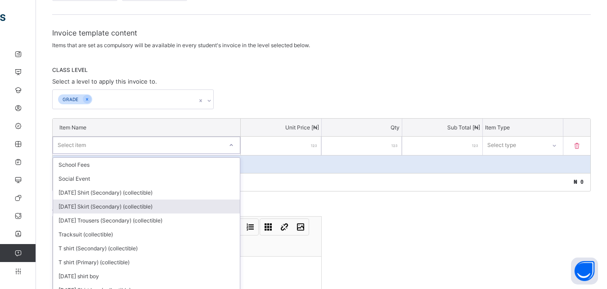
scroll to position [139, 0]
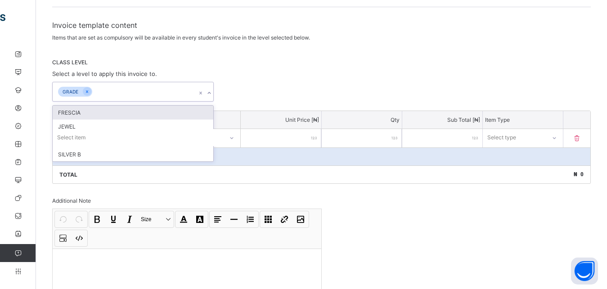
drag, startPoint x: 136, startPoint y: 87, endPoint x: 126, endPoint y: 95, distance: 13.5
click at [132, 90] on div "GRADE" at bounding box center [125, 91] width 144 height 19
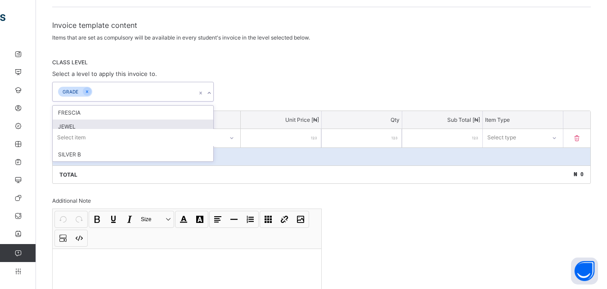
click at [294, 144] on input "number" at bounding box center [281, 138] width 80 height 18
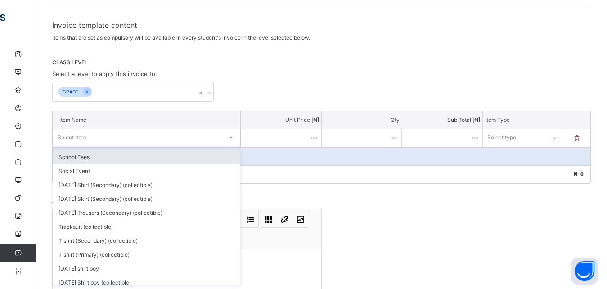
click at [234, 139] on icon at bounding box center [231, 137] width 5 height 9
click at [170, 157] on div "School Fees" at bounding box center [146, 157] width 187 height 14
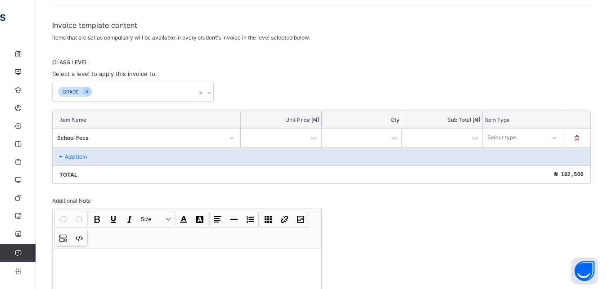
click at [557, 138] on icon at bounding box center [554, 138] width 5 height 9
click at [534, 172] on div "Optional" at bounding box center [522, 171] width 79 height 14
click at [61, 152] on div "Add item" at bounding box center [322, 157] width 538 height 18
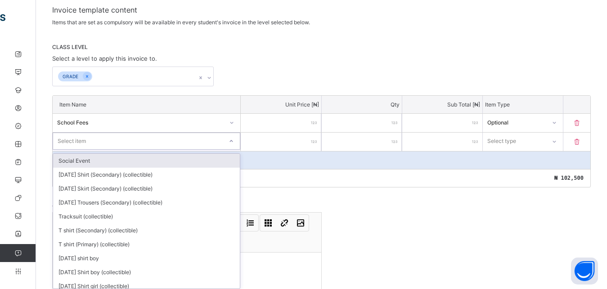
click at [235, 150] on div "option Social Event focused, 1 of 219. 219 results available. Use Up and Down t…" at bounding box center [147, 141] width 188 height 17
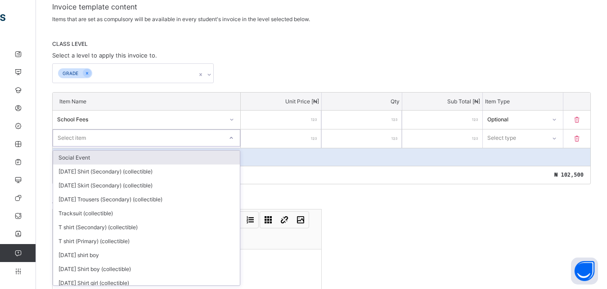
scroll to position [158, 0]
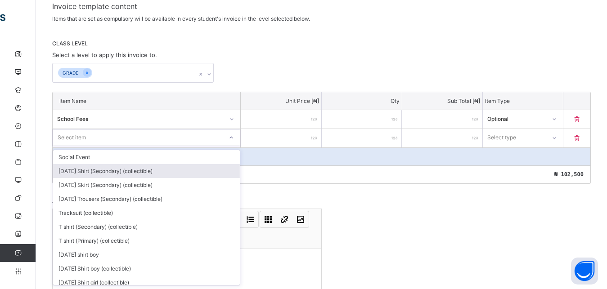
click at [208, 171] on div "[DATE] Shirt (Secondary) (collectible)" at bounding box center [146, 171] width 187 height 14
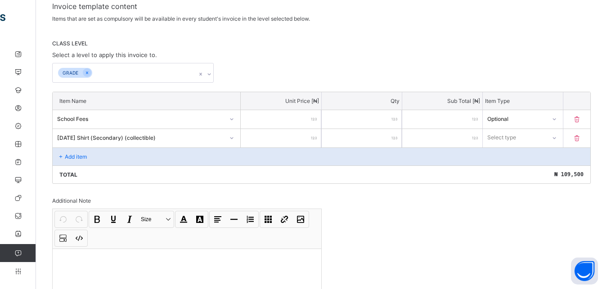
click at [557, 139] on icon at bounding box center [554, 138] width 5 height 9
click at [521, 173] on div "Optional" at bounding box center [522, 171] width 79 height 14
click at [65, 153] on div "Add item" at bounding box center [322, 157] width 538 height 18
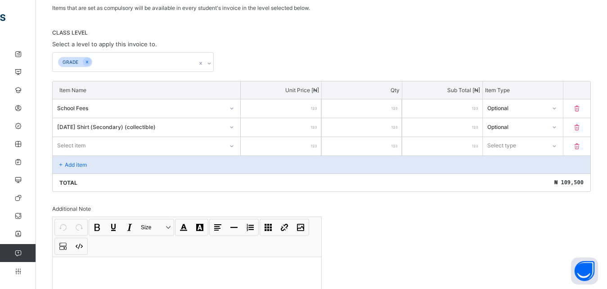
click at [215, 154] on div "Select item" at bounding box center [147, 145] width 188 height 17
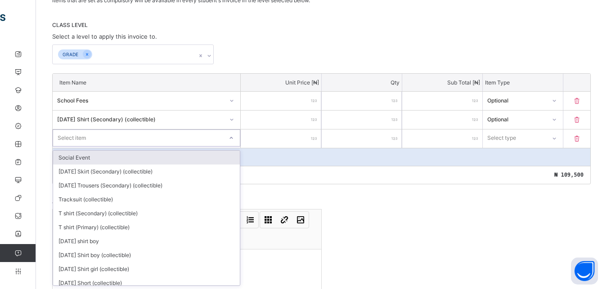
scroll to position [177, 0]
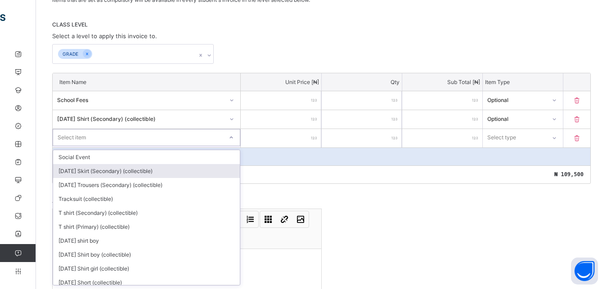
click at [175, 173] on div "[DATE] Skirt (Secondary) (collectible)" at bounding box center [146, 171] width 187 height 14
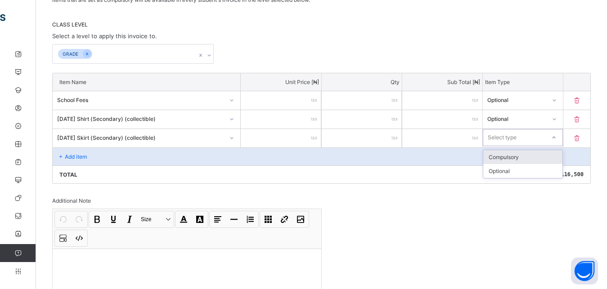
click at [556, 139] on icon at bounding box center [553, 137] width 5 height 9
click at [512, 173] on div "Optional" at bounding box center [522, 171] width 79 height 14
click at [62, 155] on icon at bounding box center [61, 156] width 8 height 7
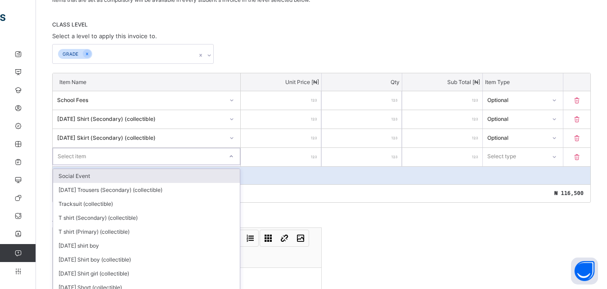
click at [183, 154] on div "Select item" at bounding box center [147, 156] width 188 height 17
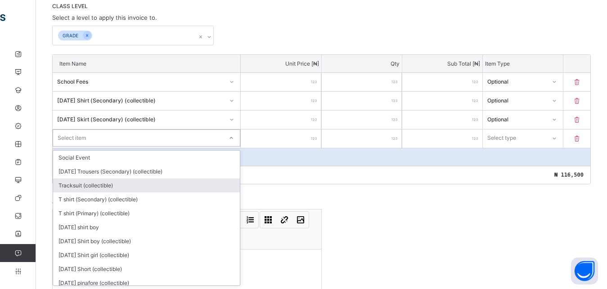
scroll to position [196, 0]
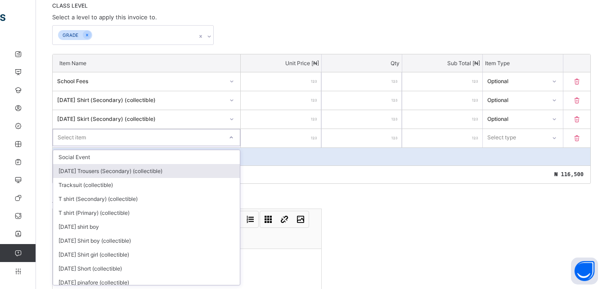
click at [113, 170] on div "[DATE] Trousers (Secondary) (collectible)" at bounding box center [146, 171] width 187 height 14
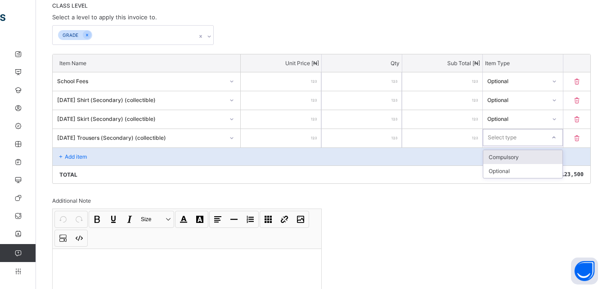
click at [556, 138] on icon at bounding box center [553, 137] width 5 height 9
click at [536, 168] on div "Optional" at bounding box center [522, 171] width 79 height 14
click at [61, 154] on icon at bounding box center [61, 156] width 8 height 7
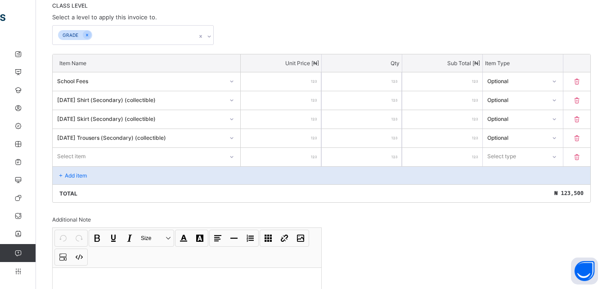
click at [233, 157] on div at bounding box center [231, 157] width 15 height 14
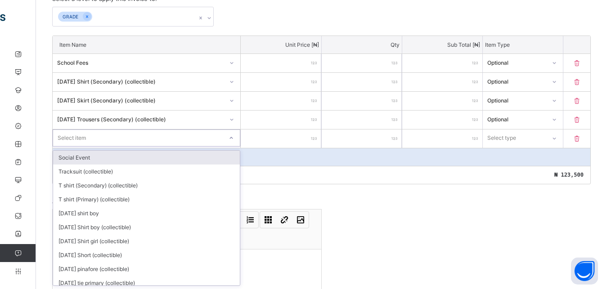
scroll to position [215, 0]
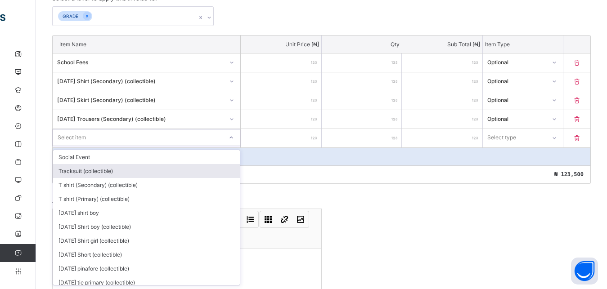
click at [197, 170] on div "Tracksuit (collectible)" at bounding box center [146, 171] width 187 height 14
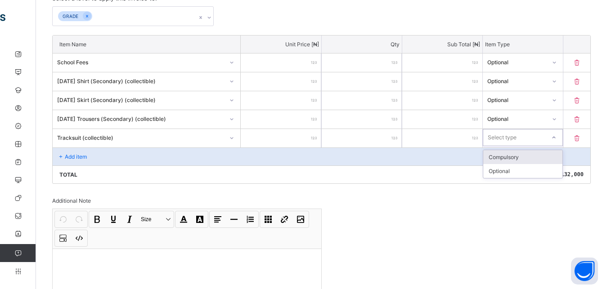
drag, startPoint x: 560, startPoint y: 138, endPoint x: 527, endPoint y: 157, distance: 38.5
click at [557, 140] on div at bounding box center [553, 137] width 15 height 14
click at [504, 170] on div "Optional" at bounding box center [522, 171] width 79 height 14
click at [61, 153] on icon at bounding box center [61, 156] width 8 height 7
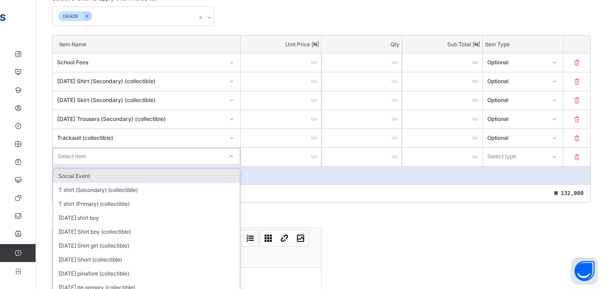
click at [232, 154] on div "option Social Event focused, 1 of 215. 215 results available. Use Up and Down t…" at bounding box center [147, 157] width 188 height 18
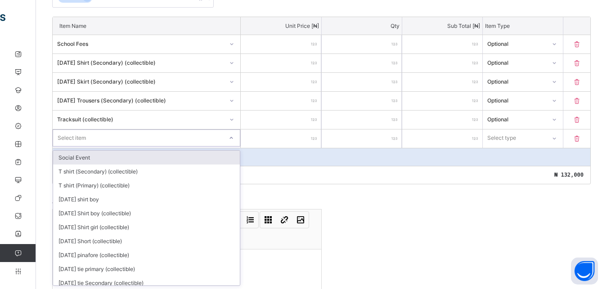
scroll to position [234, 0]
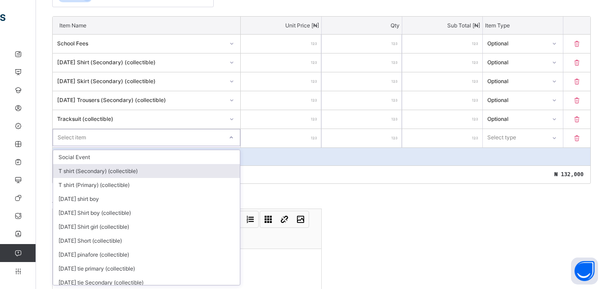
click at [151, 169] on div "T shirt (Secondary) (collectible)" at bounding box center [146, 171] width 187 height 14
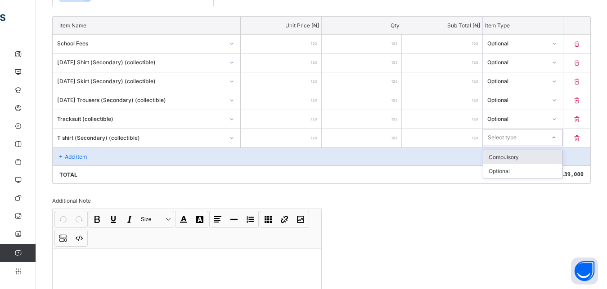
click at [556, 140] on icon at bounding box center [553, 137] width 5 height 9
click at [532, 169] on div "Optional" at bounding box center [522, 171] width 79 height 14
click at [61, 156] on icon at bounding box center [61, 156] width 8 height 7
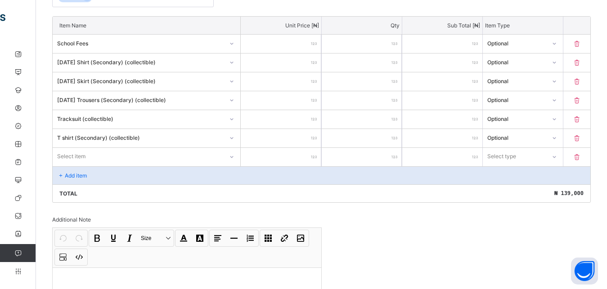
click at [171, 155] on div "Select item" at bounding box center [138, 156] width 170 height 13
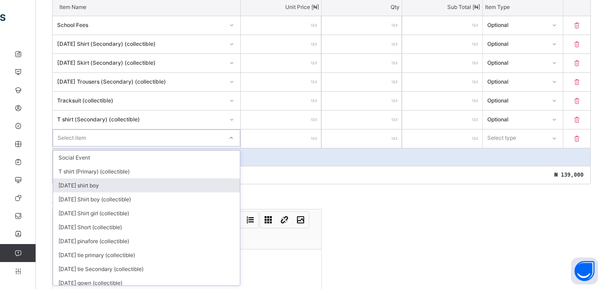
scroll to position [253, 0]
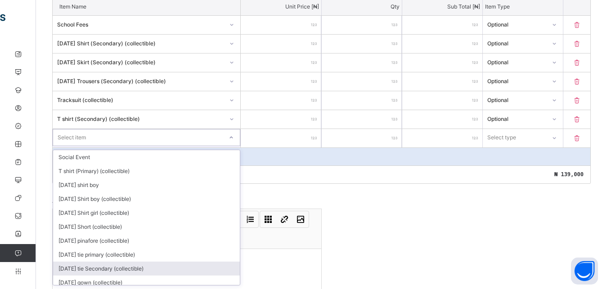
click at [135, 268] on div "[DATE] tie Secondary (collectible)" at bounding box center [146, 269] width 187 height 14
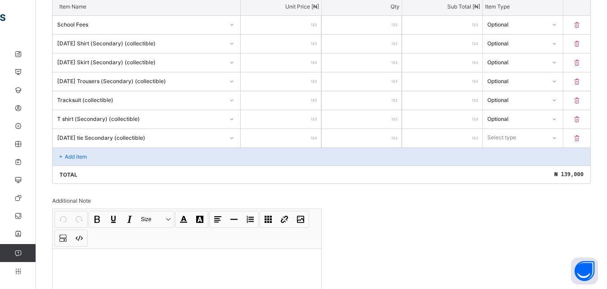
click at [306, 139] on input "number" at bounding box center [281, 138] width 80 height 18
drag, startPoint x: 558, startPoint y: 135, endPoint x: 548, endPoint y: 155, distance: 21.7
click at [557, 138] on div at bounding box center [553, 137] width 15 height 14
click at [526, 170] on div "Optional" at bounding box center [522, 171] width 79 height 14
click at [67, 155] on p "Add item" at bounding box center [76, 156] width 22 height 7
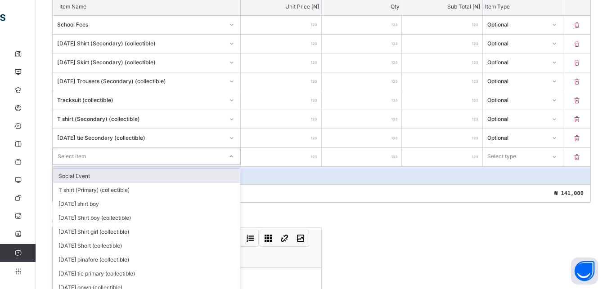
click at [139, 155] on div "Item Name Unit Price [ ₦ ] Qty Sub Total [ ₦ ] Item Type School Fees ****** * *…" at bounding box center [321, 100] width 538 height 206
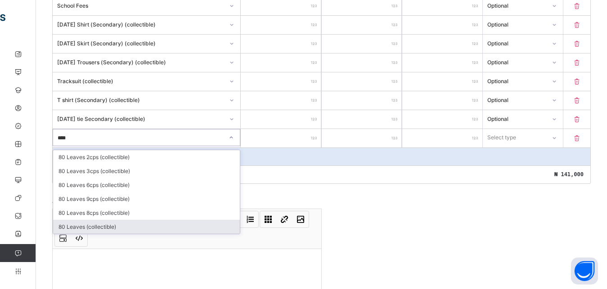
click at [84, 226] on div "80 Leaves (collectible)" at bounding box center [146, 227] width 187 height 14
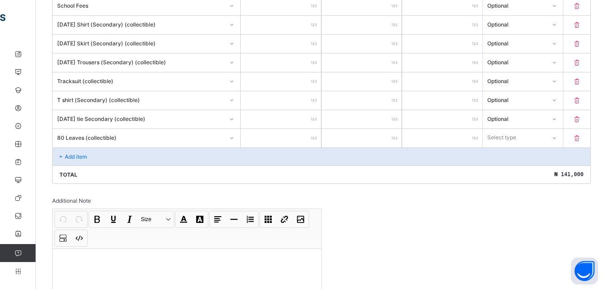
click at [306, 139] on input "number" at bounding box center [281, 138] width 80 height 18
drag, startPoint x: 559, startPoint y: 135, endPoint x: 549, endPoint y: 148, distance: 17.0
click at [554, 140] on div at bounding box center [554, 138] width 15 height 14
click at [532, 174] on div "Optional" at bounding box center [522, 171] width 79 height 14
click at [79, 158] on p "Add item" at bounding box center [76, 156] width 22 height 7
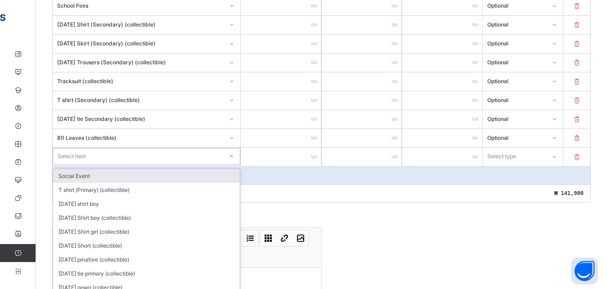
click at [179, 157] on div "option Social Event focused, 1 of 212. 212 results available. Use Up and Down t…" at bounding box center [147, 157] width 188 height 18
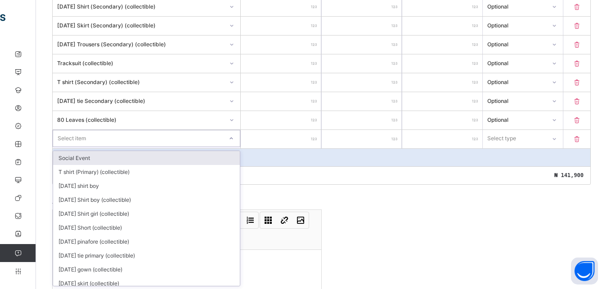
scroll to position [291, 0]
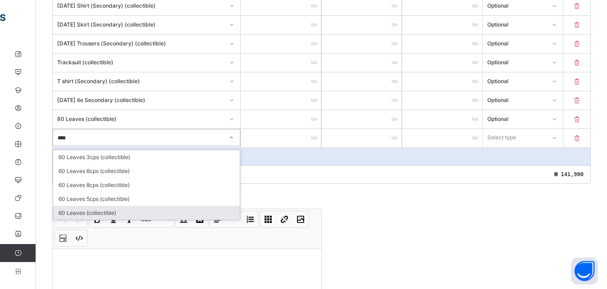
click at [87, 211] on div "60 Leaves (collectible)" at bounding box center [146, 213] width 187 height 14
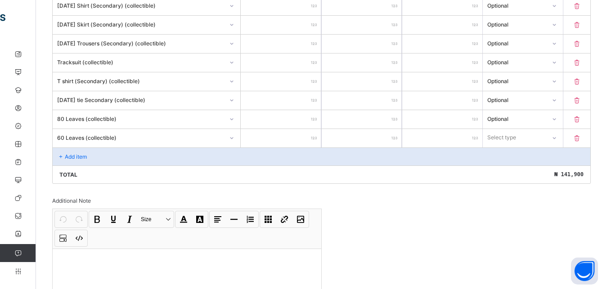
click at [309, 134] on input "number" at bounding box center [281, 138] width 80 height 18
click at [559, 137] on div at bounding box center [554, 138] width 15 height 14
click at [540, 169] on div "Optional" at bounding box center [522, 171] width 79 height 14
click at [71, 153] on div "Add item" at bounding box center [322, 157] width 538 height 18
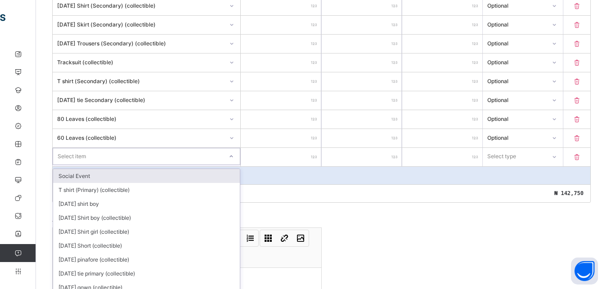
click at [235, 157] on div at bounding box center [231, 156] width 15 height 14
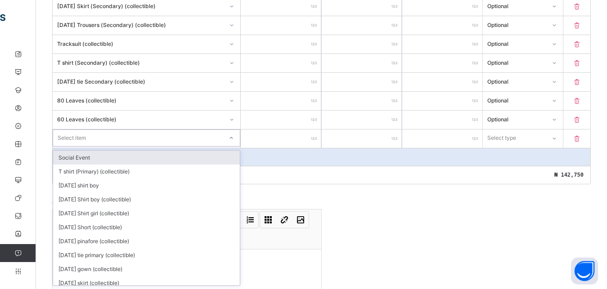
scroll to position [309, 0]
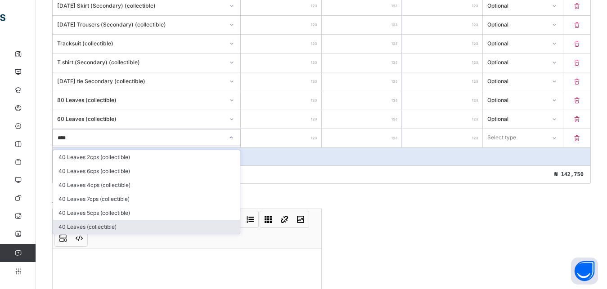
click at [90, 223] on div "40 Leaves (collectible)" at bounding box center [146, 227] width 187 height 14
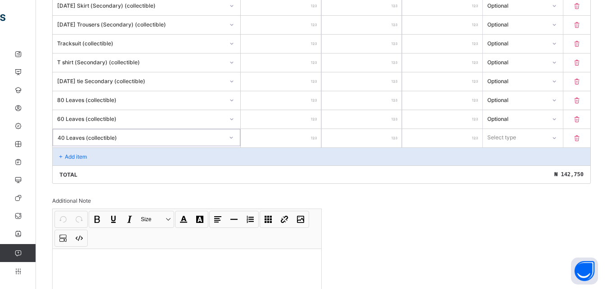
click at [309, 135] on input "number" at bounding box center [281, 138] width 80 height 18
click at [556, 139] on icon at bounding box center [553, 137] width 5 height 9
click at [524, 171] on div "Optional" at bounding box center [522, 171] width 79 height 14
click at [65, 150] on div "Add item" at bounding box center [322, 157] width 538 height 18
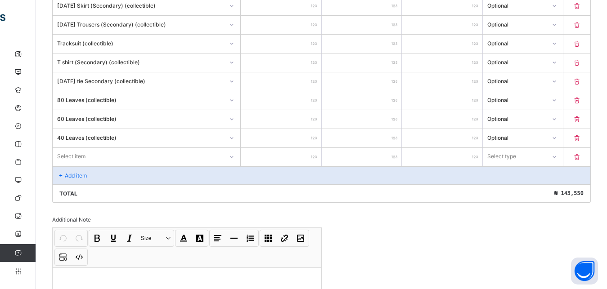
click at [84, 152] on div "Select item" at bounding box center [147, 157] width 188 height 18
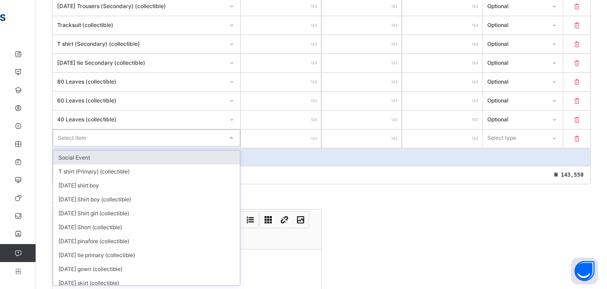
scroll to position [328, 0]
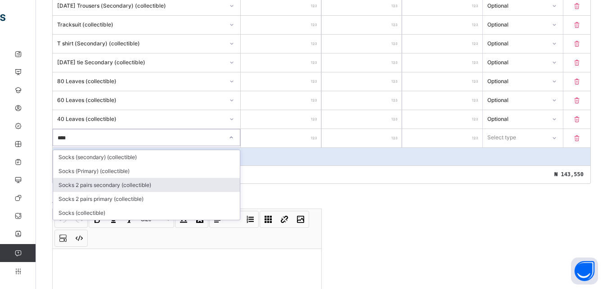
click at [73, 185] on div "Socks 2 pairs secondary (collectible)" at bounding box center [146, 185] width 187 height 14
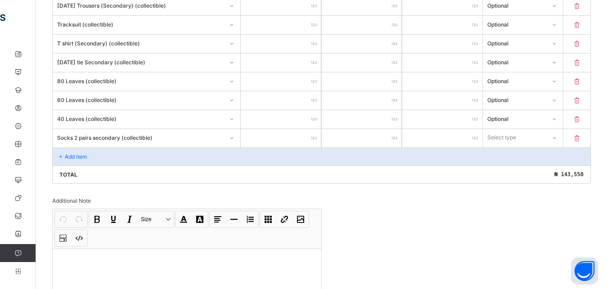
click at [304, 139] on input "number" at bounding box center [281, 138] width 80 height 18
click at [557, 137] on icon at bounding box center [554, 138] width 5 height 9
click at [507, 173] on div "Optional" at bounding box center [522, 171] width 79 height 14
click at [65, 154] on p "Add item" at bounding box center [76, 156] width 22 height 7
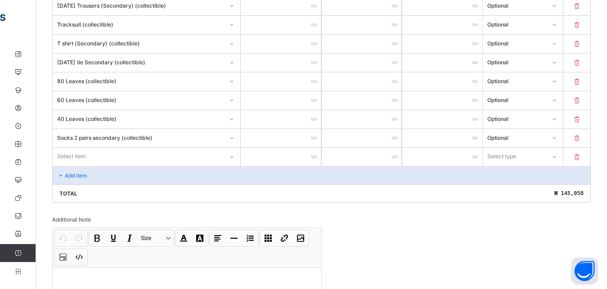
click at [121, 152] on div "Select item" at bounding box center [147, 156] width 188 height 17
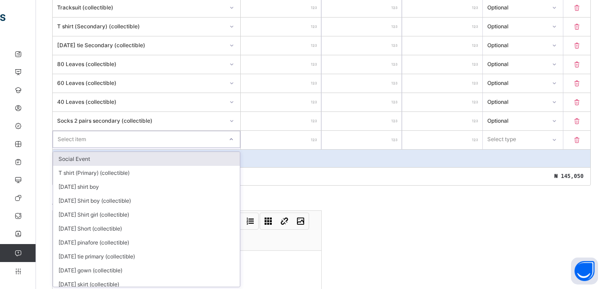
scroll to position [347, 0]
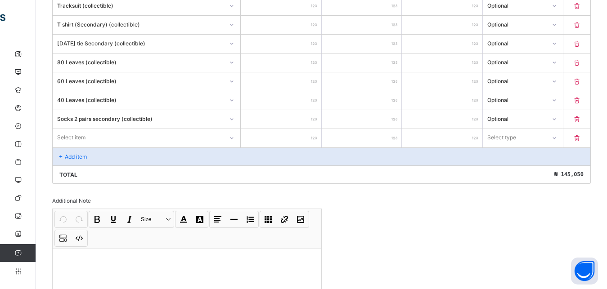
click at [309, 134] on input "number" at bounding box center [281, 138] width 80 height 18
drag, startPoint x: 560, startPoint y: 137, endPoint x: 545, endPoint y: 147, distance: 17.8
click at [557, 137] on icon at bounding box center [554, 138] width 5 height 9
click at [501, 167] on div "Optional" at bounding box center [522, 171] width 79 height 14
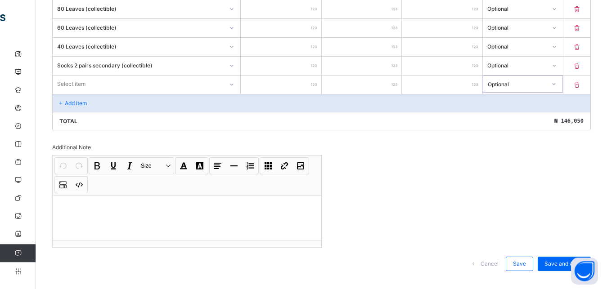
scroll to position [414, 0]
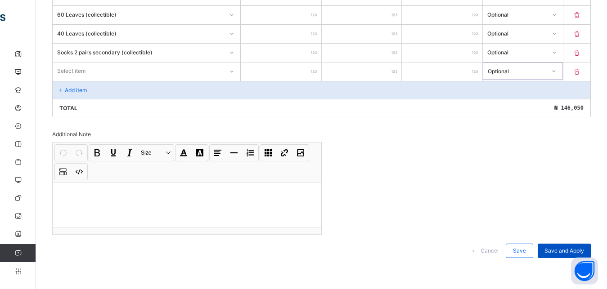
click at [576, 248] on span "Save and Apply" at bounding box center [564, 250] width 40 height 7
click at [577, 248] on span "Save and Apply" at bounding box center [564, 250] width 40 height 7
click at [554, 247] on div "Save and Apply" at bounding box center [564, 251] width 53 height 14
click at [521, 250] on div "Save" at bounding box center [519, 251] width 27 height 14
click at [571, 247] on div "Save and Apply" at bounding box center [564, 251] width 53 height 14
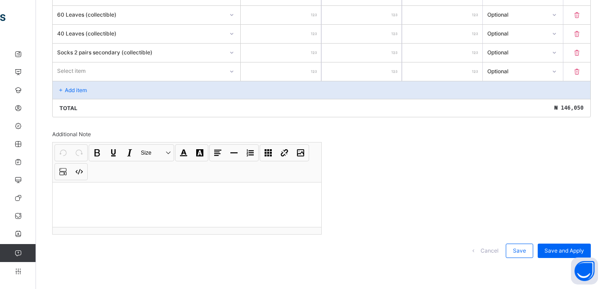
click at [572, 219] on div "Invoice template content Items that are set as compulsory will be available in …" at bounding box center [321, 6] width 538 height 521
click at [554, 245] on div "Save and Apply" at bounding box center [564, 251] width 53 height 14
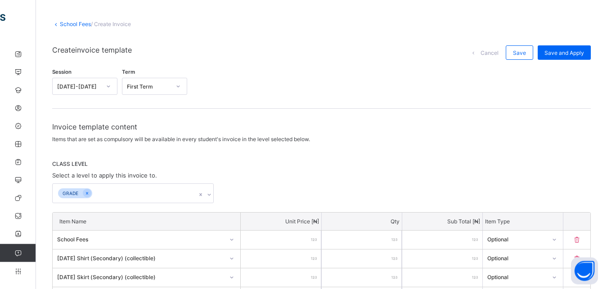
scroll to position [0, 0]
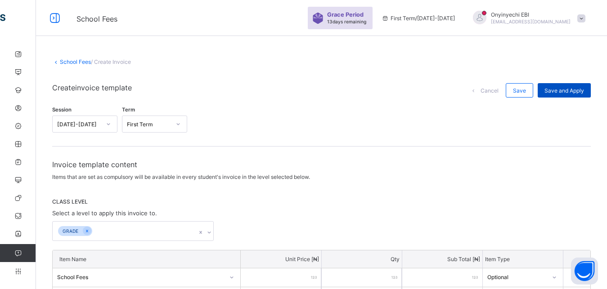
click at [568, 86] on div "Save and Apply" at bounding box center [564, 90] width 53 height 14
click at [573, 88] on span "Save and Apply" at bounding box center [564, 90] width 40 height 7
click at [559, 88] on span "Save and Apply" at bounding box center [564, 90] width 40 height 7
click at [552, 85] on div "Save and Apply" at bounding box center [564, 90] width 53 height 14
click at [523, 89] on span "Save" at bounding box center [519, 90] width 13 height 7
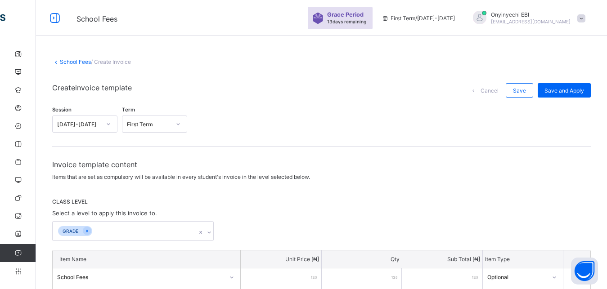
click at [552, 83] on span at bounding box center [321, 78] width 538 height 9
click at [559, 85] on div "Save and Apply" at bounding box center [564, 90] width 53 height 14
click at [557, 88] on div "Save and Apply" at bounding box center [564, 90] width 53 height 14
click at [557, 88] on span "Save and Apply" at bounding box center [564, 90] width 40 height 7
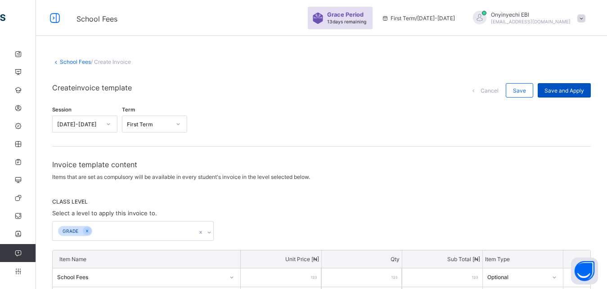
click at [557, 90] on span "Save and Apply" at bounding box center [564, 90] width 40 height 7
click at [553, 89] on span "Save and Apply" at bounding box center [564, 90] width 40 height 7
click at [582, 85] on div "Save and Apply" at bounding box center [564, 90] width 53 height 14
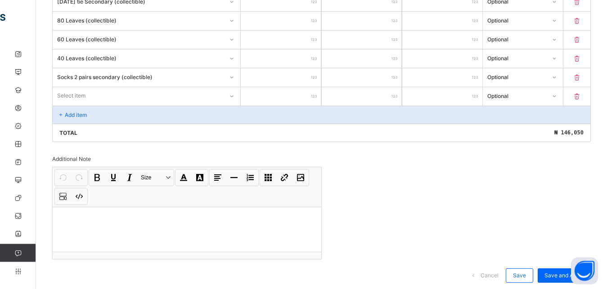
scroll to position [414, 0]
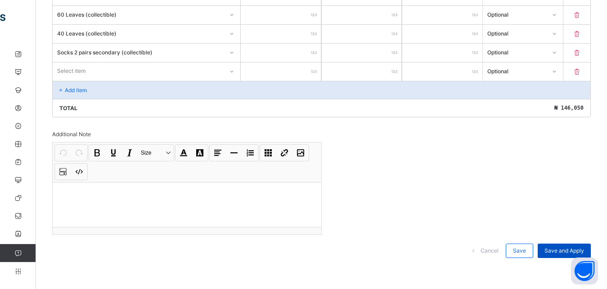
click at [562, 248] on span "Save and Apply" at bounding box center [564, 250] width 40 height 7
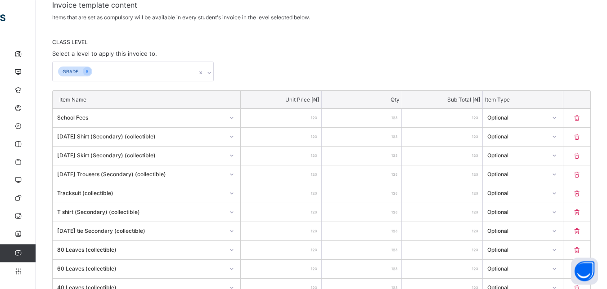
scroll to position [158, 0]
click at [556, 120] on icon at bounding box center [554, 119] width 3 height 2
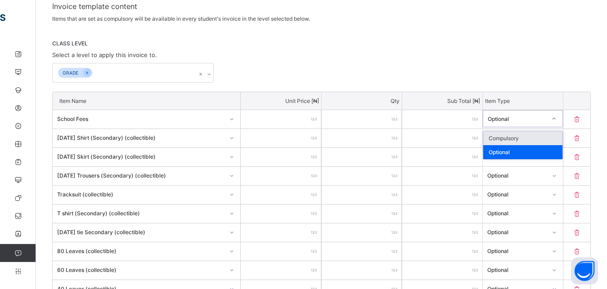
click at [543, 135] on div "Compulsory" at bounding box center [522, 138] width 79 height 14
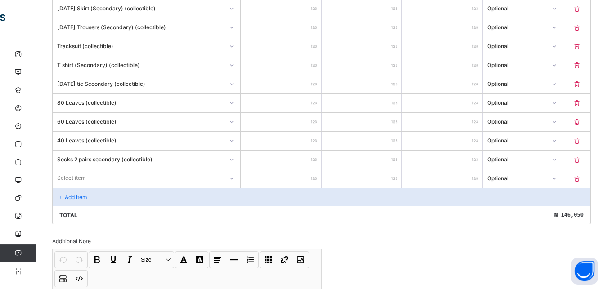
scroll to position [414, 0]
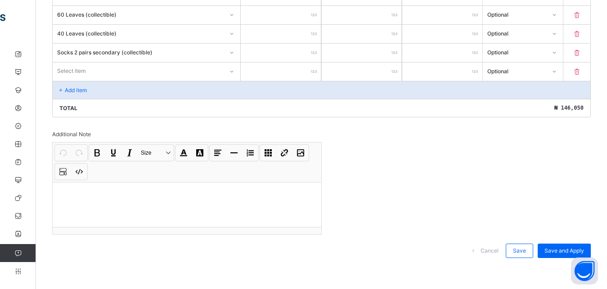
click at [65, 88] on p "Add item" at bounding box center [76, 90] width 22 height 7
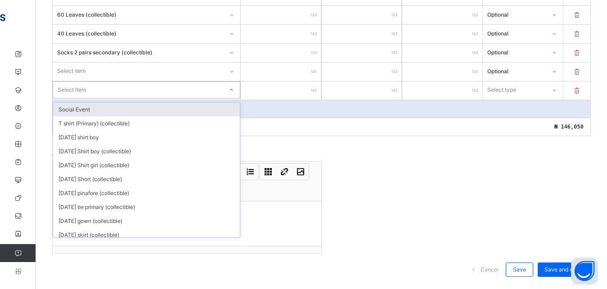
click at [74, 86] on div "Select item" at bounding box center [72, 89] width 28 height 17
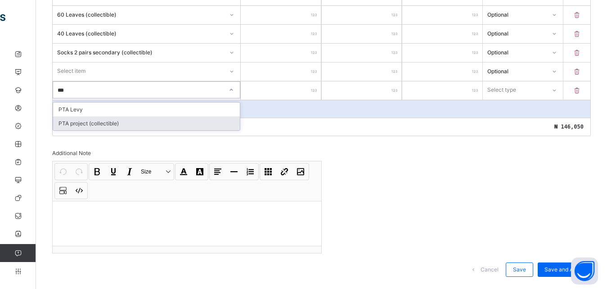
click at [62, 126] on div "PTA project (collectible)" at bounding box center [146, 124] width 187 height 14
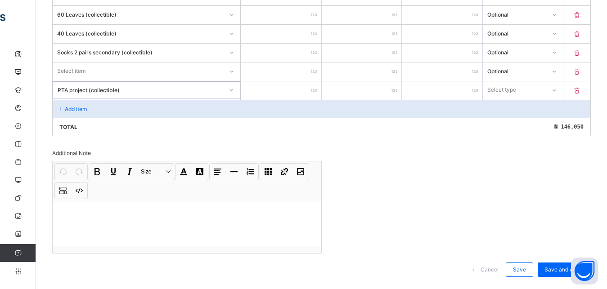
click at [307, 91] on input "number" at bounding box center [281, 90] width 80 height 18
click at [557, 90] on icon at bounding box center [554, 90] width 5 height 9
click at [530, 123] on div "Optional" at bounding box center [522, 124] width 79 height 14
click at [557, 267] on span "Save and Apply" at bounding box center [564, 269] width 40 height 7
click at [549, 264] on div "Save and Apply" at bounding box center [564, 270] width 53 height 14
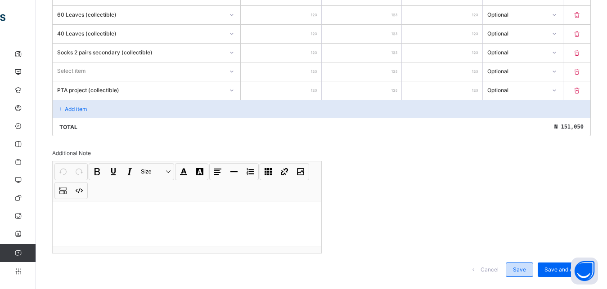
click at [526, 266] on span "Save" at bounding box center [519, 269] width 13 height 7
click at [526, 270] on span "Save" at bounding box center [519, 269] width 13 height 7
click at [523, 269] on span "Save" at bounding box center [519, 269] width 13 height 7
click at [562, 267] on span "Save and Apply" at bounding box center [564, 269] width 40 height 7
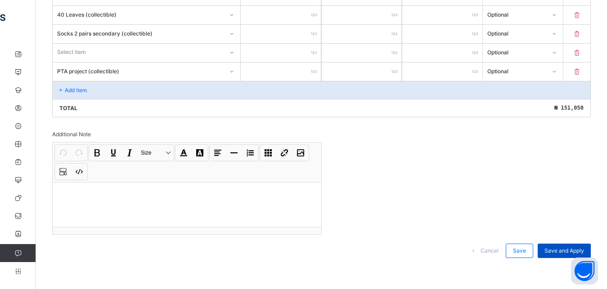
click at [577, 250] on span "Save and Apply" at bounding box center [564, 250] width 40 height 7
click at [572, 250] on span "Save and Apply" at bounding box center [564, 250] width 40 height 7
click at [547, 248] on div "Save and Apply" at bounding box center [564, 251] width 53 height 14
click at [562, 248] on span "Save and Apply" at bounding box center [564, 250] width 40 height 7
click at [570, 244] on div "Save and Apply" at bounding box center [564, 251] width 53 height 14
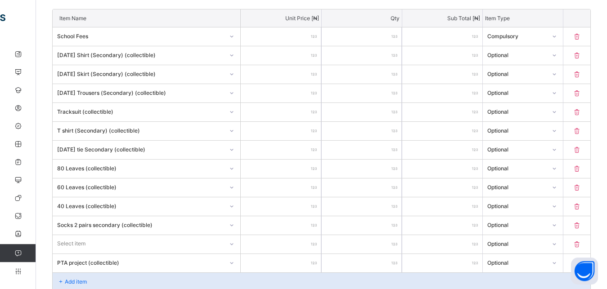
scroll to position [0, 0]
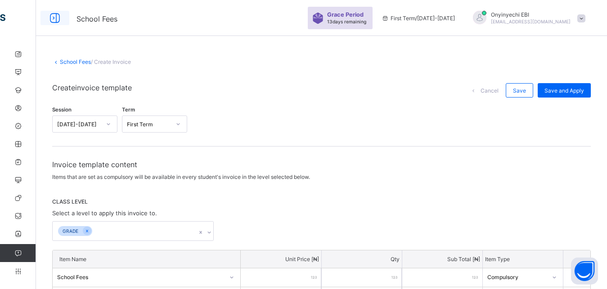
click at [53, 18] on icon at bounding box center [54, 18] width 15 height 13
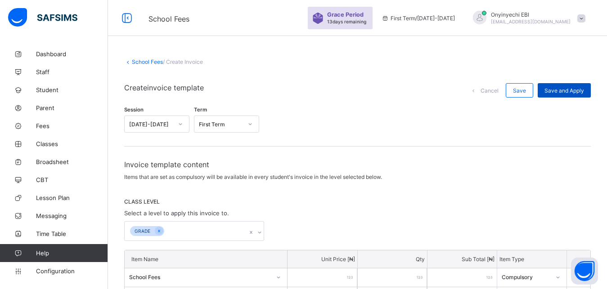
click at [562, 89] on span "Save and Apply" at bounding box center [564, 90] width 40 height 7
click at [557, 84] on div "Save and Apply" at bounding box center [564, 90] width 53 height 14
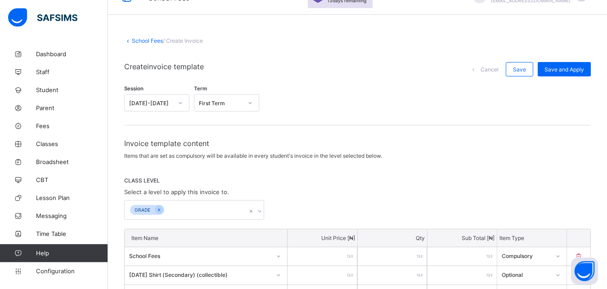
scroll to position [23, 0]
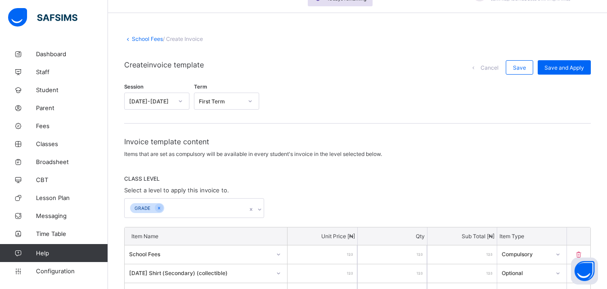
drag, startPoint x: 612, startPoint y: 283, endPoint x: 585, endPoint y: 121, distance: 163.8
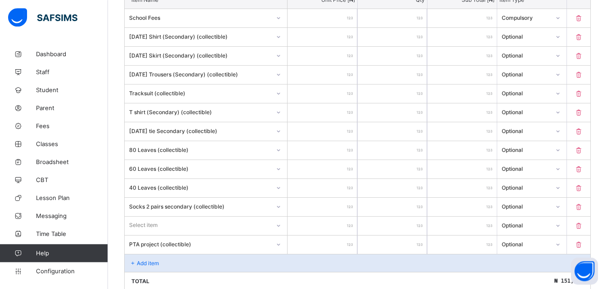
scroll to position [433, 0]
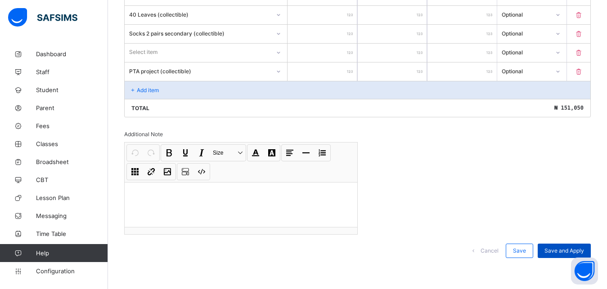
click at [563, 244] on div "Save and Apply" at bounding box center [564, 251] width 53 height 14
click at [552, 245] on div "Save and Apply" at bounding box center [564, 251] width 53 height 14
click at [523, 246] on div "Save" at bounding box center [519, 251] width 27 height 14
click at [558, 247] on div "Save and Apply" at bounding box center [564, 251] width 53 height 14
click at [564, 245] on div "Save and Apply" at bounding box center [564, 251] width 53 height 14
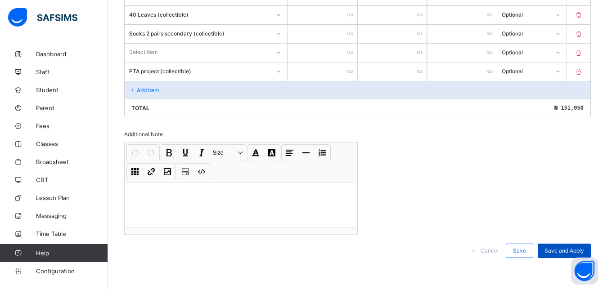
click at [573, 248] on span "Save and Apply" at bounding box center [564, 250] width 40 height 7
click at [575, 247] on div "Save and Apply" at bounding box center [564, 251] width 53 height 14
click at [36, 123] on span "Fees" at bounding box center [72, 125] width 72 height 7
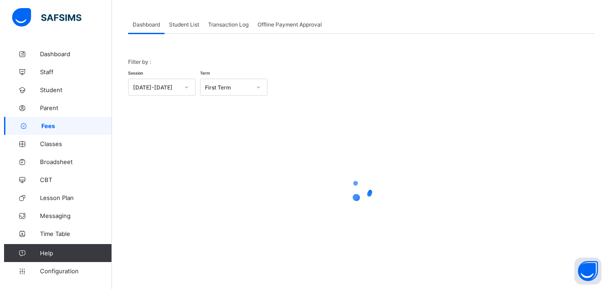
scroll to position [43, 0]
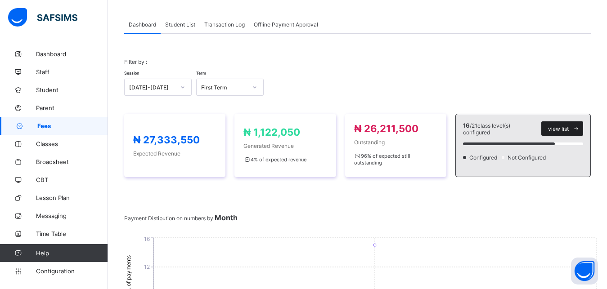
click at [569, 127] on span "view list" at bounding box center [558, 129] width 21 height 7
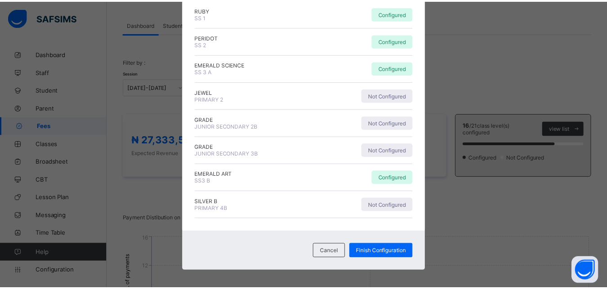
scroll to position [422, 0]
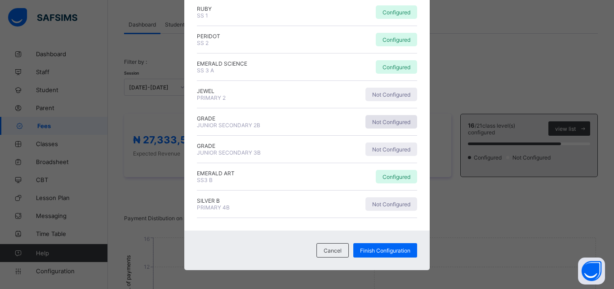
click at [381, 120] on span "Not Configured" at bounding box center [391, 122] width 38 height 7
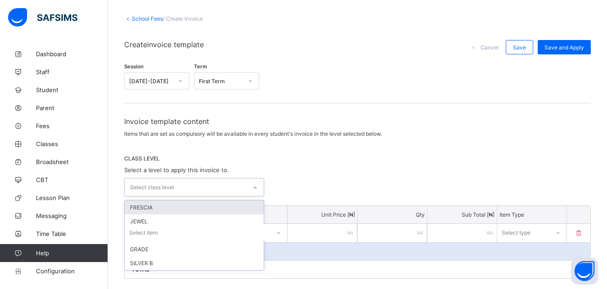
click at [262, 187] on div at bounding box center [254, 188] width 15 height 14
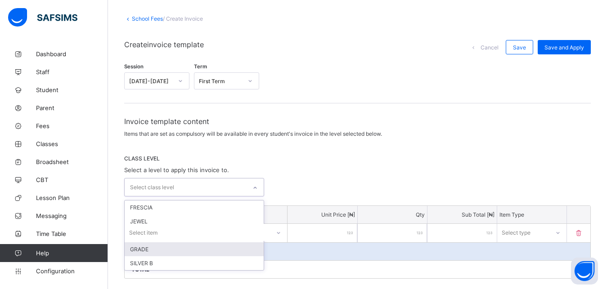
click at [227, 248] on div "GRADE" at bounding box center [194, 249] width 139 height 14
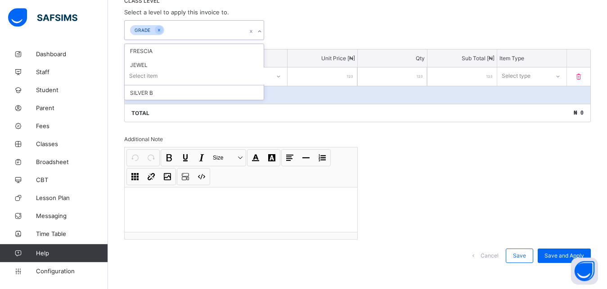
scroll to position [206, 0]
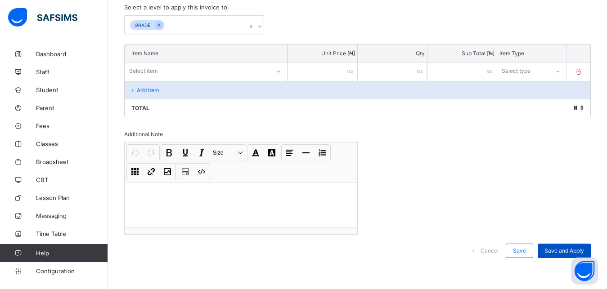
click at [584, 247] on span "Save and Apply" at bounding box center [564, 250] width 40 height 7
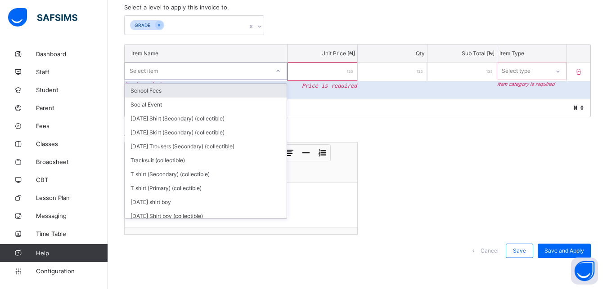
click at [278, 69] on div at bounding box center [277, 71] width 15 height 14
click at [240, 90] on div "School Fees" at bounding box center [205, 91] width 161 height 14
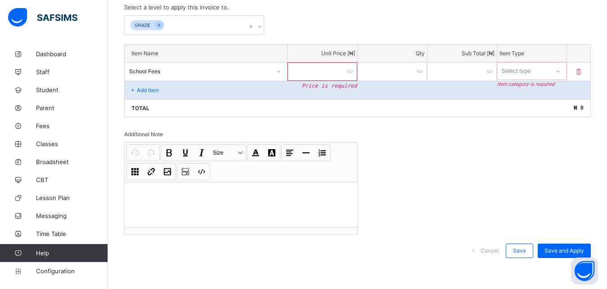
click at [349, 67] on input "number" at bounding box center [321, 72] width 69 height 18
click at [561, 70] on icon at bounding box center [557, 71] width 5 height 9
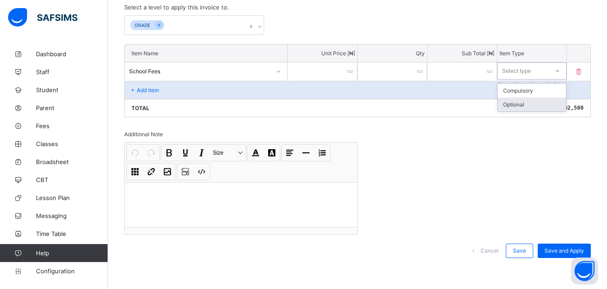
click at [525, 101] on div "Optional" at bounding box center [532, 105] width 68 height 14
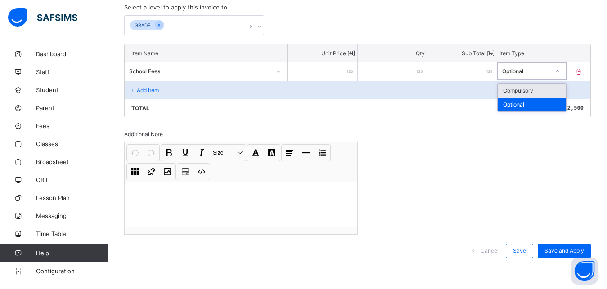
click at [560, 70] on icon at bounding box center [557, 71] width 5 height 9
click at [520, 91] on div "Compulsory" at bounding box center [532, 91] width 68 height 14
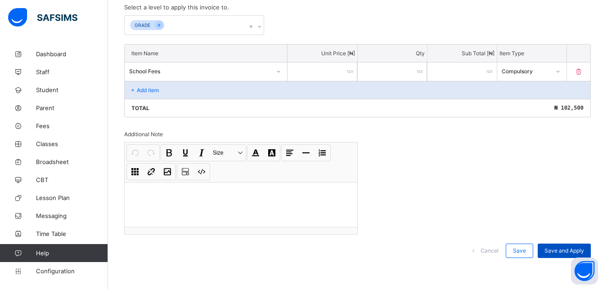
click at [565, 246] on div "Save and Apply" at bounding box center [564, 251] width 53 height 14
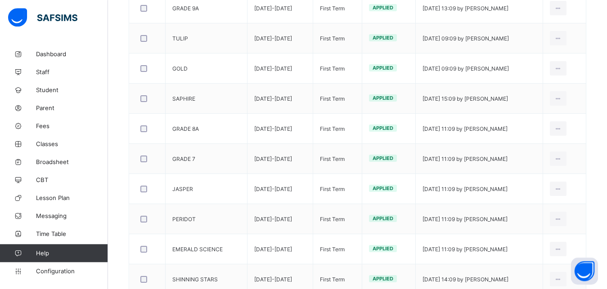
scroll to position [486, 0]
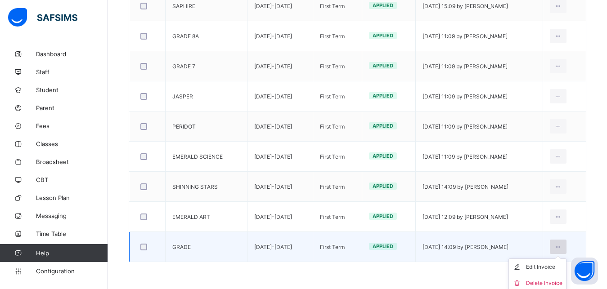
click at [562, 245] on icon at bounding box center [558, 247] width 8 height 7
click at [551, 269] on div "Edit Invoice" at bounding box center [544, 267] width 36 height 9
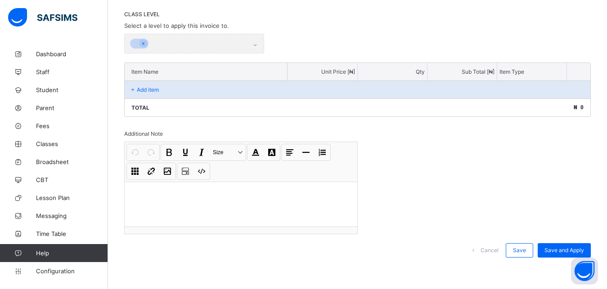
scroll to position [121, 0]
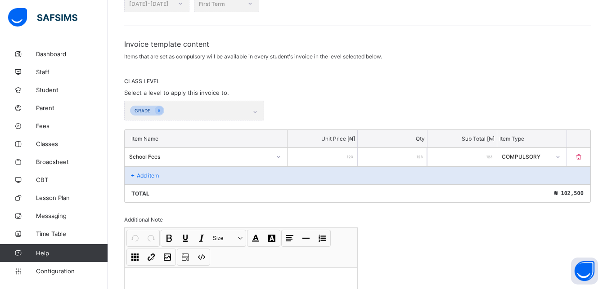
click at [131, 174] on icon at bounding box center [133, 175] width 8 height 7
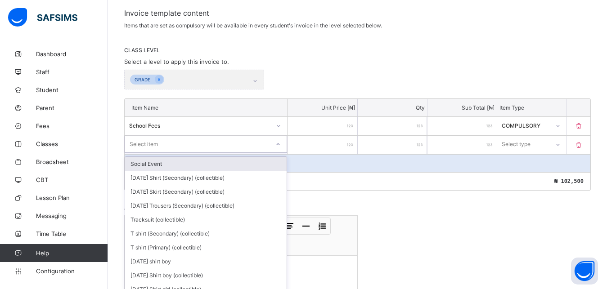
click at [272, 153] on div "option Social Event focused, 1 of 219. 219 results available. Use Up and Down t…" at bounding box center [206, 144] width 162 height 17
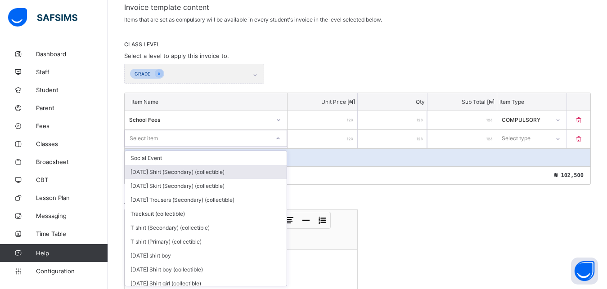
scroll to position [158, 0]
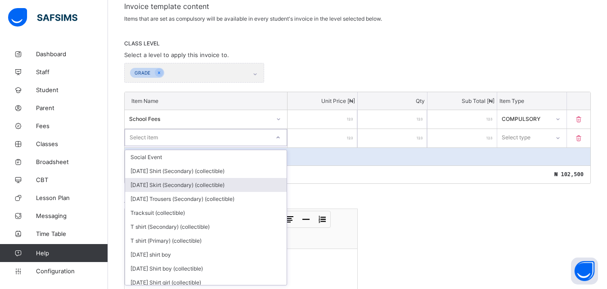
click at [240, 178] on div "[DATE] Skirt (Secondary) (collectible)" at bounding box center [205, 185] width 161 height 14
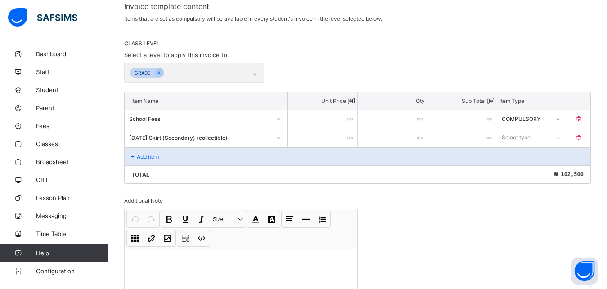
click at [345, 137] on input "number" at bounding box center [321, 138] width 69 height 18
click at [560, 137] on icon at bounding box center [557, 137] width 5 height 9
click at [531, 168] on div "Optional" at bounding box center [532, 171] width 68 height 14
click at [148, 153] on p "Add item" at bounding box center [148, 156] width 22 height 7
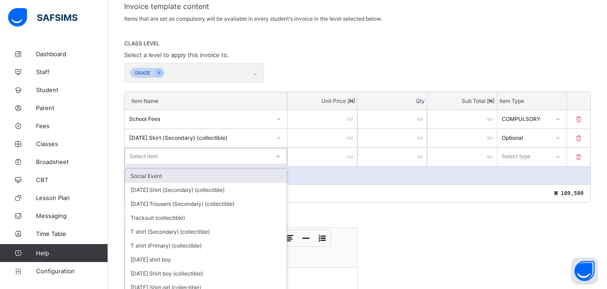
click at [163, 155] on div "option Social Event focused, 1 of 218. 218 results available. Use Up and Down t…" at bounding box center [206, 157] width 163 height 18
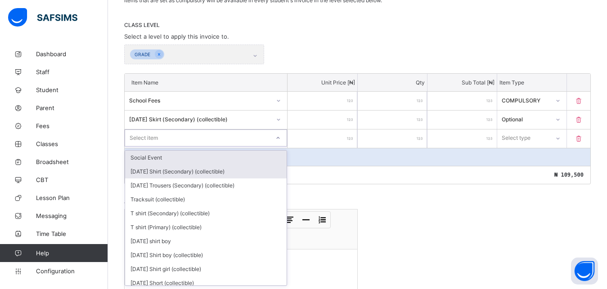
scroll to position [177, 0]
click at [233, 170] on div "[DATE] Shirt (Secondary) (collectible)" at bounding box center [205, 171] width 161 height 14
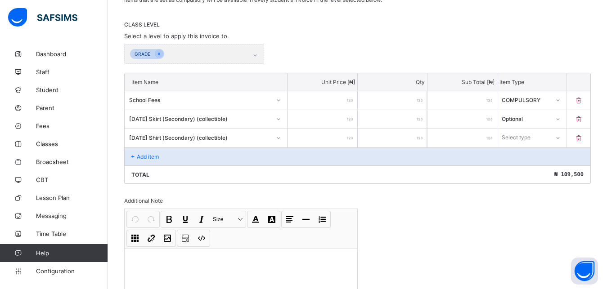
click at [344, 136] on input "number" at bounding box center [321, 138] width 69 height 18
click at [560, 137] on icon at bounding box center [557, 137] width 5 height 9
click at [546, 169] on div "Optional" at bounding box center [532, 171] width 68 height 14
click at [139, 152] on div "Add item" at bounding box center [358, 157] width 466 height 18
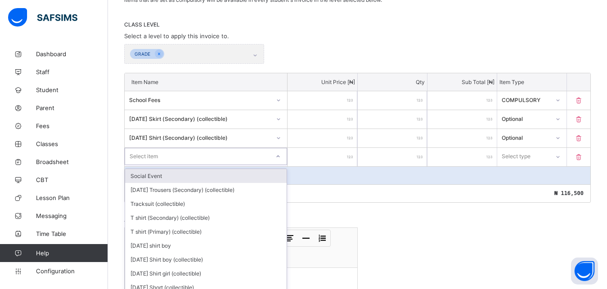
drag, startPoint x: 282, startPoint y: 156, endPoint x: 269, endPoint y: 156, distance: 13.0
click at [279, 156] on div "Item Name Unit Price [ ₦ ] Qty Sub Total [ ₦ ] Item Type School Fees ****** * *…" at bounding box center [357, 138] width 466 height 130
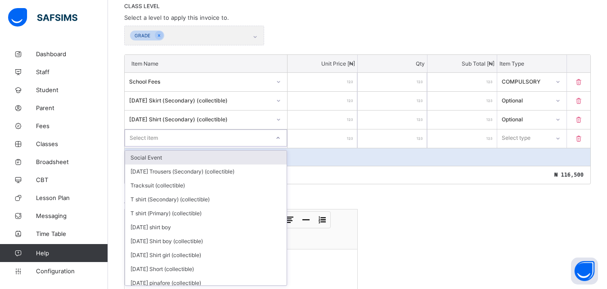
scroll to position [196, 0]
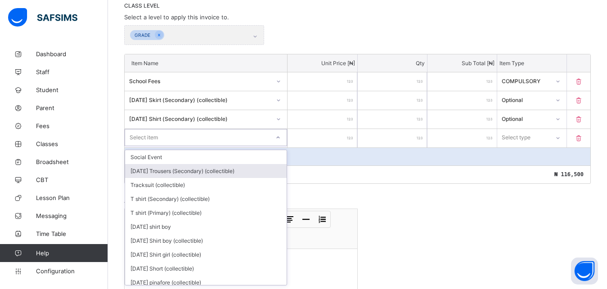
click at [242, 170] on div "[DATE] Trousers (Secondary) (collectible)" at bounding box center [205, 171] width 161 height 14
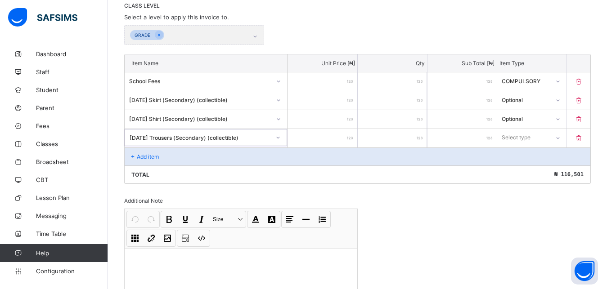
click at [347, 136] on input "*" at bounding box center [321, 138] width 69 height 18
click at [236, 136] on div "Select item" at bounding box center [197, 137] width 144 height 13
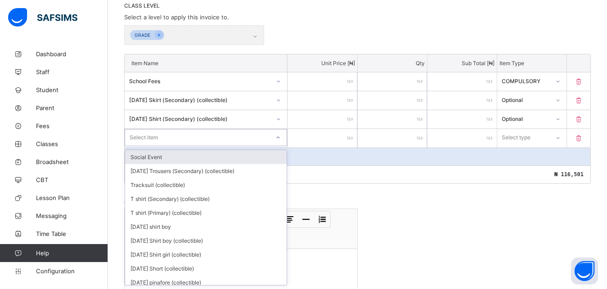
click at [221, 138] on div "Select item" at bounding box center [197, 137] width 144 height 13
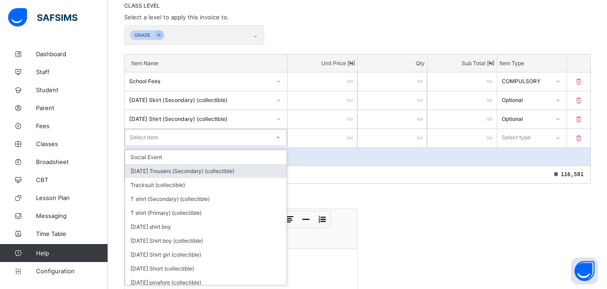
drag, startPoint x: 211, startPoint y: 171, endPoint x: 233, endPoint y: 171, distance: 21.1
click at [211, 171] on div "[DATE] Trousers (Secondary) (collectible)" at bounding box center [205, 171] width 161 height 14
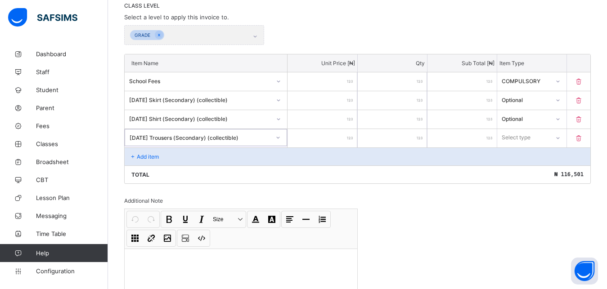
click at [347, 139] on input "*" at bounding box center [321, 138] width 69 height 18
drag, startPoint x: 230, startPoint y: 139, endPoint x: 210, endPoint y: 149, distance: 22.3
click at [224, 141] on div "Select item" at bounding box center [197, 137] width 144 height 13
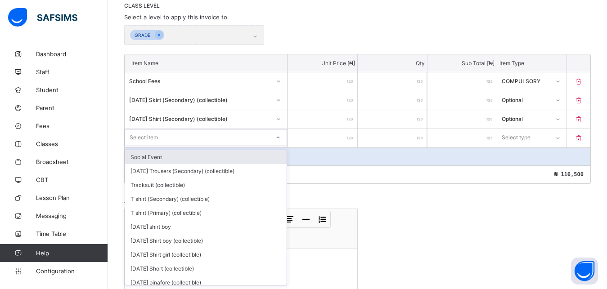
click at [161, 139] on div "Select item" at bounding box center [197, 137] width 144 height 13
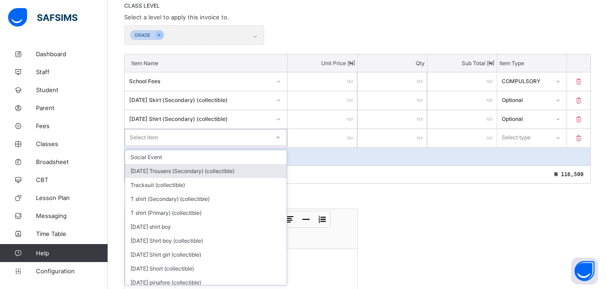
click at [157, 167] on div "[DATE] Trousers (Secondary) (collectible)" at bounding box center [205, 171] width 161 height 14
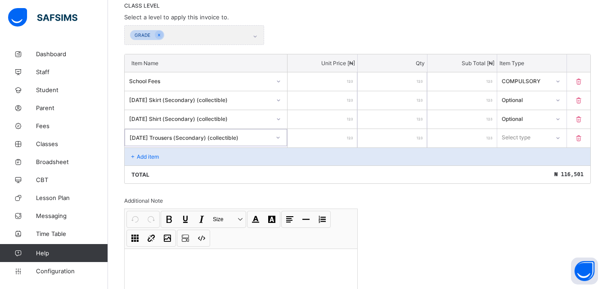
click at [347, 139] on input "**" at bounding box center [321, 138] width 69 height 18
drag, startPoint x: 348, startPoint y: 134, endPoint x: 342, endPoint y: 136, distance: 6.5
click at [345, 135] on input "**" at bounding box center [321, 138] width 69 height 18
click at [334, 136] on input "*****" at bounding box center [321, 138] width 69 height 18
click at [559, 138] on icon at bounding box center [557, 138] width 3 height 2
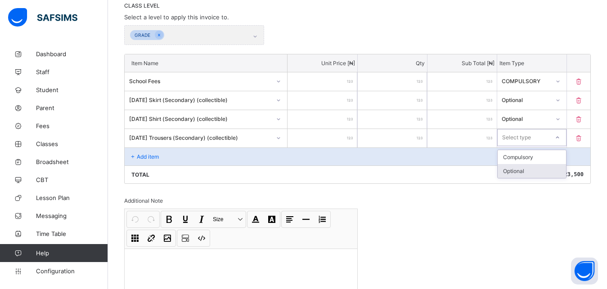
drag, startPoint x: 520, startPoint y: 169, endPoint x: 345, endPoint y: 141, distance: 176.8
click at [517, 169] on div "Optional" at bounding box center [532, 171] width 68 height 14
click at [153, 152] on div "Add item" at bounding box center [358, 157] width 466 height 18
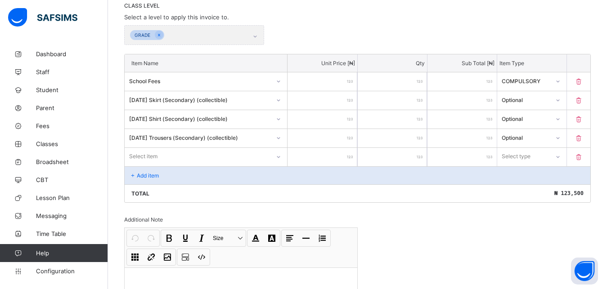
click at [165, 160] on div "Select item" at bounding box center [206, 156] width 162 height 17
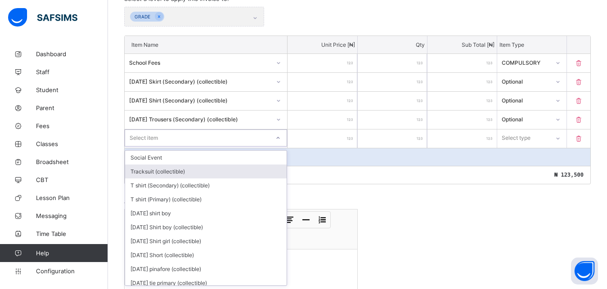
scroll to position [215, 0]
click at [173, 171] on div "Tracksuit (collectible)" at bounding box center [205, 171] width 161 height 14
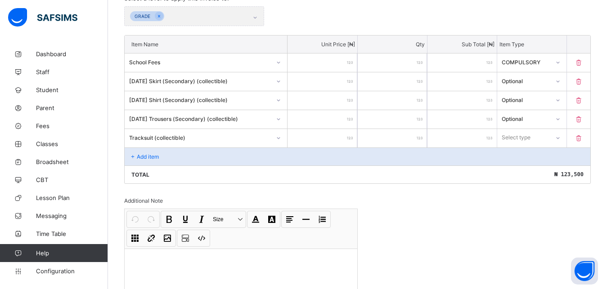
click at [343, 140] on input "number" at bounding box center [321, 138] width 69 height 18
click at [565, 141] on div at bounding box center [557, 138] width 15 height 14
click at [520, 172] on div "Optional" at bounding box center [532, 171] width 68 height 14
click at [155, 153] on p "Add item" at bounding box center [148, 156] width 22 height 7
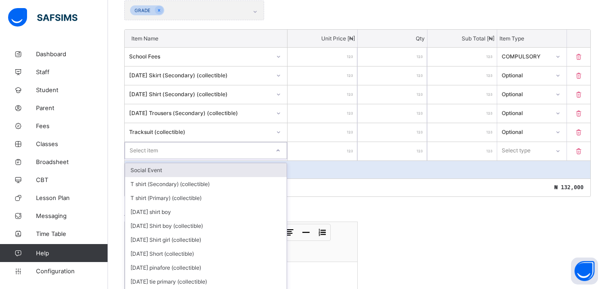
click at [280, 157] on div "Item Name Unit Price [ ₦ ] Qty Sub Total [ ₦ ] Item Type School Fees ****** * *…" at bounding box center [357, 113] width 466 height 168
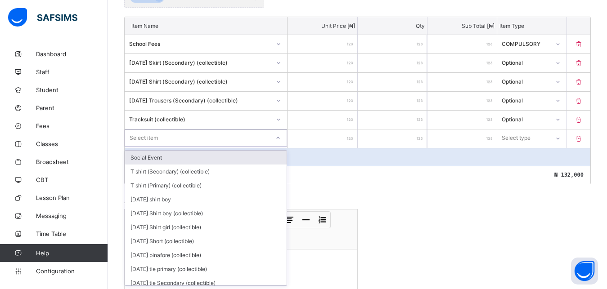
scroll to position [234, 0]
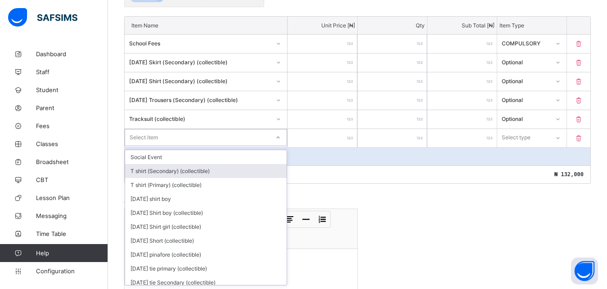
click at [207, 168] on div "T shirt (Secondary) (collectible)" at bounding box center [205, 171] width 161 height 14
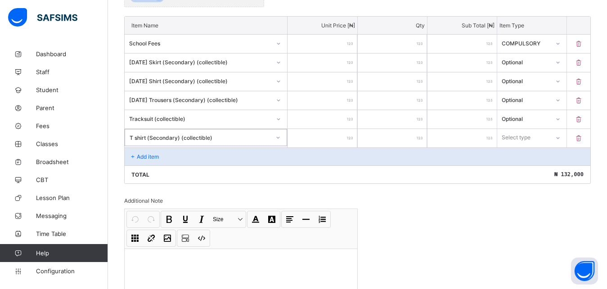
click at [351, 135] on input "*" at bounding box center [321, 138] width 69 height 18
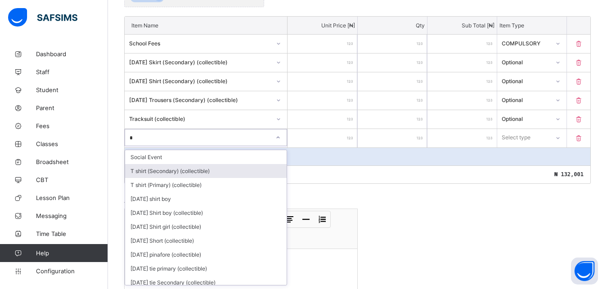
click at [171, 172] on div "T shirt (Secondary) (collectible)" at bounding box center [205, 171] width 161 height 14
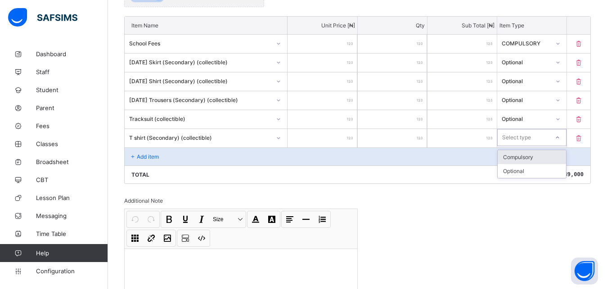
click at [559, 139] on icon at bounding box center [557, 138] width 3 height 2
click at [525, 172] on div "Optional" at bounding box center [532, 171] width 68 height 14
click at [150, 154] on p "Add item" at bounding box center [148, 156] width 22 height 7
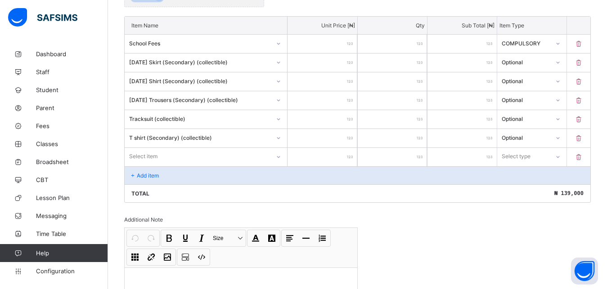
click at [158, 155] on div "Select item" at bounding box center [206, 156] width 162 height 17
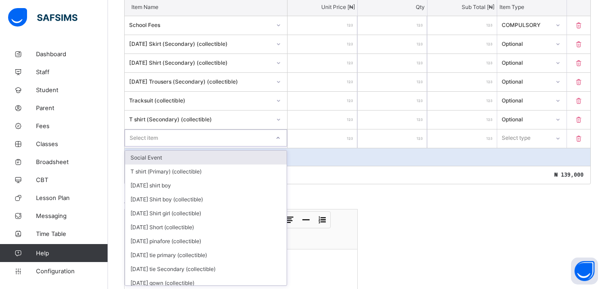
scroll to position [253, 0]
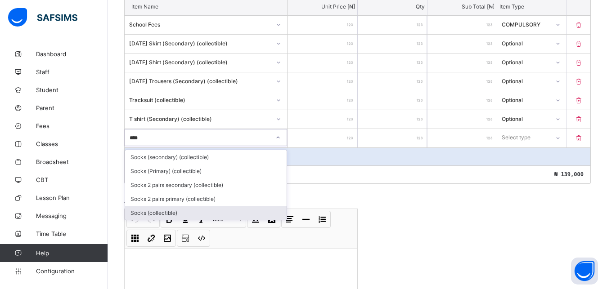
drag, startPoint x: 155, startPoint y: 210, endPoint x: 157, endPoint y: 182, distance: 28.0
click at [155, 209] on div "Socks (collectible)" at bounding box center [205, 213] width 161 height 14
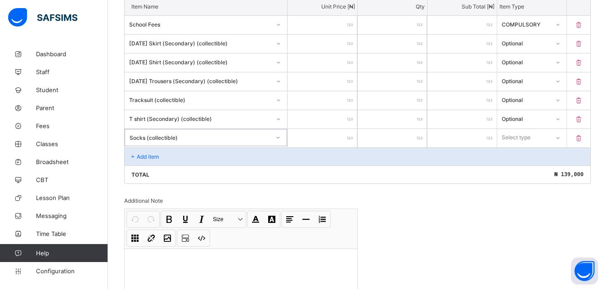
click at [346, 136] on input "*" at bounding box center [321, 138] width 69 height 18
drag, startPoint x: 345, startPoint y: 136, endPoint x: 335, endPoint y: 136, distance: 10.8
click at [336, 136] on input "*" at bounding box center [321, 138] width 69 height 18
drag, startPoint x: 194, startPoint y: 130, endPoint x: 191, endPoint y: 136, distance: 6.6
click at [192, 135] on div "1000" at bounding box center [206, 137] width 162 height 17
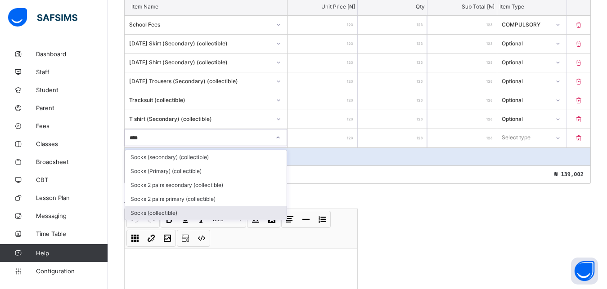
click at [156, 210] on div "Socks (collectible)" at bounding box center [205, 213] width 161 height 14
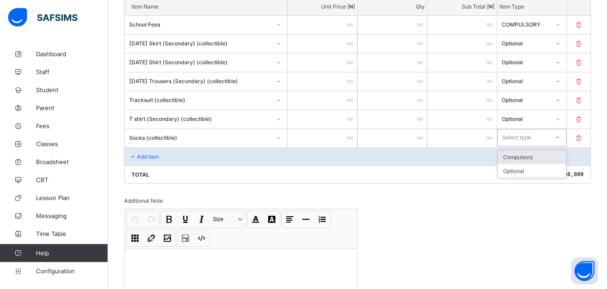
drag, startPoint x: 567, startPoint y: 136, endPoint x: 547, endPoint y: 152, distance: 25.7
click at [560, 137] on icon at bounding box center [557, 137] width 5 height 9
click at [526, 170] on div "Optional" at bounding box center [532, 171] width 68 height 14
click at [135, 152] on div "Add item" at bounding box center [358, 157] width 466 height 18
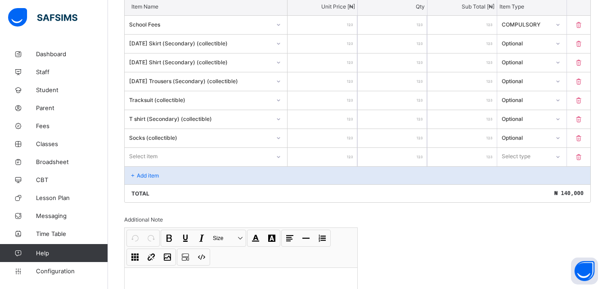
click at [170, 149] on div "Select item" at bounding box center [206, 156] width 162 height 17
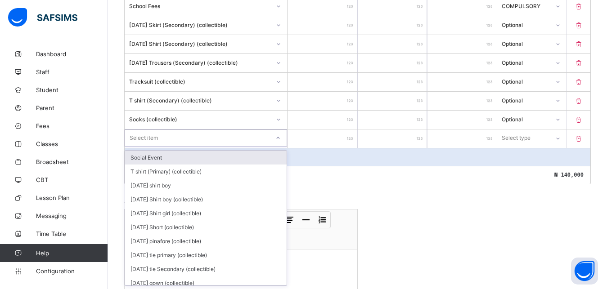
scroll to position [272, 0]
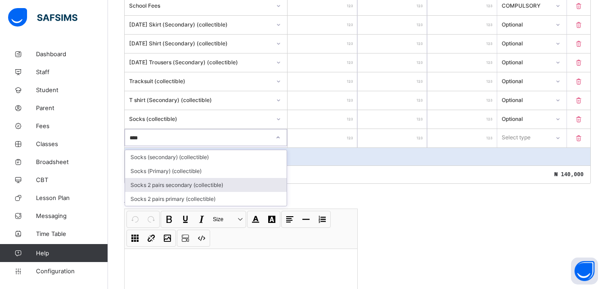
click at [166, 182] on div "Socks 2 pairs secondary (collectible)" at bounding box center [205, 185] width 161 height 14
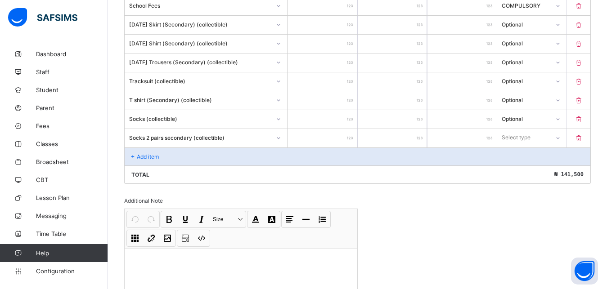
click at [561, 137] on div at bounding box center [557, 138] width 15 height 14
click at [512, 175] on div "Optional" at bounding box center [532, 171] width 68 height 14
click at [155, 152] on div "Add item" at bounding box center [358, 157] width 466 height 18
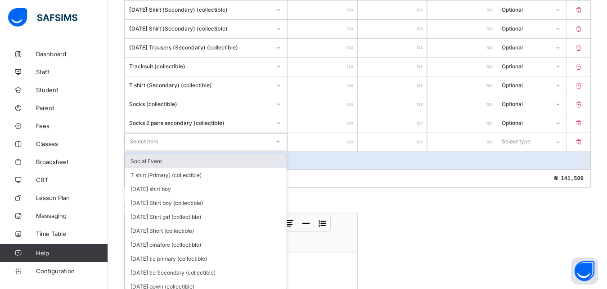
click at [144, 152] on div "Item Name Unit Price [ ₦ ] Qty Sub Total [ ₦ ] Item Type School Fees ****** * *…" at bounding box center [357, 76] width 466 height 224
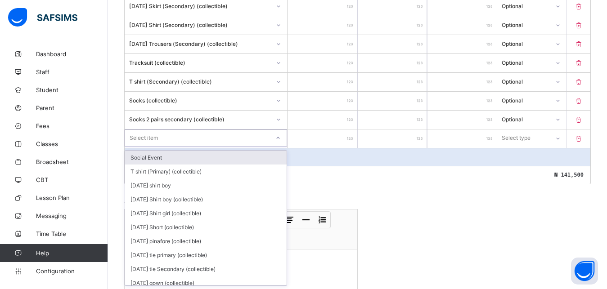
scroll to position [291, 0]
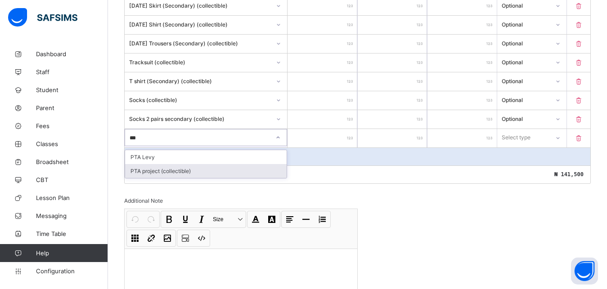
click at [147, 169] on div "PTA project (collectible)" at bounding box center [205, 171] width 161 height 14
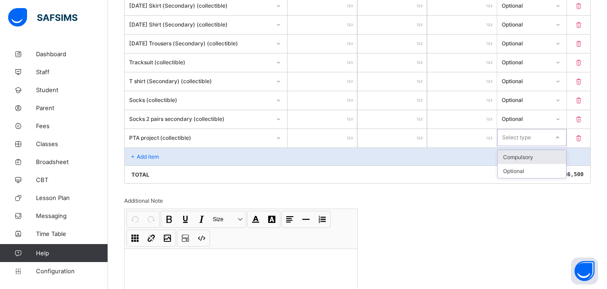
click at [560, 139] on icon at bounding box center [557, 137] width 5 height 9
click at [537, 171] on div "Optional" at bounding box center [532, 171] width 68 height 14
click at [151, 151] on div "Add item" at bounding box center [358, 157] width 466 height 18
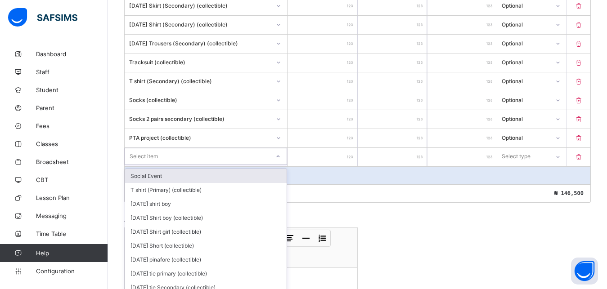
click at [161, 157] on div "option Social Event focused, 1 of 211. 211 results available. Use Up and Down t…" at bounding box center [206, 156] width 162 height 17
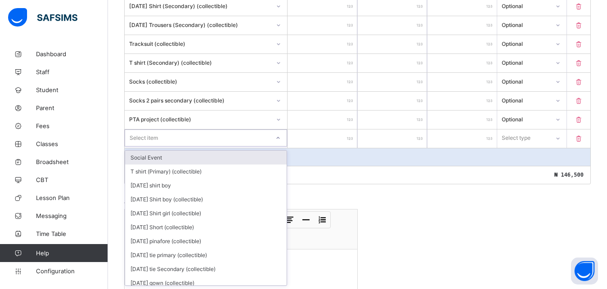
scroll to position [309, 0]
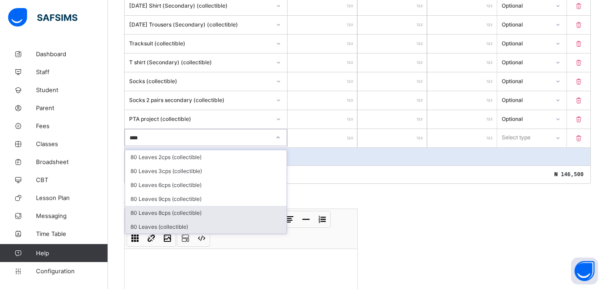
click at [191, 225] on div "80 Leaves (collectible)" at bounding box center [205, 227] width 161 height 14
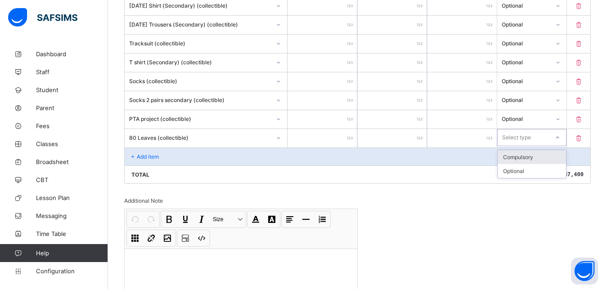
click at [560, 137] on icon at bounding box center [557, 137] width 5 height 9
click at [531, 173] on div "Optional" at bounding box center [532, 171] width 68 height 14
click at [149, 155] on p "Add item" at bounding box center [148, 156] width 22 height 7
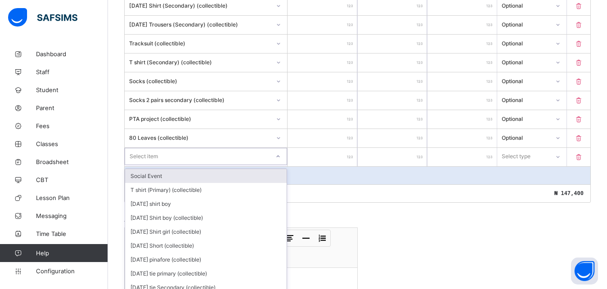
click at [151, 158] on div "option Social Event focused, 1 of 210. 210 results available. Use Up and Down t…" at bounding box center [206, 156] width 162 height 17
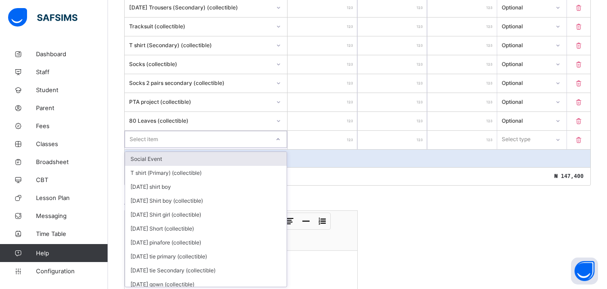
scroll to position [328, 0]
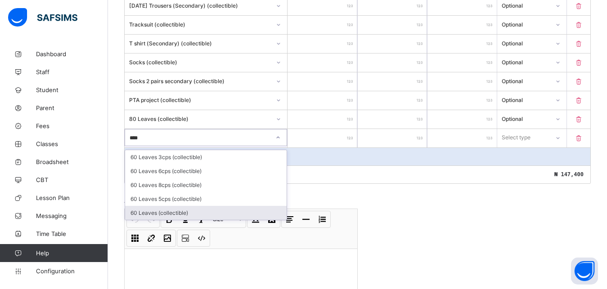
click at [172, 211] on div "60 Leaves (collectible)" at bounding box center [205, 213] width 161 height 14
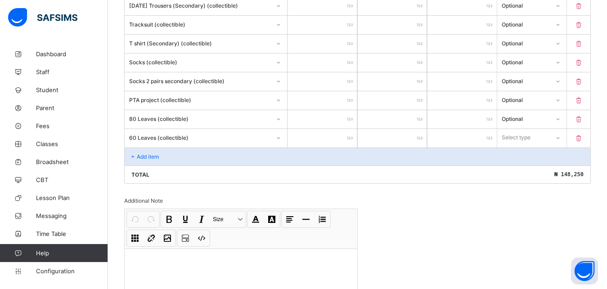
click at [561, 136] on div at bounding box center [557, 138] width 15 height 14
click at [521, 173] on div "Optional" at bounding box center [532, 171] width 68 height 14
click at [145, 152] on div "Add item" at bounding box center [358, 157] width 466 height 18
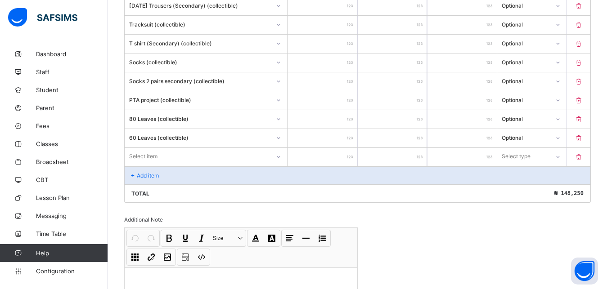
click at [158, 157] on div "Item Name Unit Price [ ₦ ] Qty Sub Total [ ₦ ] Item Type School Fees ****** * *…" at bounding box center [357, 62] width 466 height 281
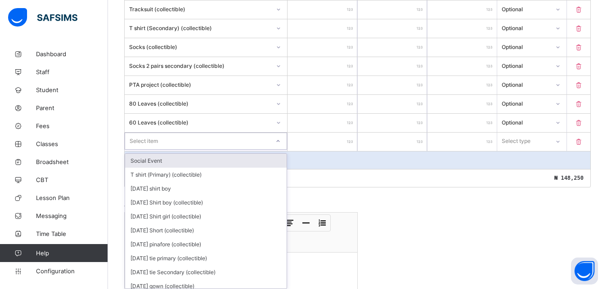
scroll to position [347, 0]
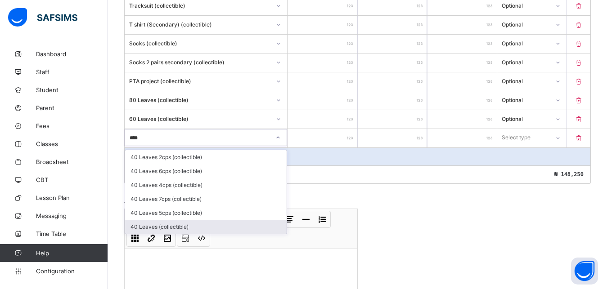
click at [158, 222] on div "40 Leaves (collectible)" at bounding box center [205, 227] width 161 height 14
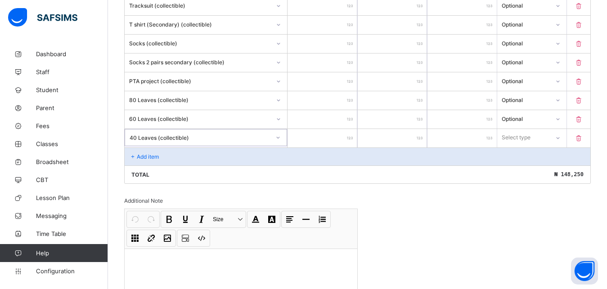
click at [345, 135] on input "*" at bounding box center [321, 138] width 69 height 18
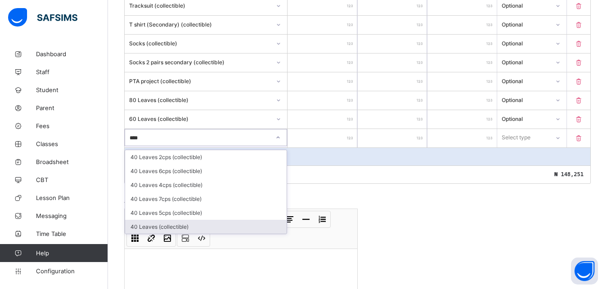
click at [148, 224] on div "40 Leaves (collectible)" at bounding box center [205, 227] width 161 height 14
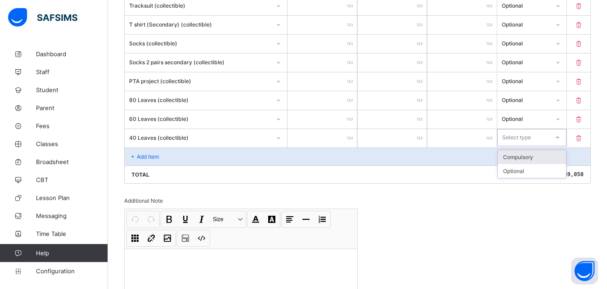
click at [560, 137] on icon at bounding box center [557, 137] width 5 height 9
click at [549, 171] on div "Optional" at bounding box center [532, 171] width 68 height 14
click at [130, 153] on icon at bounding box center [133, 156] width 8 height 7
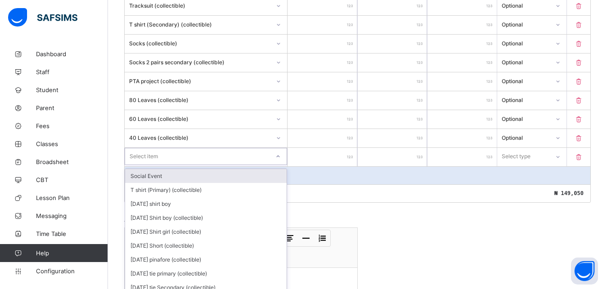
click at [135, 155] on div "Item Name Unit Price [ ₦ ] Qty Sub Total [ ₦ ] Item Type School Fees ****** * *…" at bounding box center [357, 53] width 466 height 300
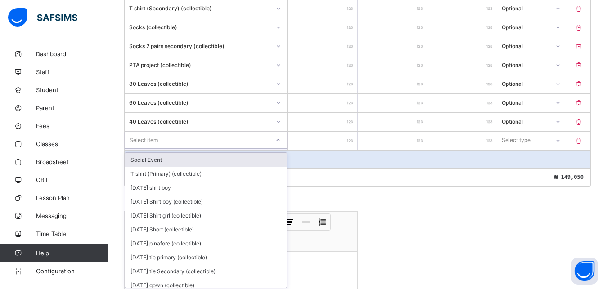
scroll to position [366, 0]
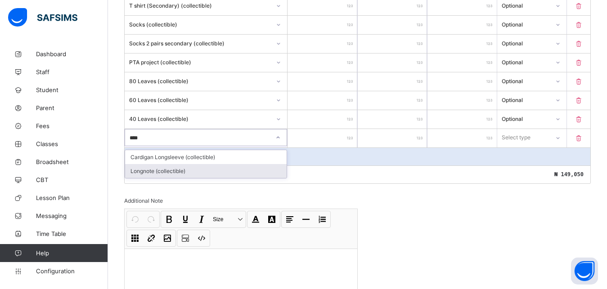
click at [165, 167] on div "Longnote (collectible)" at bounding box center [205, 171] width 161 height 14
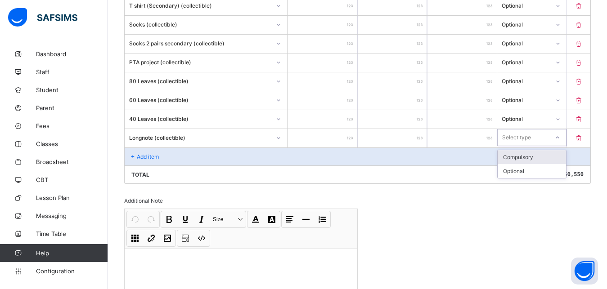
click at [560, 138] on icon at bounding box center [557, 137] width 5 height 9
drag, startPoint x: 540, startPoint y: 168, endPoint x: 470, endPoint y: 179, distance: 71.4
click at [540, 168] on div "Optional" at bounding box center [532, 171] width 68 height 14
click at [145, 152] on div "Add item" at bounding box center [358, 157] width 466 height 18
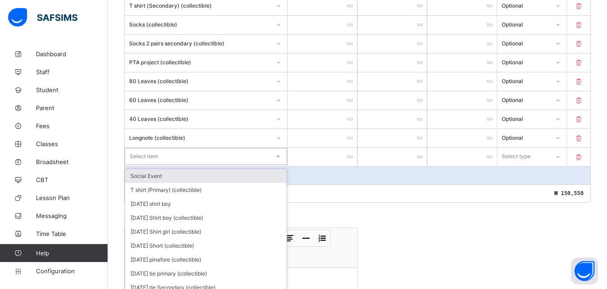
click at [136, 156] on div "option Social Event focused, 1 of 207. 207 results available. Use Up and Down t…" at bounding box center [206, 156] width 162 height 17
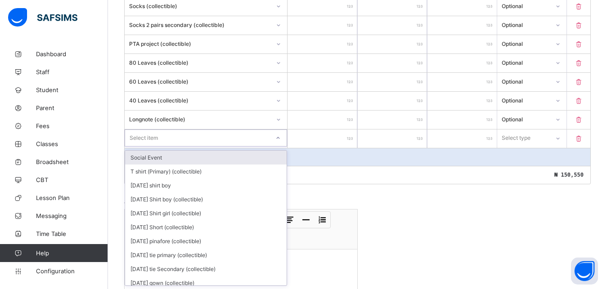
scroll to position [385, 0]
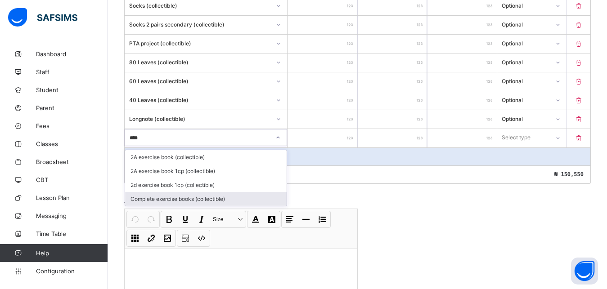
click at [143, 194] on div "Complete exercise books (collectible)" at bounding box center [205, 199] width 161 height 14
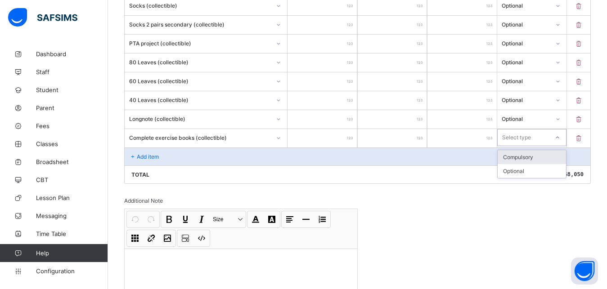
click at [565, 138] on div at bounding box center [557, 137] width 15 height 14
drag, startPoint x: 537, startPoint y: 167, endPoint x: 527, endPoint y: 179, distance: 15.4
click at [537, 168] on div "Optional" at bounding box center [532, 171] width 68 height 14
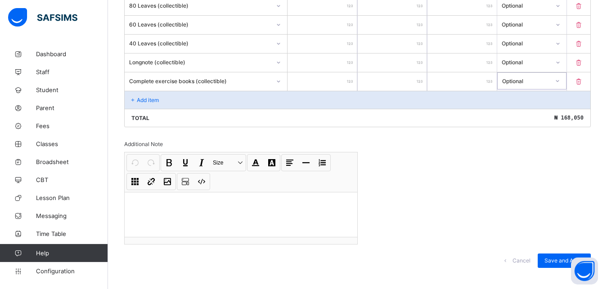
scroll to position [452, 0]
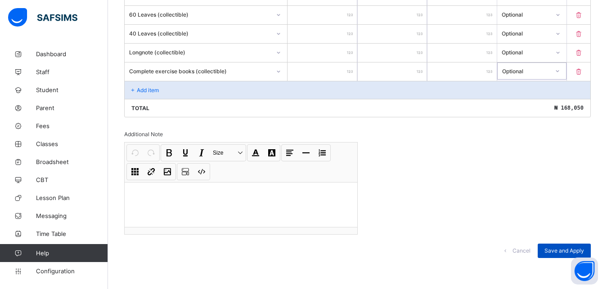
click at [562, 247] on span "Save and Apply" at bounding box center [564, 250] width 40 height 7
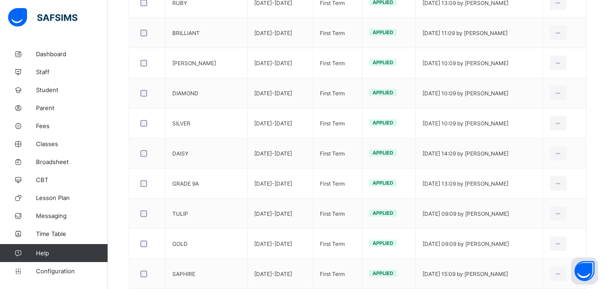
scroll to position [241, 0]
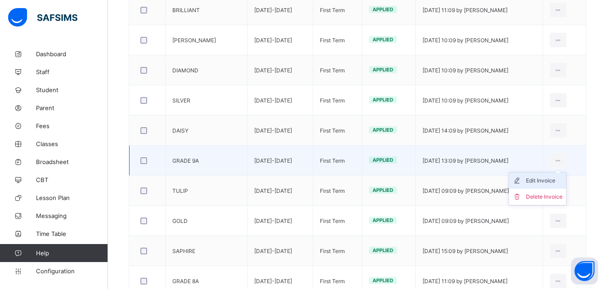
click at [555, 182] on div "Edit Invoice" at bounding box center [544, 180] width 36 height 9
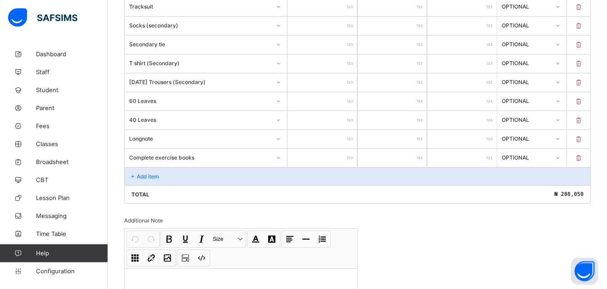
scroll to position [495, 0]
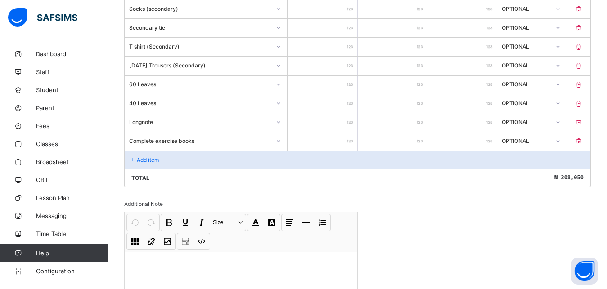
click at [135, 157] on icon at bounding box center [133, 160] width 8 height 7
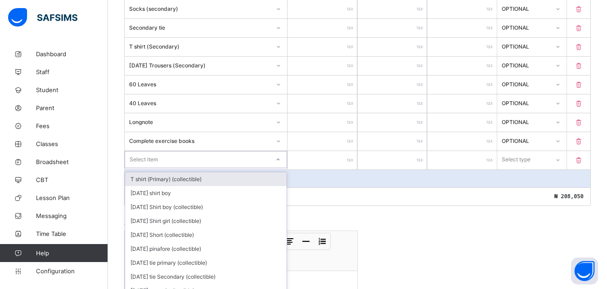
click at [149, 154] on div "Select item" at bounding box center [206, 159] width 162 height 17
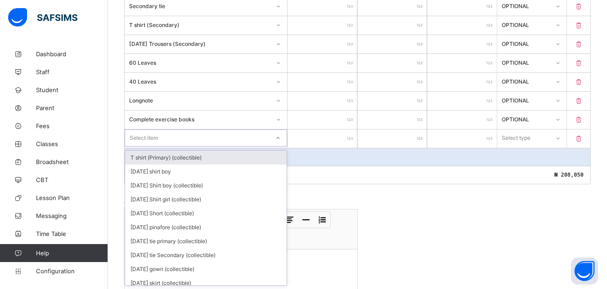
scroll to position [517, 0]
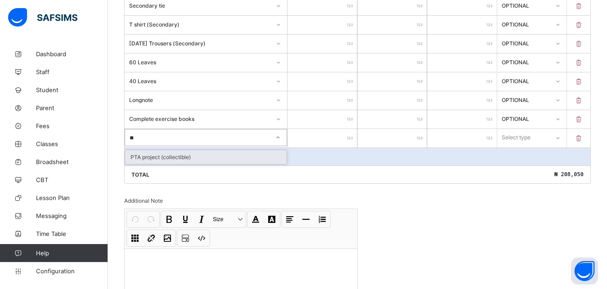
click at [146, 156] on div "PTA project (collectible)" at bounding box center [205, 157] width 161 height 14
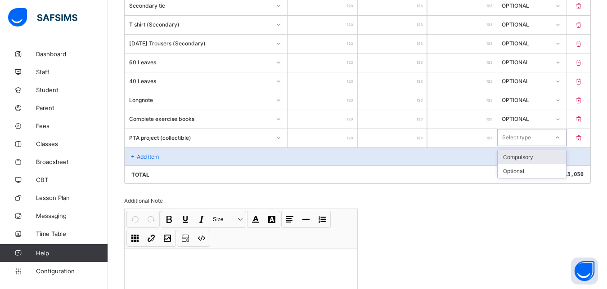
click at [560, 138] on icon at bounding box center [557, 137] width 5 height 9
click at [532, 172] on div "Optional" at bounding box center [532, 171] width 68 height 14
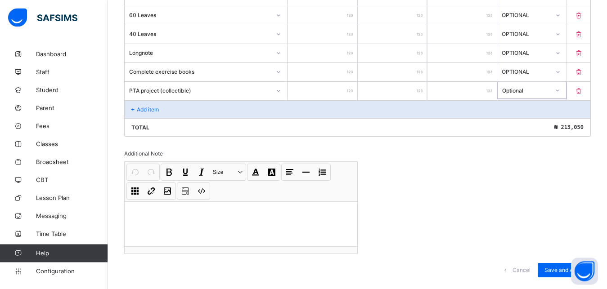
scroll to position [584, 0]
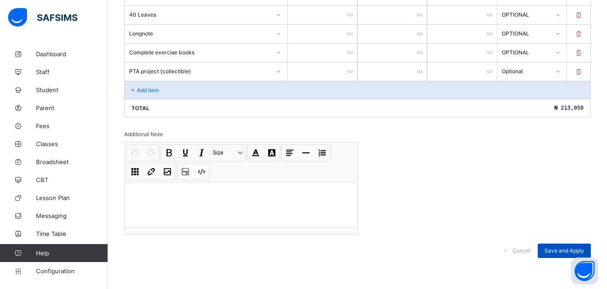
click at [558, 245] on div "Save and Apply" at bounding box center [564, 251] width 53 height 14
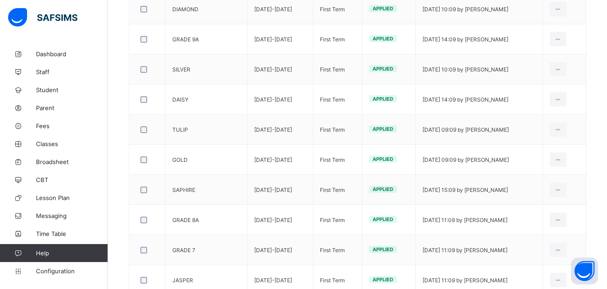
scroll to position [325, 0]
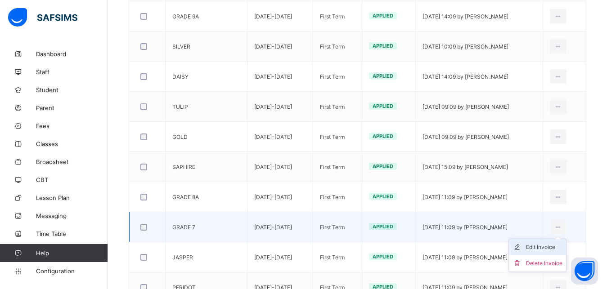
click at [556, 245] on div "Edit Invoice" at bounding box center [544, 247] width 36 height 9
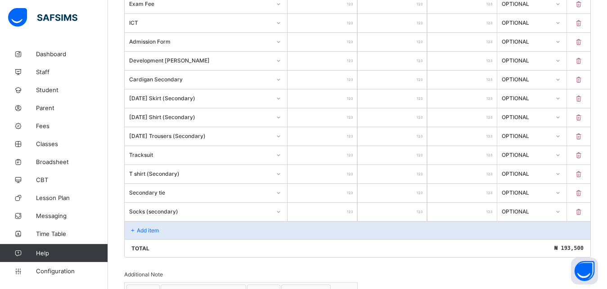
scroll to position [364, 0]
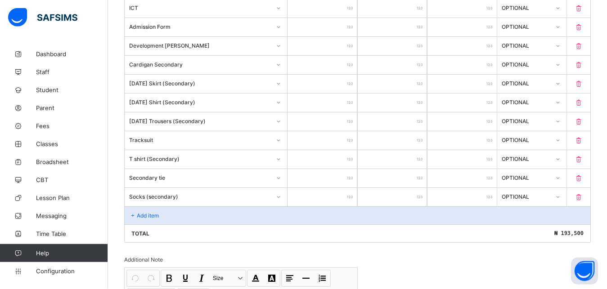
click at [138, 213] on p "Add item" at bounding box center [148, 215] width 22 height 7
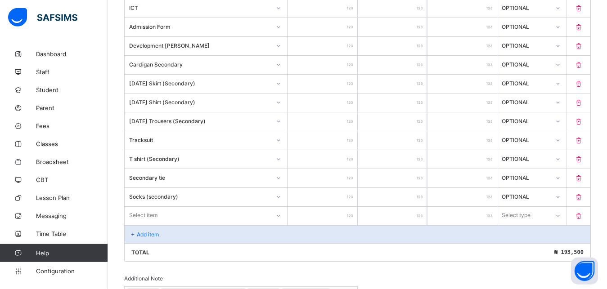
click at [146, 215] on div "Select item" at bounding box center [206, 215] width 162 height 17
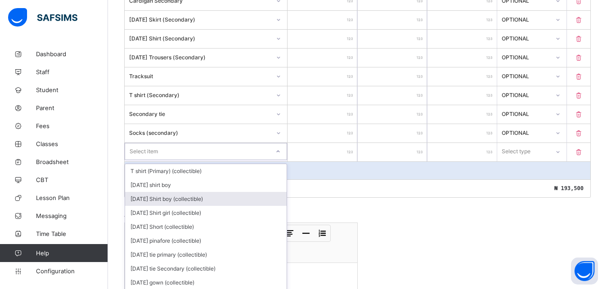
scroll to position [442, 0]
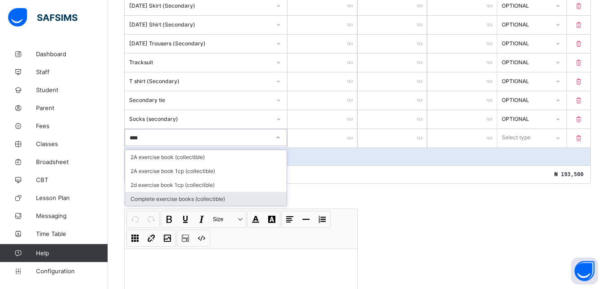
click at [142, 197] on div "Complete exercise books (collectible)" at bounding box center [205, 199] width 161 height 14
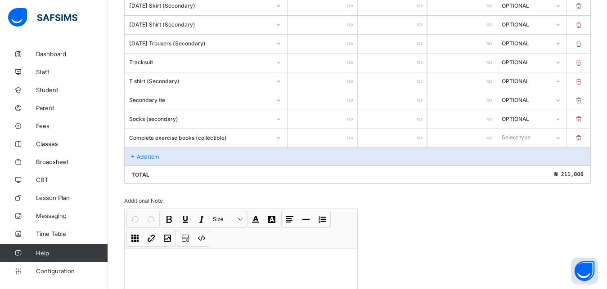
click at [561, 136] on icon at bounding box center [557, 138] width 5 height 9
click at [529, 168] on div "Optional" at bounding box center [532, 171] width 68 height 14
click at [139, 154] on p "Add item" at bounding box center [148, 156] width 22 height 7
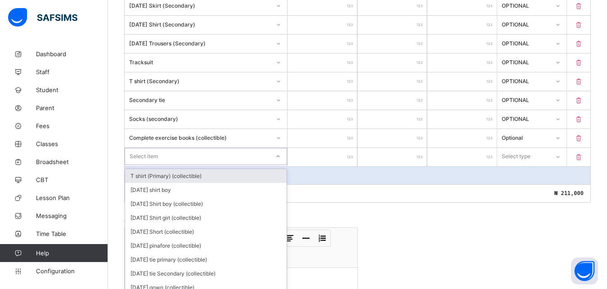
click at [148, 155] on div "Item Name Unit Price [ ₦ ] Qty Sub Total [ ₦ ] Item Type School Fees ****** * *…" at bounding box center [357, 5] width 466 height 395
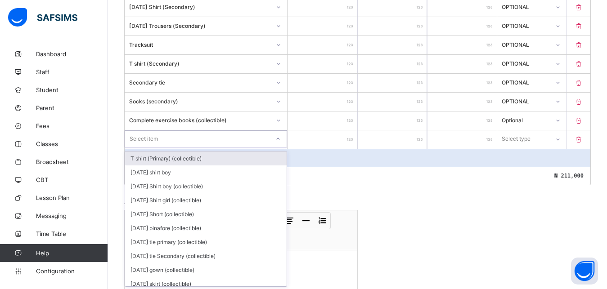
scroll to position [461, 0]
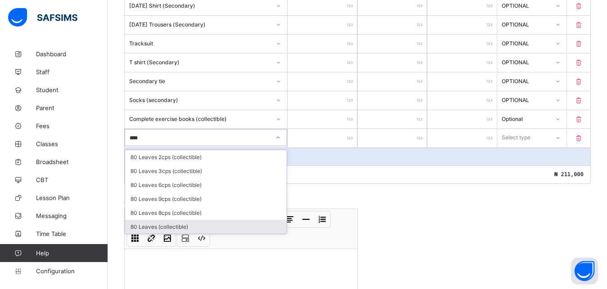
click at [176, 224] on div "80 Leaves (collectible)" at bounding box center [205, 227] width 161 height 14
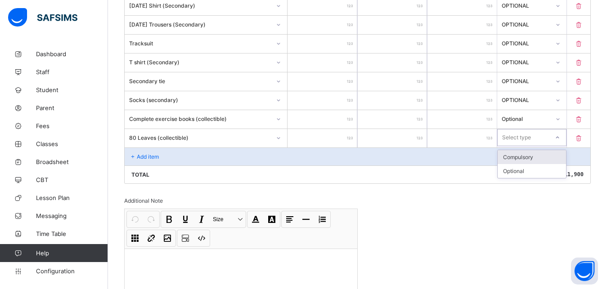
click at [560, 137] on icon at bounding box center [557, 137] width 5 height 9
click at [533, 169] on div "Optional" at bounding box center [532, 171] width 68 height 14
click at [139, 157] on p "Add item" at bounding box center [148, 156] width 22 height 7
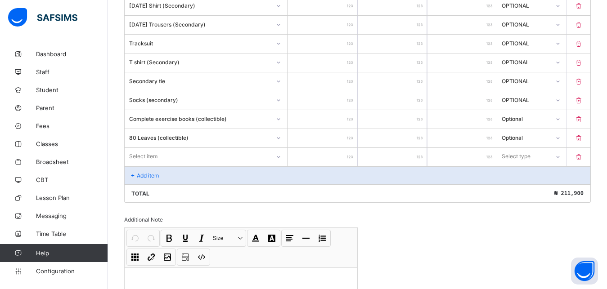
click at [152, 155] on div "Select item" at bounding box center [143, 156] width 28 height 17
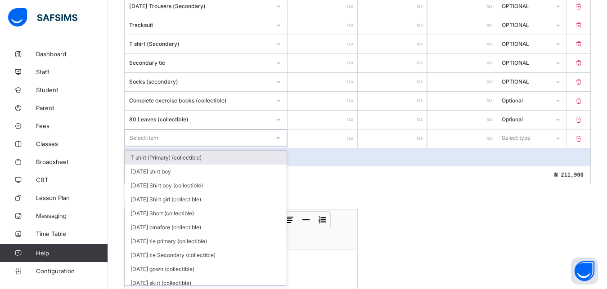
scroll to position [480, 0]
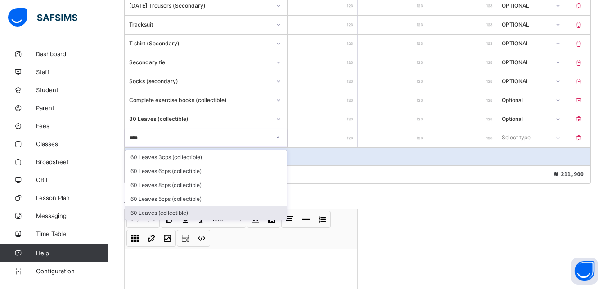
click at [157, 212] on div "60 Leaves (collectible)" at bounding box center [205, 213] width 161 height 14
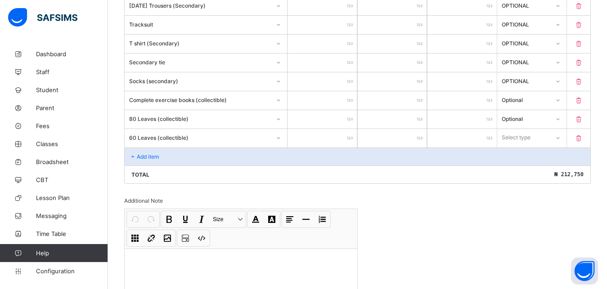
click at [561, 137] on icon at bounding box center [557, 138] width 5 height 9
click at [536, 172] on div "Optional" at bounding box center [532, 171] width 68 height 14
click at [146, 157] on p "Add item" at bounding box center [148, 156] width 22 height 7
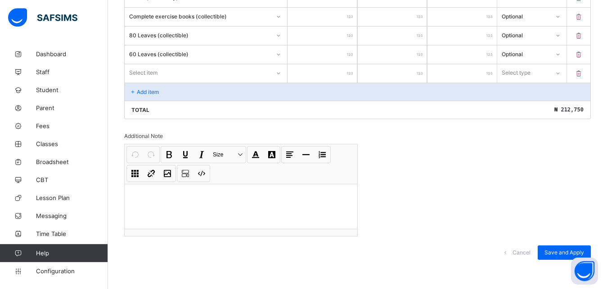
scroll to position [565, 0]
click at [161, 71] on div "Select item" at bounding box center [197, 71] width 145 height 13
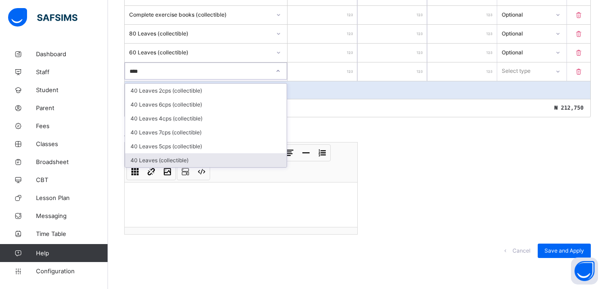
click at [159, 160] on div "40 Leaves (collectible)" at bounding box center [205, 160] width 161 height 14
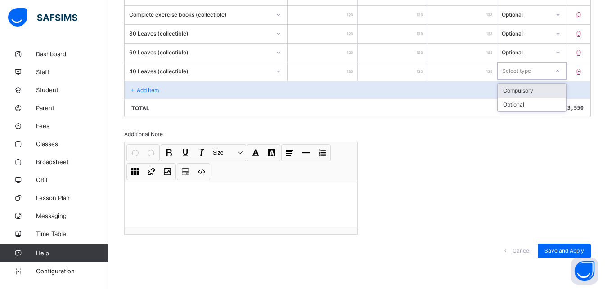
click at [559, 71] on icon at bounding box center [557, 71] width 3 height 2
click at [527, 100] on div "Optional" at bounding box center [532, 105] width 68 height 14
click at [133, 87] on div "Add item" at bounding box center [358, 90] width 466 height 18
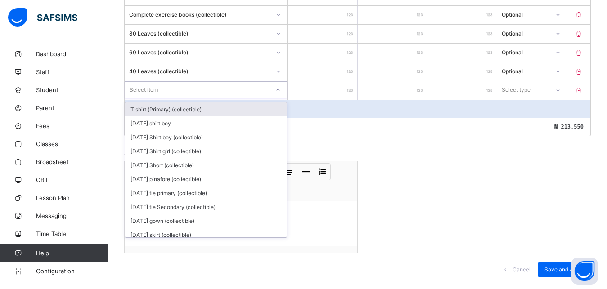
click at [202, 85] on div "Select item" at bounding box center [197, 90] width 144 height 13
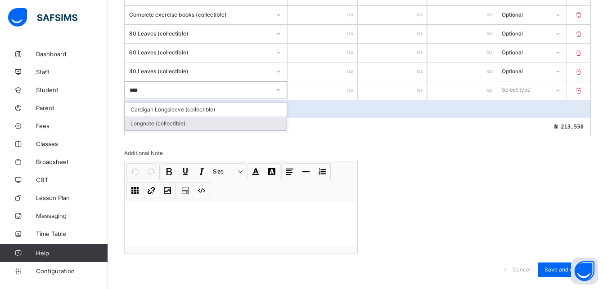
click at [179, 121] on div "Longnote (collectible)" at bounding box center [205, 124] width 161 height 14
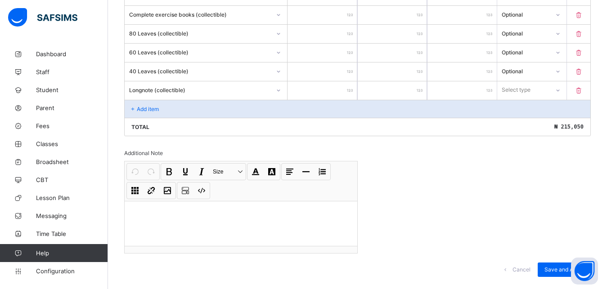
click at [561, 88] on div at bounding box center [557, 90] width 15 height 14
click at [529, 121] on div "Optional" at bounding box center [532, 124] width 68 height 14
click at [138, 109] on p "Add item" at bounding box center [148, 109] width 22 height 7
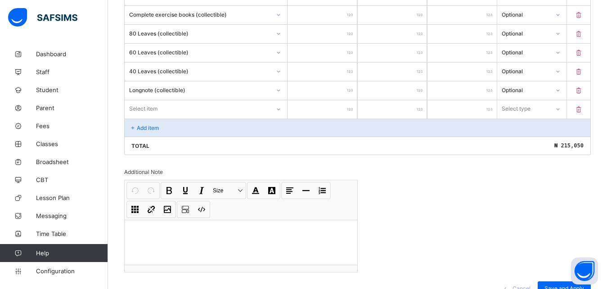
click at [155, 103] on div "Select item" at bounding box center [143, 108] width 28 height 17
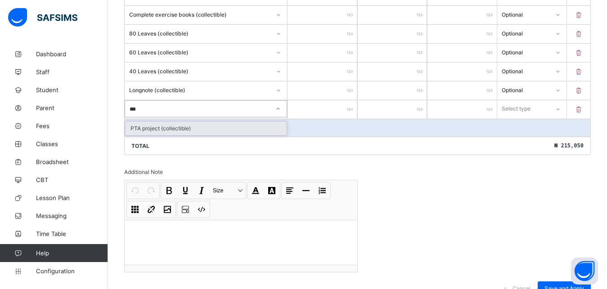
click at [147, 128] on div "PTA project (collectible)" at bounding box center [205, 128] width 161 height 14
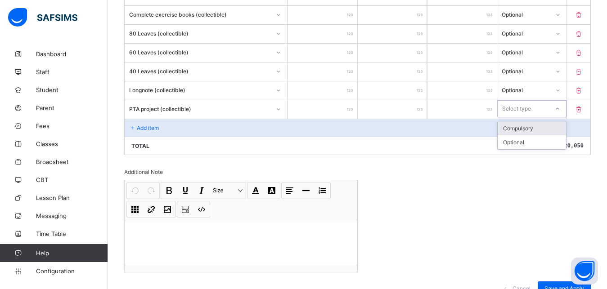
click at [563, 109] on div at bounding box center [557, 109] width 15 height 14
click at [538, 144] on div "Optional" at bounding box center [532, 142] width 68 height 14
click at [139, 125] on p "Add item" at bounding box center [148, 128] width 22 height 7
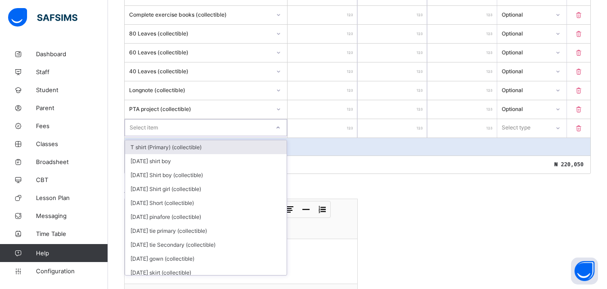
click at [139, 125] on div "Select item" at bounding box center [144, 127] width 28 height 17
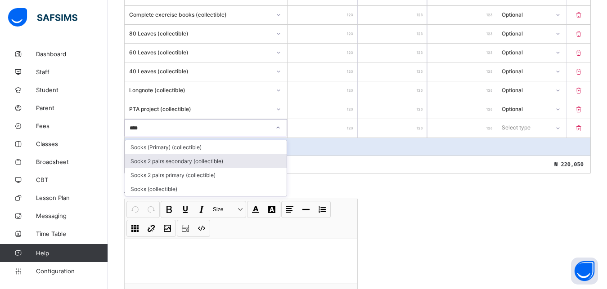
click at [155, 162] on div "Socks 2 pairs secondary (collectible)" at bounding box center [205, 161] width 161 height 14
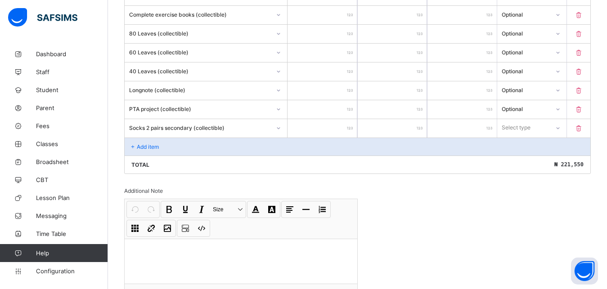
click at [561, 127] on icon at bounding box center [557, 128] width 5 height 9
click at [534, 161] on div "Optional" at bounding box center [532, 161] width 68 height 14
click at [133, 142] on div "Add item" at bounding box center [358, 147] width 466 height 18
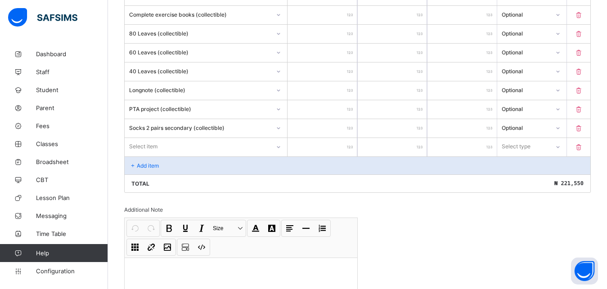
click at [132, 146] on div "Select item" at bounding box center [143, 146] width 28 height 17
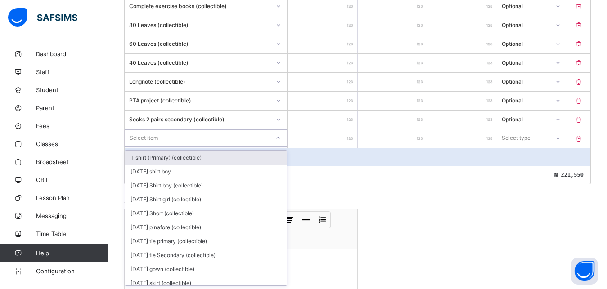
scroll to position [574, 0]
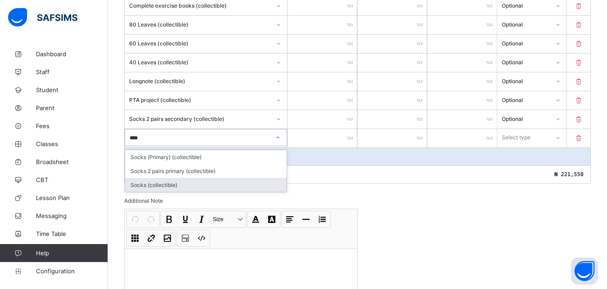
click at [154, 183] on div "Socks (collectible)" at bounding box center [205, 185] width 161 height 14
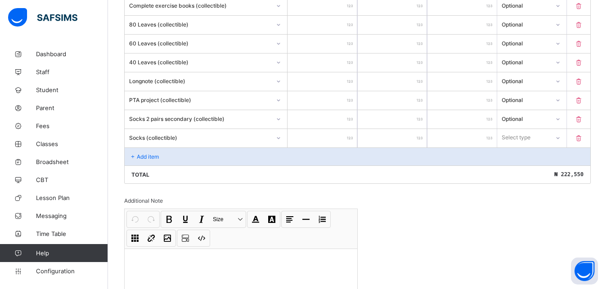
click at [561, 136] on icon at bounding box center [557, 138] width 5 height 9
click at [529, 170] on div "Optional" at bounding box center [532, 171] width 68 height 14
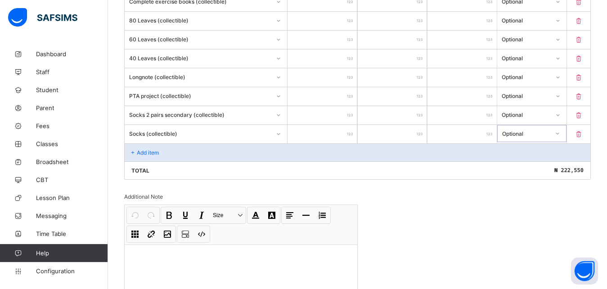
scroll to position [641, 0]
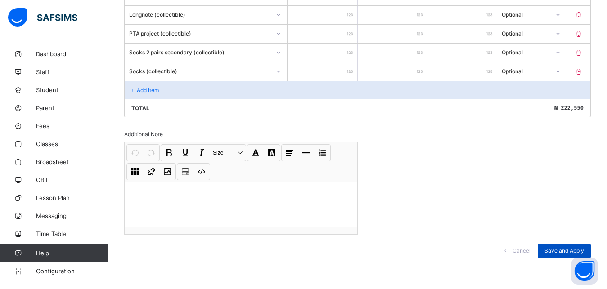
click at [555, 249] on span "Save and Apply" at bounding box center [564, 250] width 40 height 7
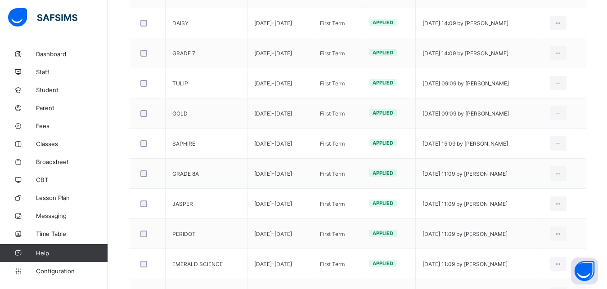
scroll to position [402, 0]
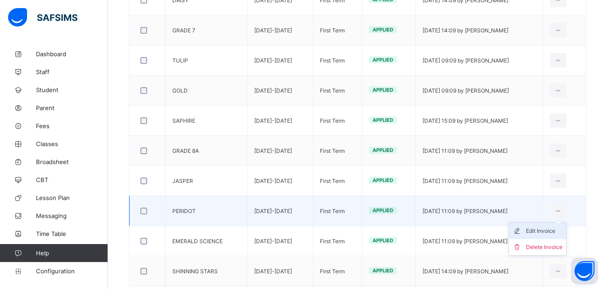
click at [556, 231] on div "Edit Invoice" at bounding box center [544, 231] width 36 height 9
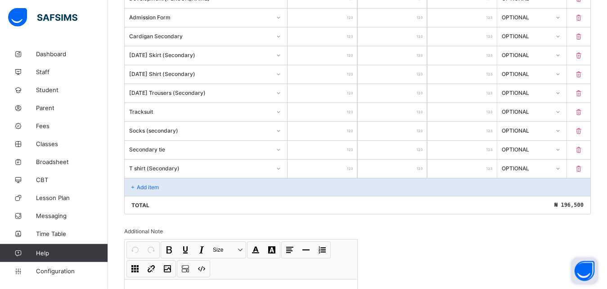
scroll to position [404, 0]
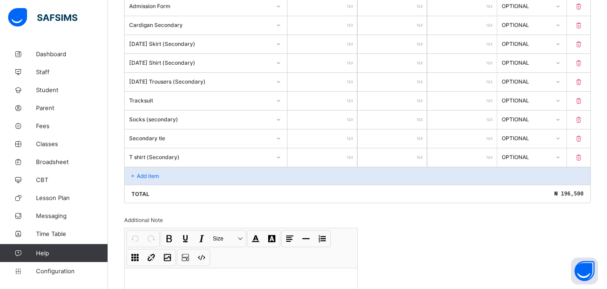
click at [133, 175] on icon at bounding box center [133, 176] width 8 height 7
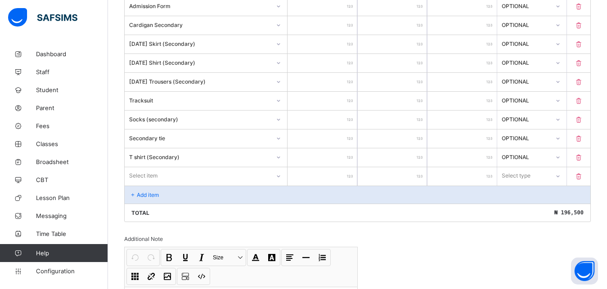
click at [148, 176] on div "Select item" at bounding box center [206, 175] width 162 height 17
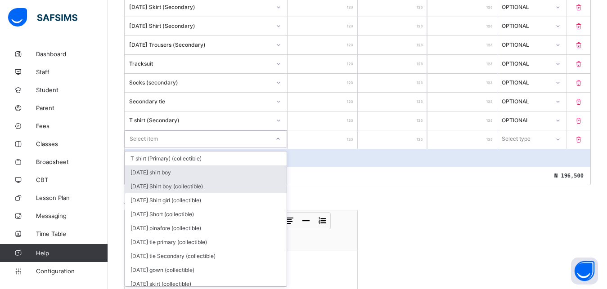
scroll to position [442, 0]
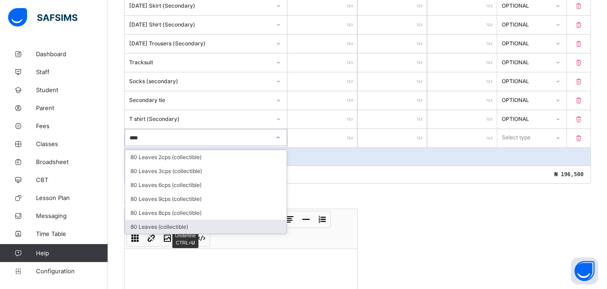
click at [181, 227] on div "80 Leaves (collectible)" at bounding box center [205, 227] width 161 height 14
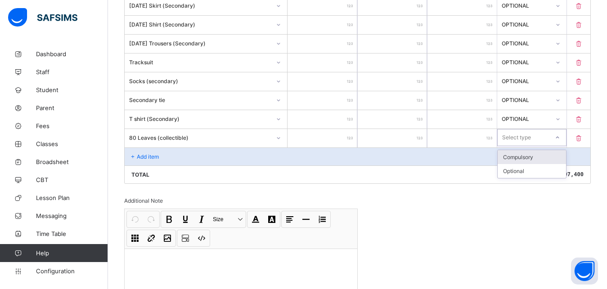
click at [560, 136] on icon at bounding box center [557, 137] width 5 height 9
click at [528, 175] on div "Optional" at bounding box center [532, 171] width 68 height 14
click at [151, 154] on p "Add item" at bounding box center [148, 156] width 22 height 7
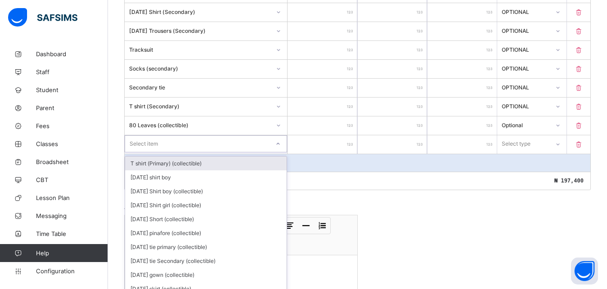
click at [158, 153] on div "option T shirt (Primary) (collectible) focused, 1 of 203. 203 results available…" at bounding box center [206, 144] width 163 height 18
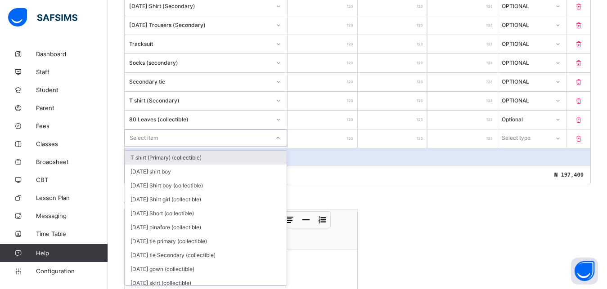
scroll to position [461, 0]
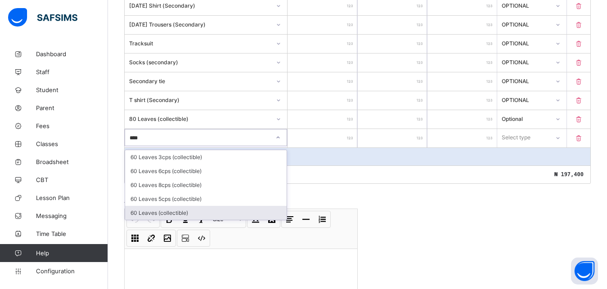
click at [157, 209] on div "60 Leaves (collectible)" at bounding box center [205, 213] width 161 height 14
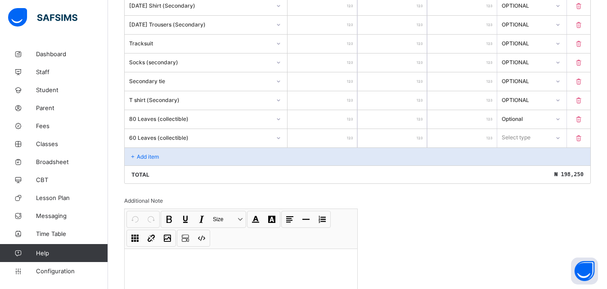
click at [562, 136] on div at bounding box center [557, 138] width 15 height 14
click at [525, 173] on div "Optional" at bounding box center [532, 171] width 68 height 14
click at [142, 156] on p "Add item" at bounding box center [148, 156] width 22 height 7
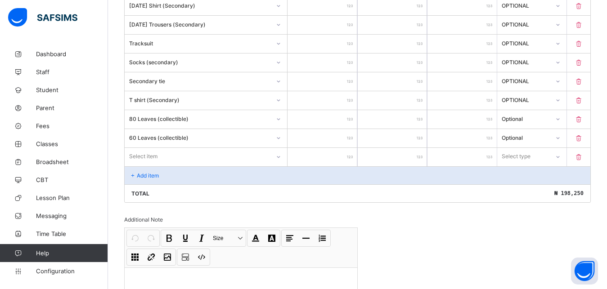
click at [193, 154] on div "Select item" at bounding box center [197, 156] width 145 height 13
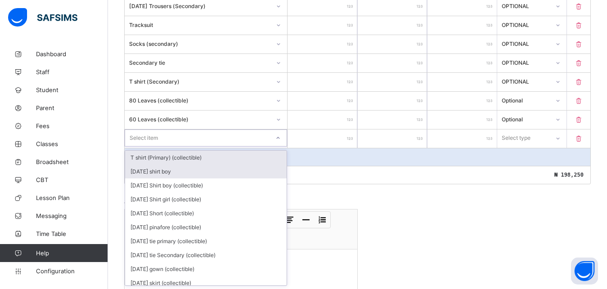
scroll to position [480, 0]
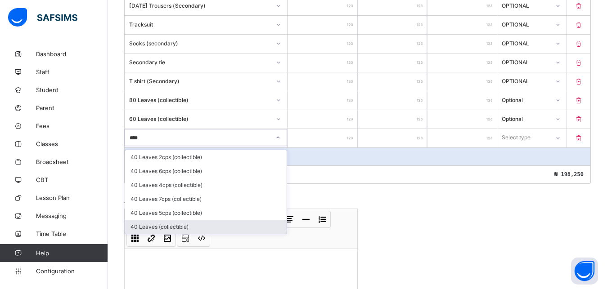
click at [163, 228] on div "40 Leaves (collectible)" at bounding box center [205, 227] width 161 height 14
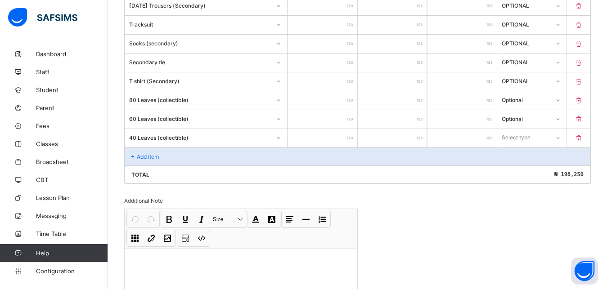
click at [344, 137] on input "number" at bounding box center [321, 138] width 69 height 18
drag, startPoint x: 561, startPoint y: 137, endPoint x: 532, endPoint y: 164, distance: 40.1
click at [558, 140] on div at bounding box center [557, 137] width 15 height 14
click at [525, 174] on div "Optional" at bounding box center [532, 171] width 68 height 14
click at [132, 156] on icon at bounding box center [133, 156] width 8 height 7
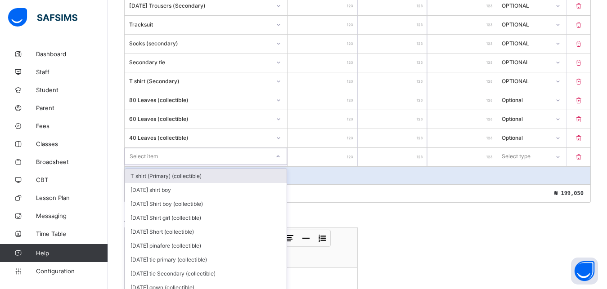
click at [143, 156] on div "option T shirt (Primary) (collectible) focused, 1 of 201. 201 results available…" at bounding box center [206, 156] width 162 height 17
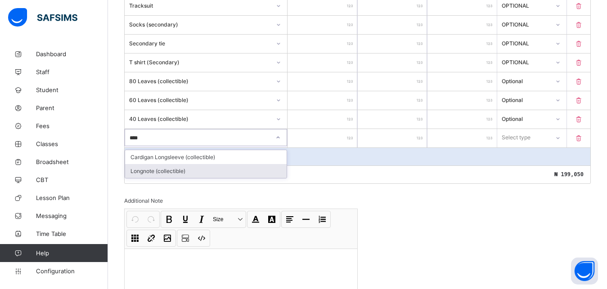
click at [145, 172] on div "Longnote (collectible)" at bounding box center [205, 171] width 161 height 14
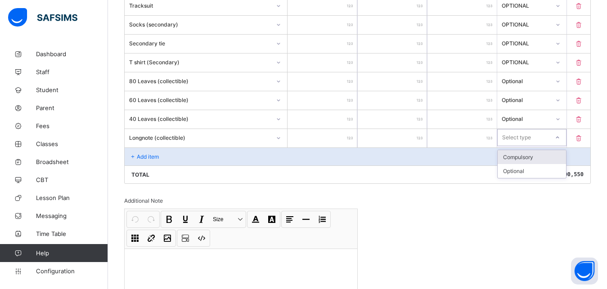
click at [558, 136] on div at bounding box center [557, 137] width 15 height 14
click at [521, 168] on div "Optional" at bounding box center [532, 171] width 68 height 14
click at [143, 152] on div "Add item" at bounding box center [358, 157] width 466 height 18
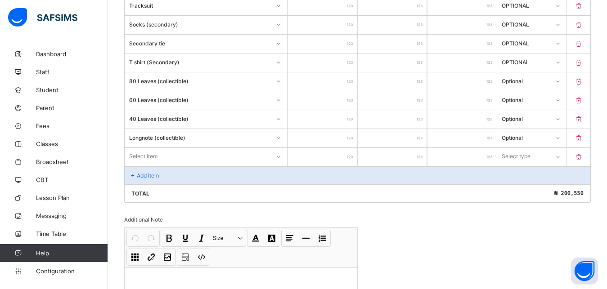
click at [159, 154] on div "Select item" at bounding box center [206, 156] width 162 height 17
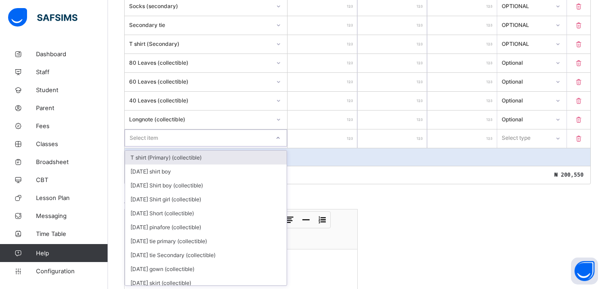
scroll to position [517, 0]
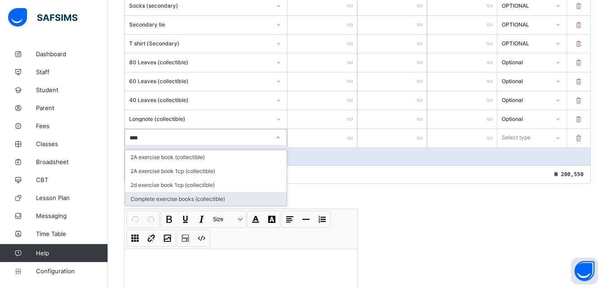
click at [148, 200] on div "Complete exercise books (collectible)" at bounding box center [205, 199] width 161 height 14
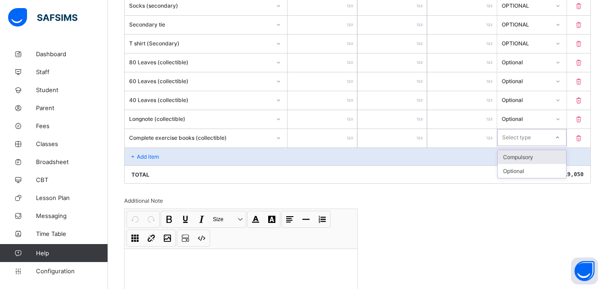
click at [559, 136] on div at bounding box center [557, 137] width 15 height 14
click at [511, 170] on div "Optional" at bounding box center [532, 171] width 68 height 14
click at [134, 154] on icon at bounding box center [133, 156] width 8 height 7
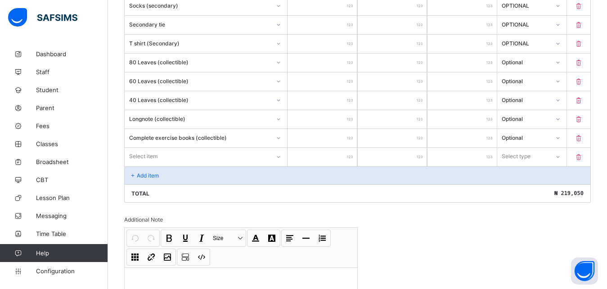
click at [147, 154] on div "Select item" at bounding box center [206, 157] width 163 height 18
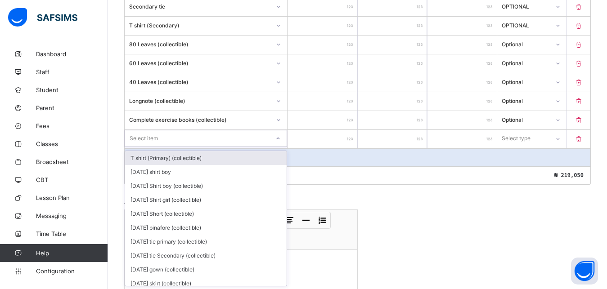
scroll to position [536, 0]
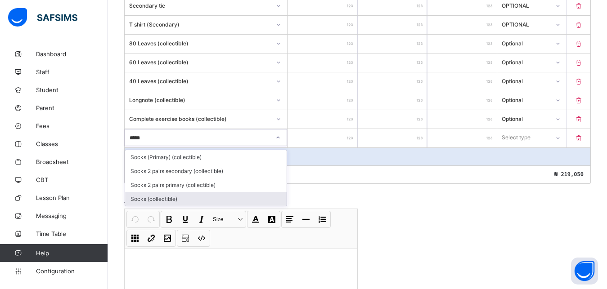
click at [151, 201] on div "Socks (collectible)" at bounding box center [205, 199] width 161 height 14
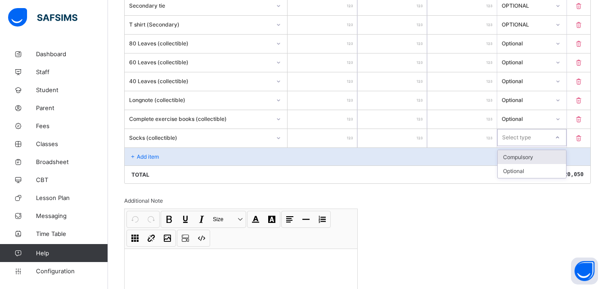
click at [560, 138] on icon at bounding box center [557, 137] width 5 height 9
click at [519, 173] on div "Optional" at bounding box center [532, 171] width 68 height 14
click at [143, 154] on p "Add item" at bounding box center [148, 156] width 22 height 7
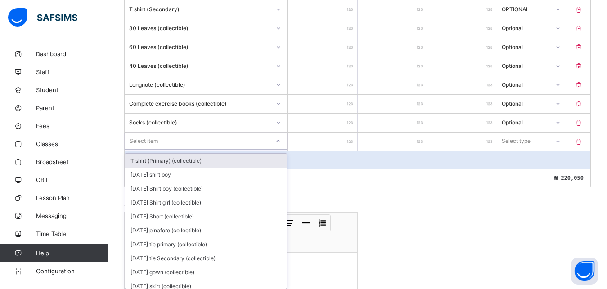
scroll to position [555, 0]
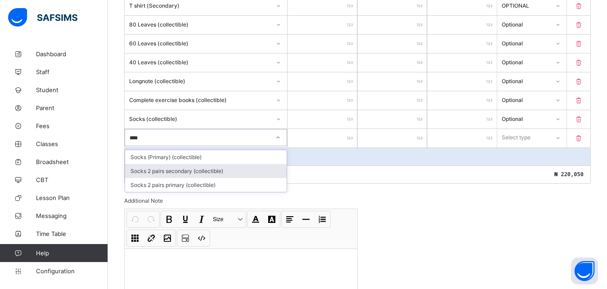
click at [156, 172] on div "Socks 2 pairs secondary (collectible)" at bounding box center [205, 171] width 161 height 14
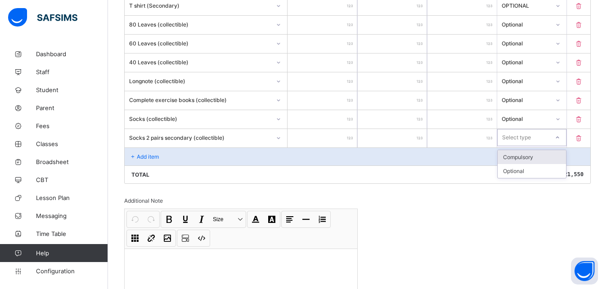
click at [561, 138] on div at bounding box center [557, 137] width 15 height 14
click at [529, 171] on div "Optional" at bounding box center [532, 171] width 68 height 14
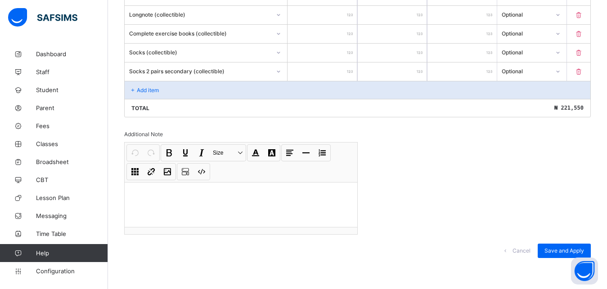
click at [149, 87] on p "Add item" at bounding box center [148, 90] width 22 height 7
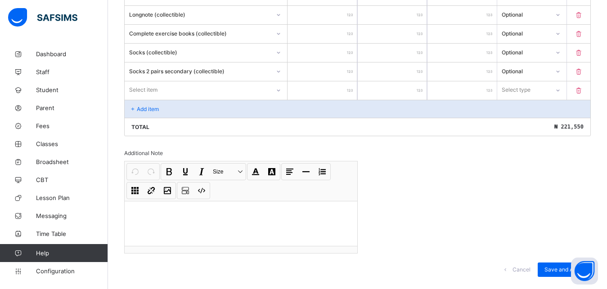
click at [160, 90] on div "Select item" at bounding box center [197, 90] width 145 height 13
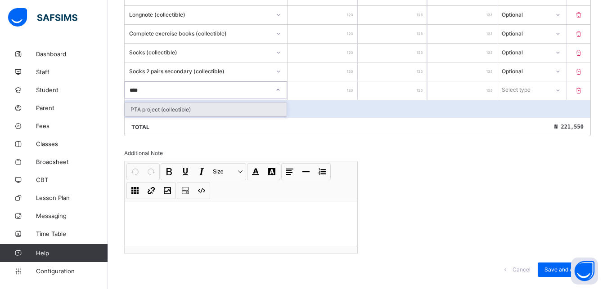
click at [151, 111] on div "PTA project (collectible)" at bounding box center [205, 110] width 161 height 14
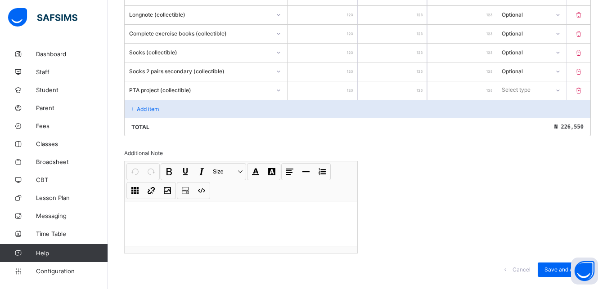
click at [561, 88] on icon at bounding box center [557, 90] width 5 height 9
click at [519, 126] on div "Optional" at bounding box center [532, 124] width 68 height 14
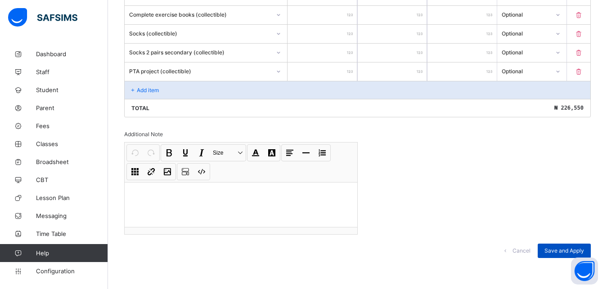
click at [562, 247] on span "Save and Apply" at bounding box center [564, 250] width 40 height 7
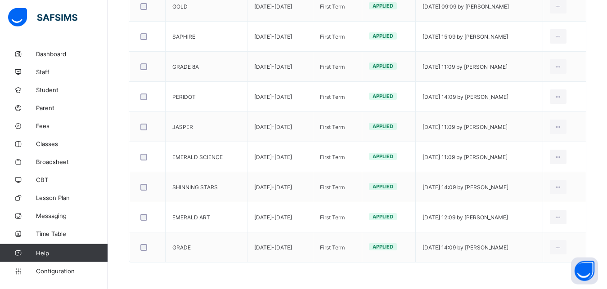
scroll to position [486, 0]
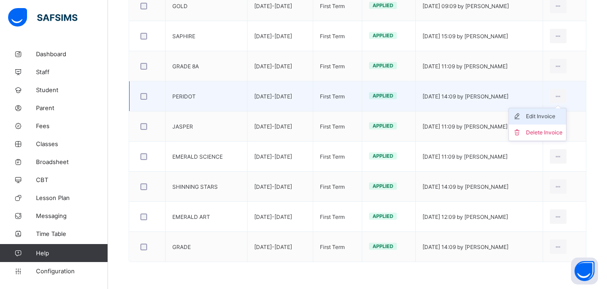
click at [546, 117] on div "Edit Invoice" at bounding box center [544, 116] width 36 height 9
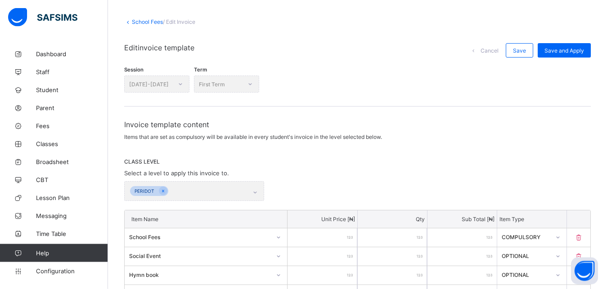
scroll to position [37, 0]
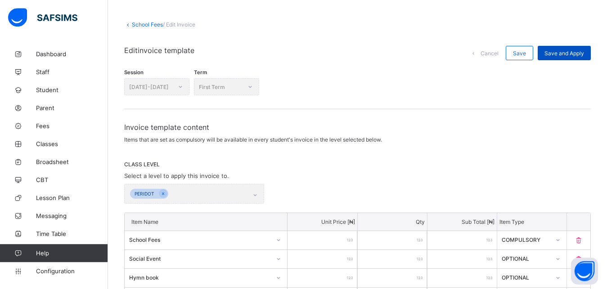
click at [565, 48] on div "Save and Apply" at bounding box center [564, 53] width 53 height 14
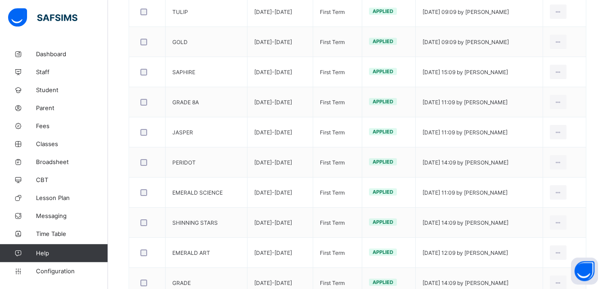
scroll to position [473, 0]
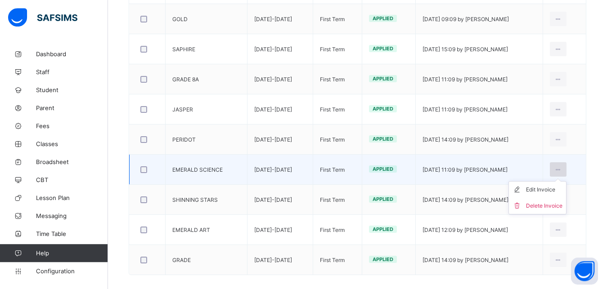
click at [562, 168] on icon at bounding box center [558, 169] width 8 height 7
click at [559, 188] on ul "Edit Invoice Delete Invoice" at bounding box center [537, 197] width 58 height 33
click at [556, 190] on div "Edit Invoice" at bounding box center [544, 189] width 36 height 9
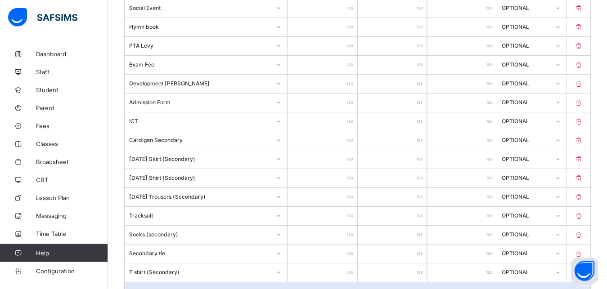
scroll to position [289, 0]
drag, startPoint x: 611, startPoint y: 284, endPoint x: 596, endPoint y: 281, distance: 16.2
click at [605, 283] on div "School Fees / Edit Invoice Edit invoice template Cancel Save Save and Apply Ses…" at bounding box center [357, 123] width 499 height 734
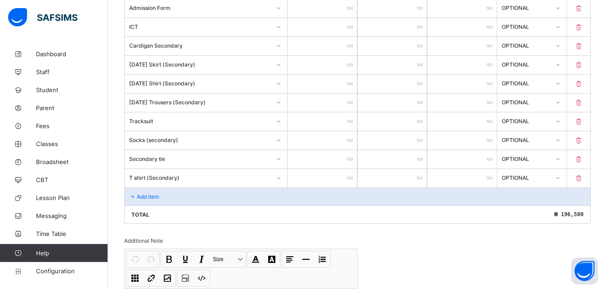
scroll to position [388, 0]
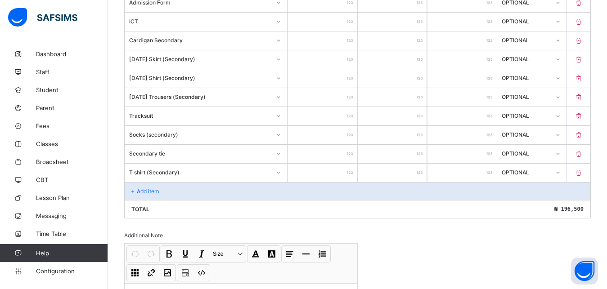
click at [139, 187] on div "Add item" at bounding box center [358, 191] width 466 height 18
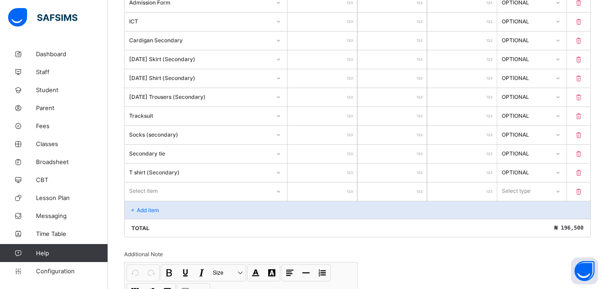
click at [138, 190] on div "Select item" at bounding box center [206, 191] width 162 height 17
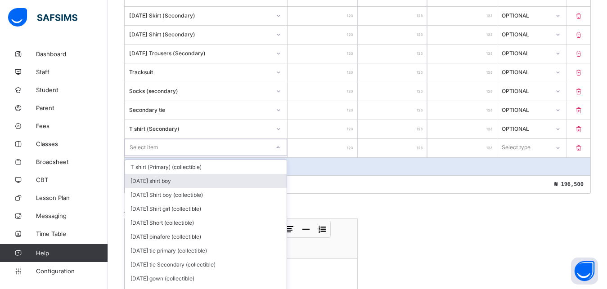
scroll to position [442, 0]
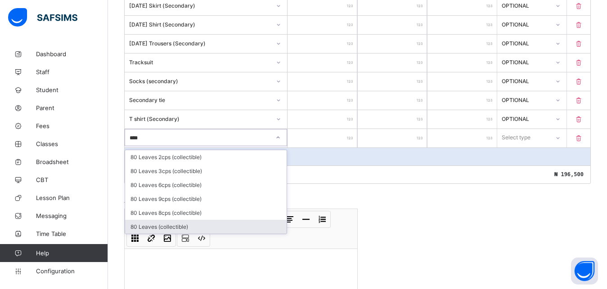
click at [168, 224] on div "80 Leaves (collectible)" at bounding box center [205, 227] width 161 height 14
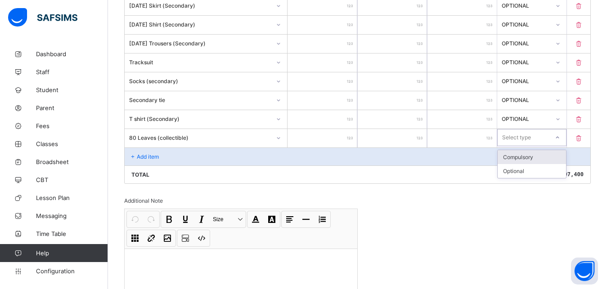
click at [560, 138] on icon at bounding box center [557, 137] width 5 height 9
click at [525, 172] on div "Optional" at bounding box center [532, 171] width 68 height 14
click at [135, 156] on icon at bounding box center [133, 156] width 8 height 7
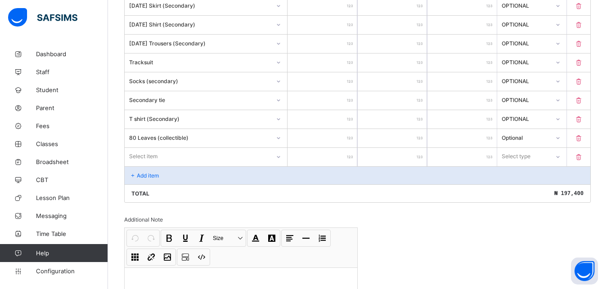
click at [147, 156] on div "Item Name Unit Price [ ₦ ] Qty Sub Total [ ₦ ] Item Type School Fees ****** * *…" at bounding box center [357, 5] width 466 height 395
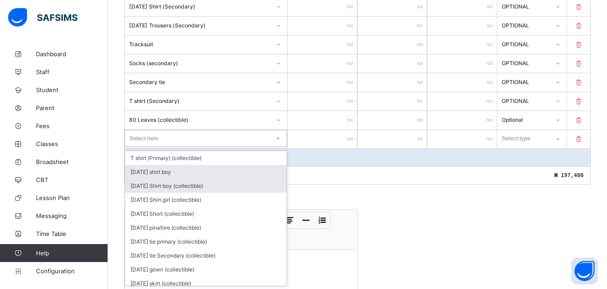
scroll to position [461, 0]
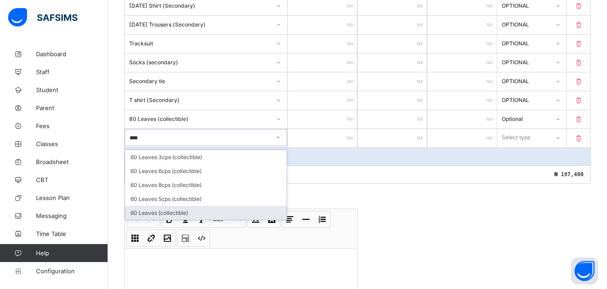
click at [142, 211] on div "60 Leaves (collectible)" at bounding box center [205, 213] width 161 height 14
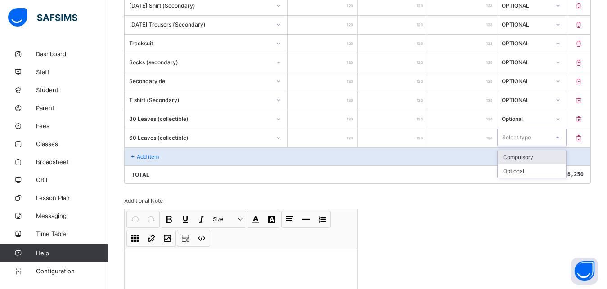
click at [560, 139] on icon at bounding box center [557, 137] width 5 height 9
click at [530, 170] on div "Optional" at bounding box center [532, 171] width 68 height 14
click at [135, 152] on div "Add item" at bounding box center [358, 157] width 466 height 18
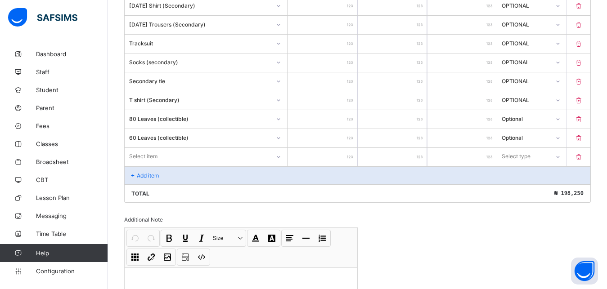
click at [151, 154] on div "Select item" at bounding box center [206, 156] width 162 height 17
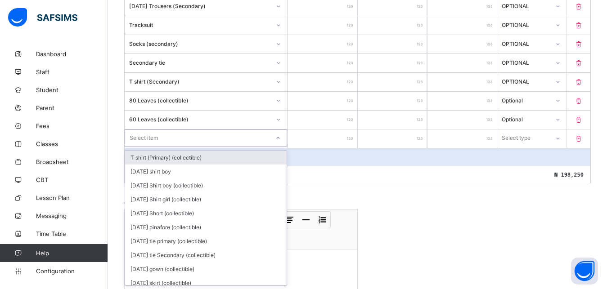
scroll to position [480, 0]
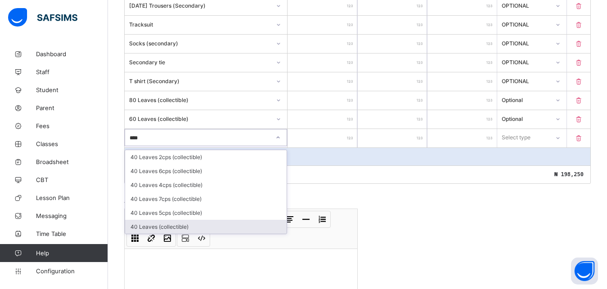
click at [150, 224] on div "40 Leaves (collectible)" at bounding box center [205, 227] width 161 height 14
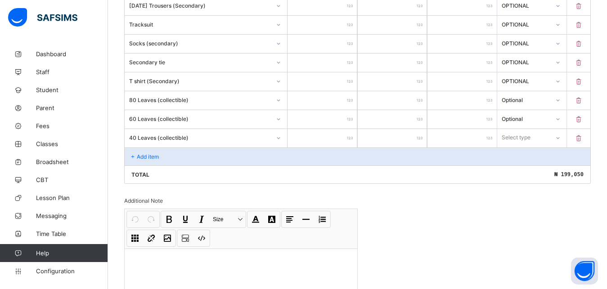
click at [561, 137] on icon at bounding box center [557, 138] width 5 height 9
click at [539, 175] on div "Optional" at bounding box center [532, 171] width 68 height 14
click at [144, 150] on div "Add item" at bounding box center [358, 157] width 466 height 18
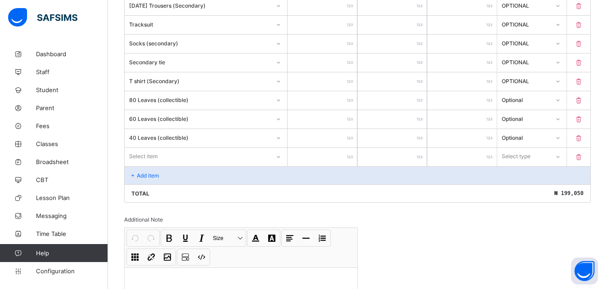
click at [147, 159] on div "Select item" at bounding box center [206, 156] width 162 height 17
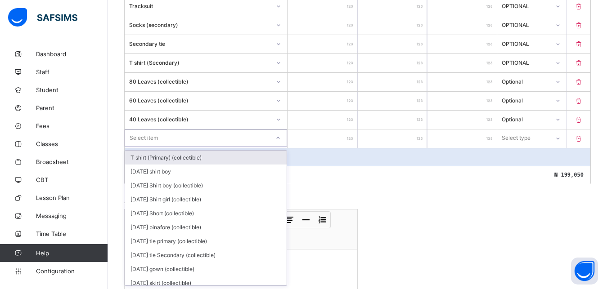
scroll to position [498, 0]
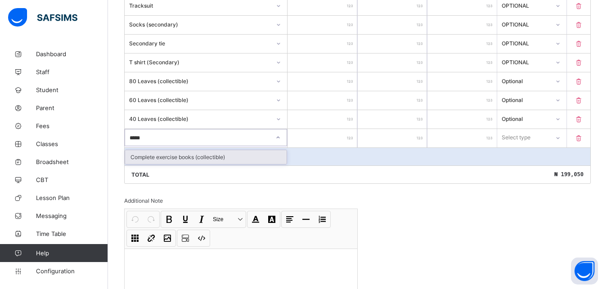
click at [146, 158] on div "Complete exercise books (collectible)" at bounding box center [205, 157] width 161 height 14
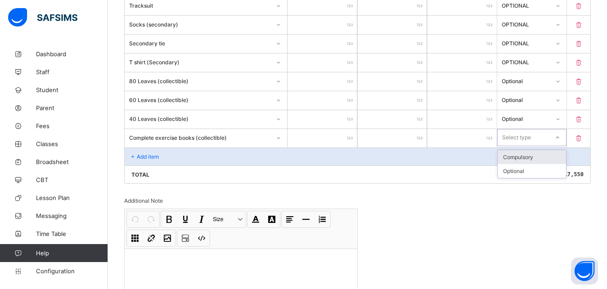
click at [562, 137] on div at bounding box center [557, 137] width 15 height 14
click at [538, 172] on div "Optional" at bounding box center [532, 171] width 68 height 14
click at [135, 155] on icon at bounding box center [133, 156] width 8 height 7
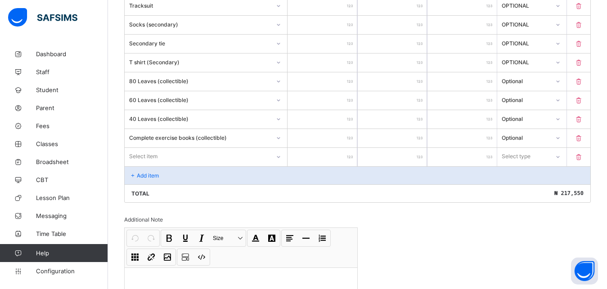
click at [135, 153] on div "Select item" at bounding box center [206, 156] width 162 height 17
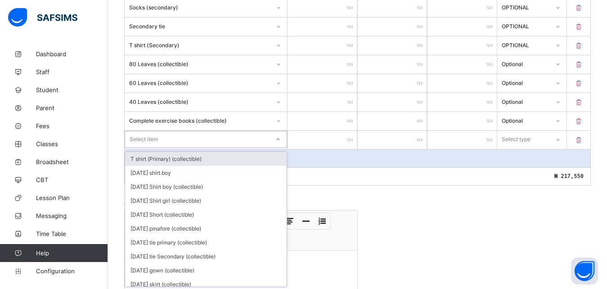
scroll to position [517, 0]
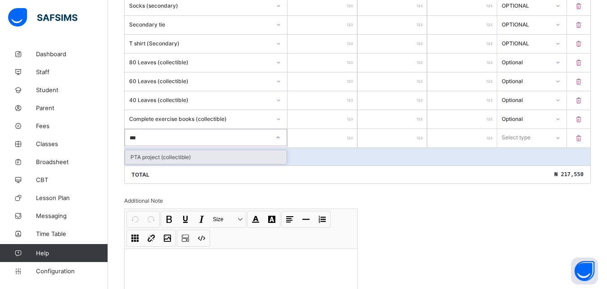
click at [139, 161] on div "PTA project (collectible)" at bounding box center [205, 157] width 161 height 14
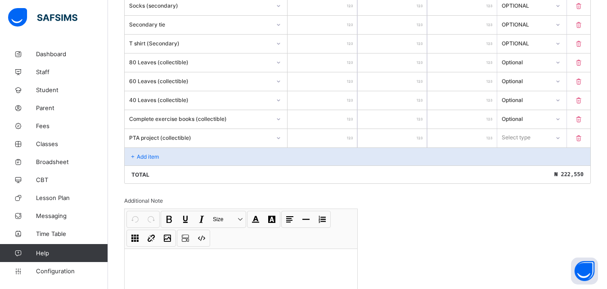
drag, startPoint x: 566, startPoint y: 137, endPoint x: 561, endPoint y: 141, distance: 6.4
click at [561, 137] on icon at bounding box center [557, 138] width 5 height 9
click at [542, 168] on div "Optional" at bounding box center [532, 171] width 68 height 14
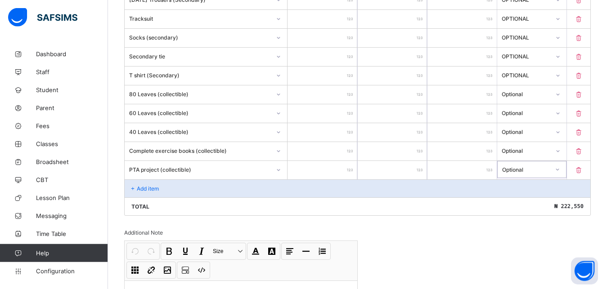
scroll to position [479, 0]
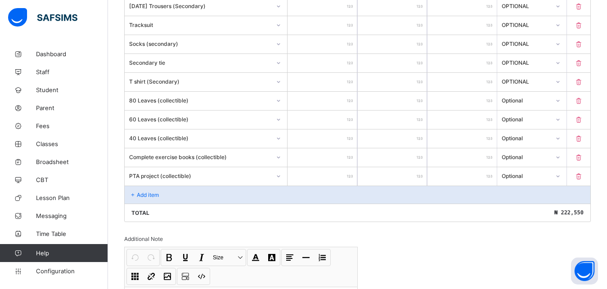
click at [142, 193] on p "Add item" at bounding box center [148, 195] width 22 height 7
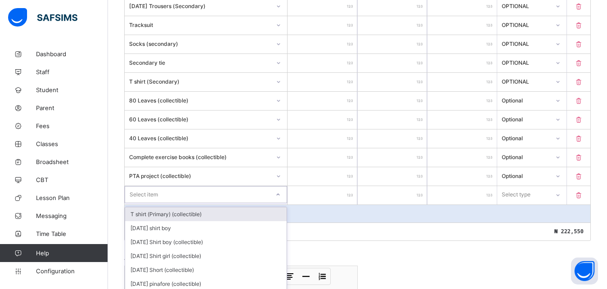
click at [144, 190] on div "option T shirt (Primary) (collectible) focused, 1 of 199. 199 results available…" at bounding box center [206, 194] width 162 height 17
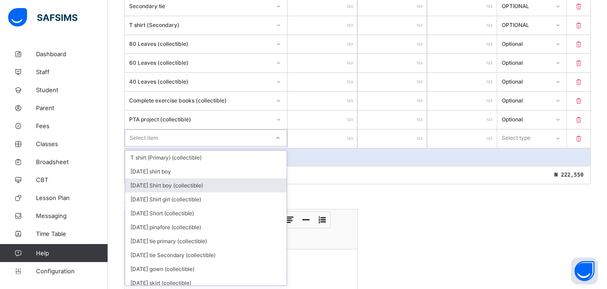
scroll to position [536, 0]
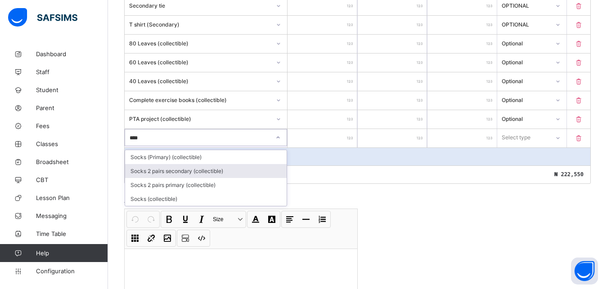
click at [143, 171] on div "Socks 2 pairs secondary (collectible)" at bounding box center [205, 171] width 161 height 14
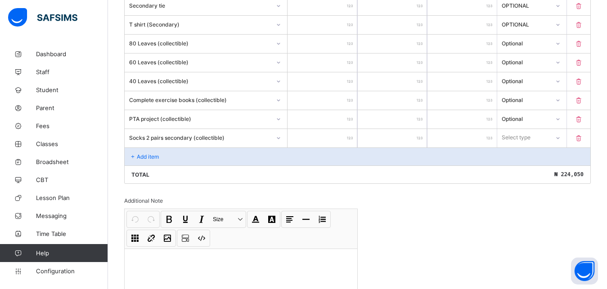
click at [560, 139] on icon at bounding box center [557, 138] width 3 height 2
click at [538, 171] on div "Optional" at bounding box center [532, 171] width 68 height 14
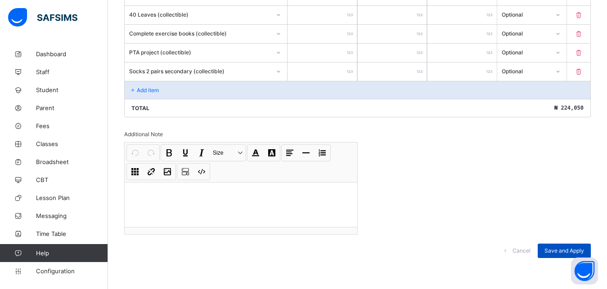
click at [557, 244] on div "Save and Apply" at bounding box center [564, 251] width 53 height 14
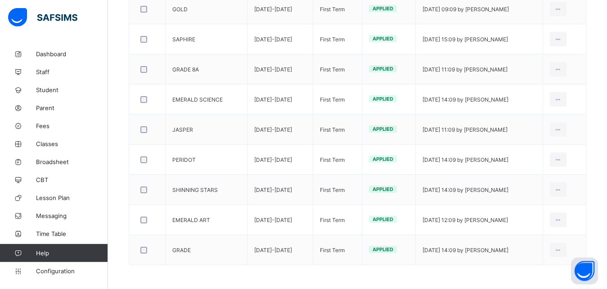
scroll to position [486, 0]
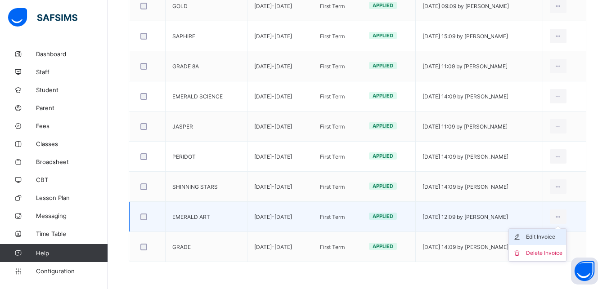
click at [556, 236] on div "Edit Invoice" at bounding box center [544, 237] width 36 height 9
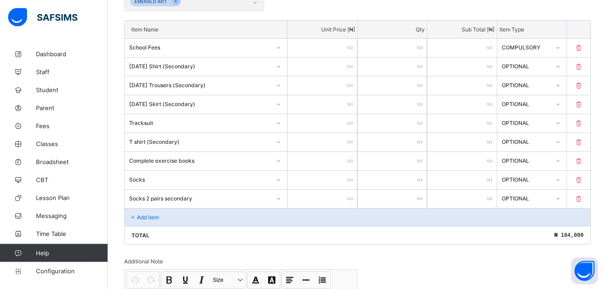
scroll to position [235, 0]
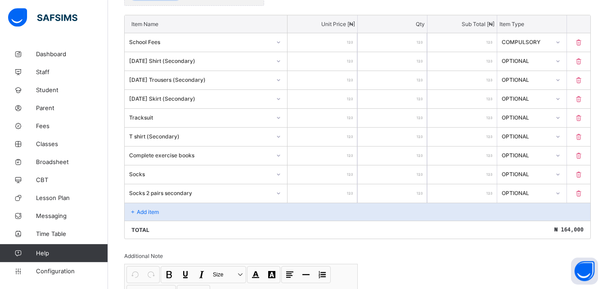
click at [149, 209] on div "Add item" at bounding box center [358, 212] width 466 height 18
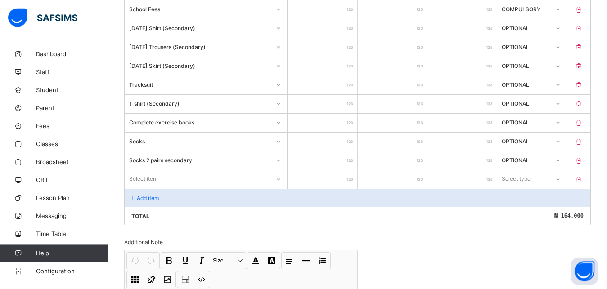
scroll to position [286, 0]
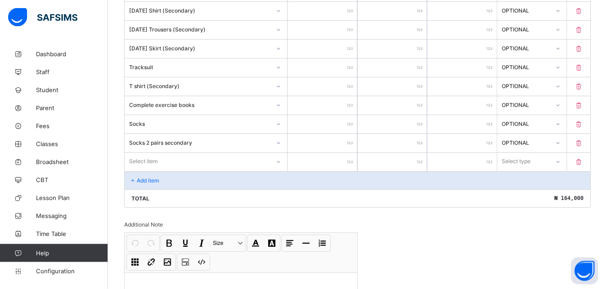
click at [133, 163] on div "Select item" at bounding box center [143, 161] width 28 height 17
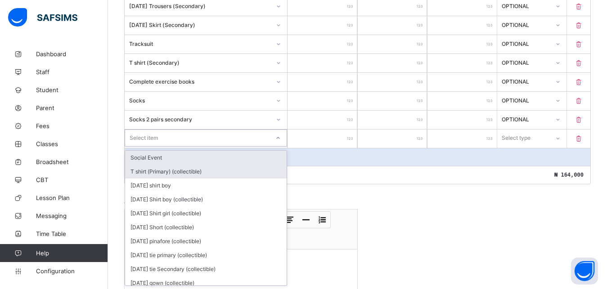
scroll to position [309, 0]
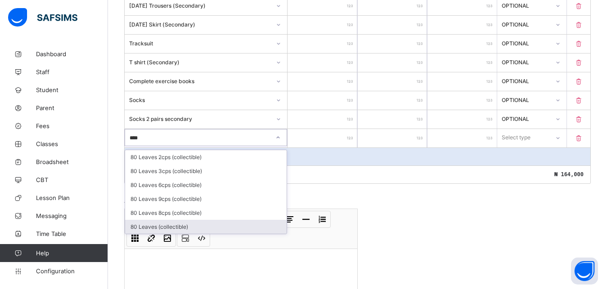
click at [146, 228] on div "80 Leaves (collectible)" at bounding box center [205, 227] width 161 height 14
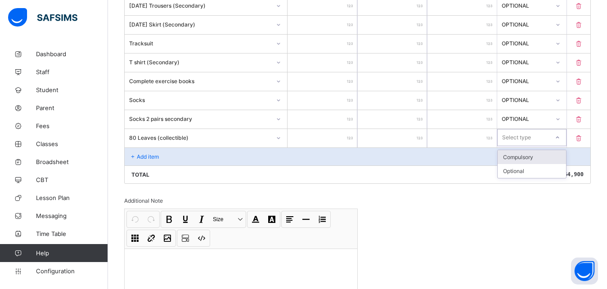
click at [560, 138] on icon at bounding box center [557, 137] width 5 height 9
click at [537, 170] on div "Optional" at bounding box center [532, 171] width 68 height 14
click at [130, 151] on div "Add item" at bounding box center [358, 157] width 466 height 18
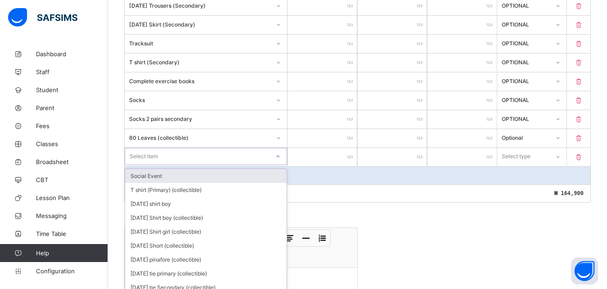
click at [145, 154] on div "Select item" at bounding box center [144, 156] width 28 height 17
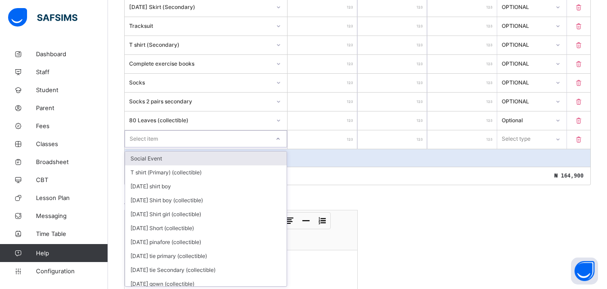
scroll to position [328, 0]
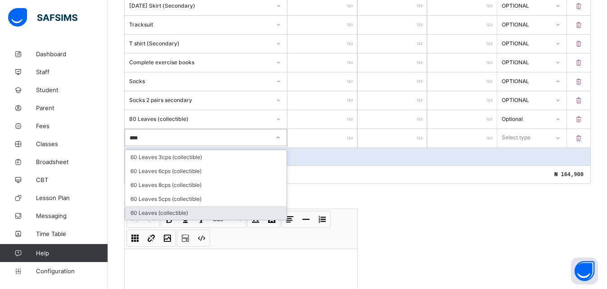
click at [165, 216] on div "60 Leaves (collectible)" at bounding box center [205, 213] width 161 height 14
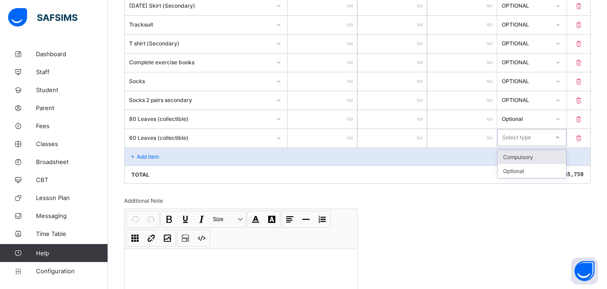
click at [562, 135] on div at bounding box center [557, 137] width 15 height 14
drag, startPoint x: 533, startPoint y: 168, endPoint x: 426, endPoint y: 169, distance: 106.6
click at [532, 169] on div "Optional" at bounding box center [532, 171] width 68 height 14
click at [139, 155] on p "Add item" at bounding box center [148, 156] width 22 height 7
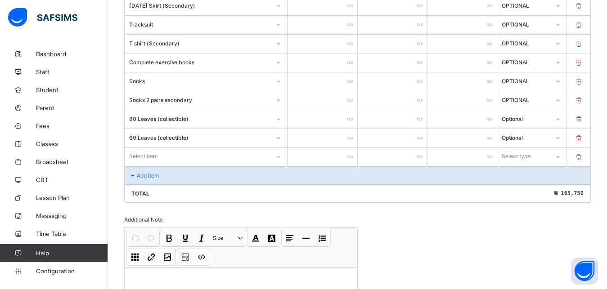
click at [161, 156] on div "Select item" at bounding box center [197, 156] width 145 height 13
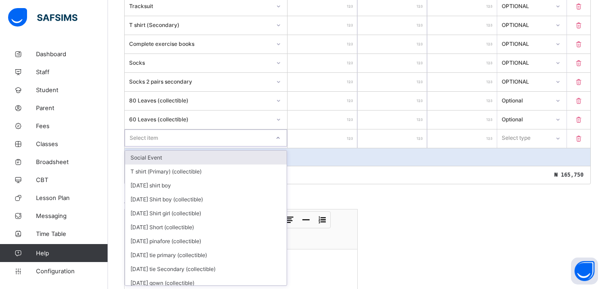
scroll to position [347, 0]
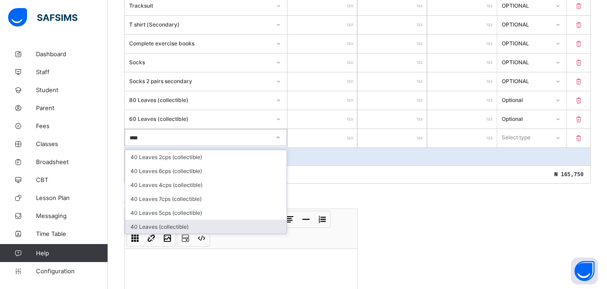
click at [155, 225] on div "40 Leaves (collectible)" at bounding box center [205, 227] width 161 height 14
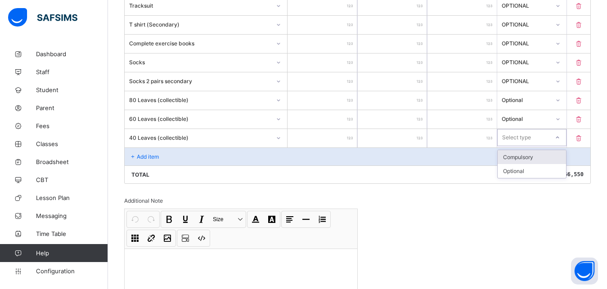
click at [560, 136] on icon at bounding box center [557, 137] width 5 height 9
click at [525, 172] on div "Optional" at bounding box center [532, 171] width 68 height 14
click at [134, 153] on icon at bounding box center [133, 156] width 8 height 7
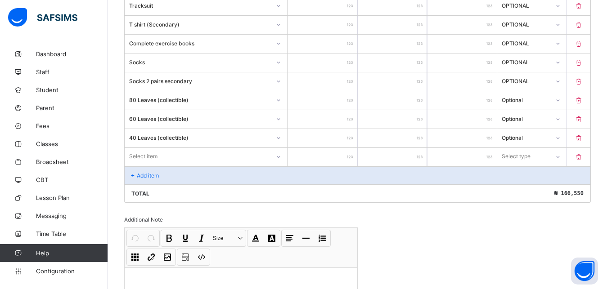
click at [139, 156] on div "Select item" at bounding box center [143, 156] width 28 height 17
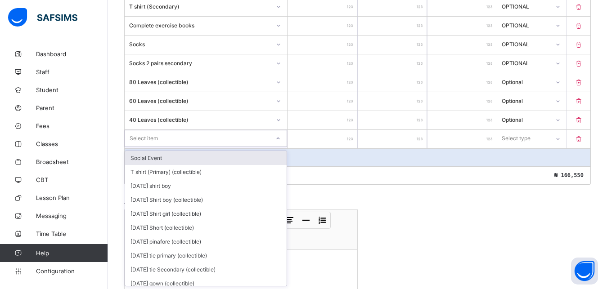
scroll to position [366, 0]
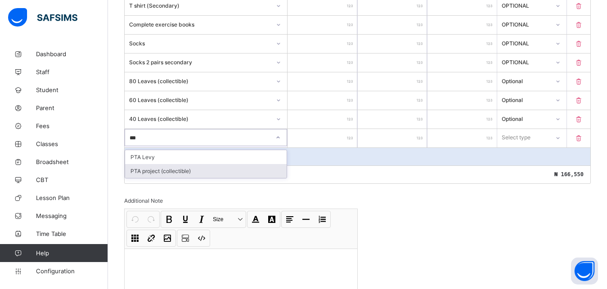
click at [160, 170] on div "PTA project (collectible)" at bounding box center [205, 171] width 161 height 14
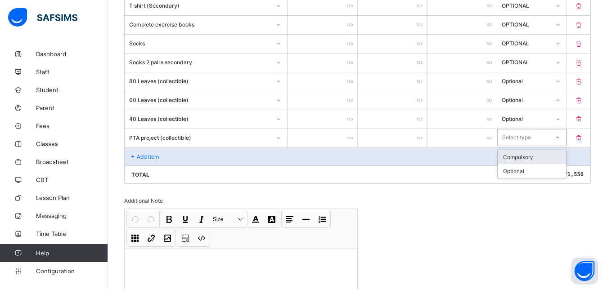
click at [560, 139] on icon at bounding box center [557, 137] width 5 height 9
click at [544, 167] on div "Optional" at bounding box center [532, 171] width 68 height 14
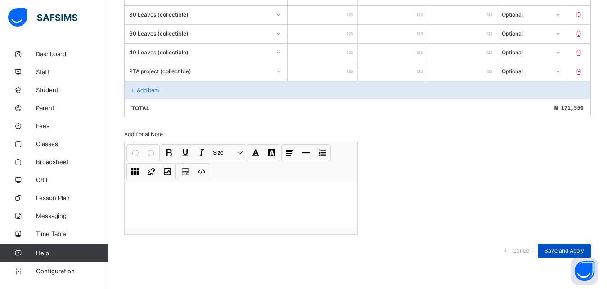
click at [559, 249] on span "Save and Apply" at bounding box center [564, 250] width 40 height 7
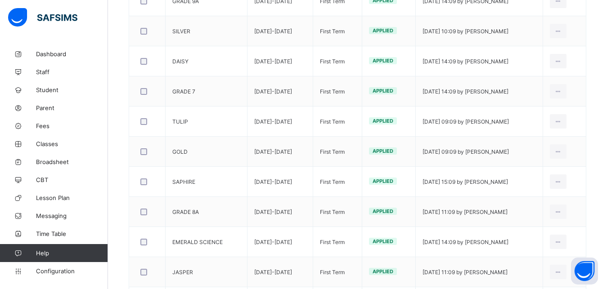
scroll to position [356, 0]
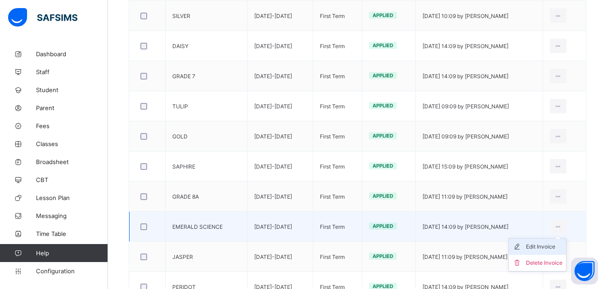
click at [561, 246] on div "Edit Invoice" at bounding box center [544, 246] width 36 height 9
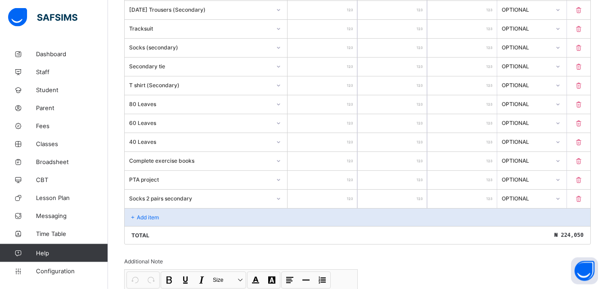
scroll to position [486, 0]
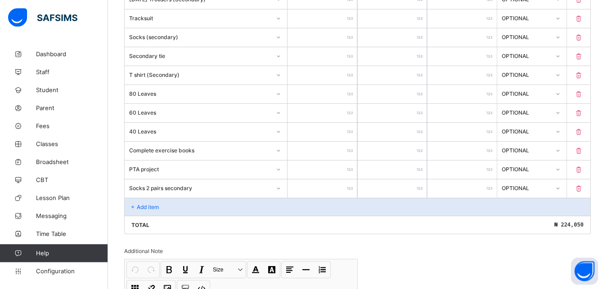
click at [155, 206] on p "Add item" at bounding box center [148, 207] width 22 height 7
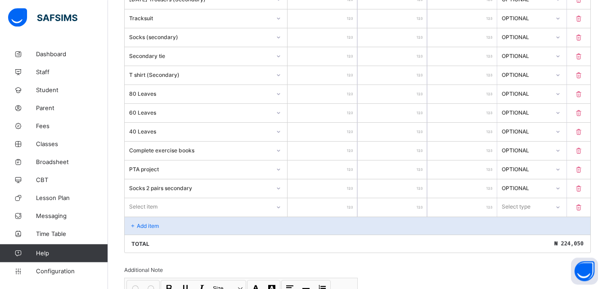
click at [148, 203] on div "Select item" at bounding box center [206, 206] width 162 height 17
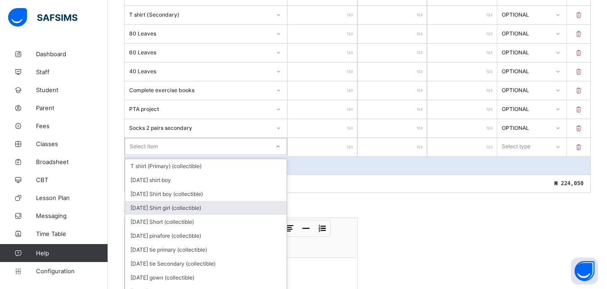
scroll to position [555, 0]
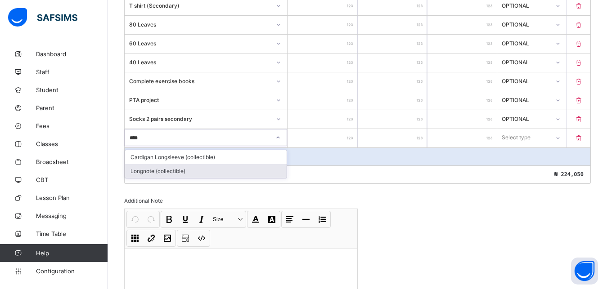
click at [152, 173] on div "Longnote (collectible)" at bounding box center [205, 171] width 161 height 14
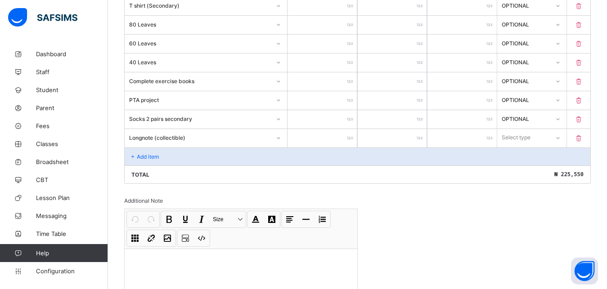
click at [561, 139] on icon at bounding box center [557, 138] width 5 height 9
click at [540, 172] on div "Optional" at bounding box center [532, 171] width 68 height 14
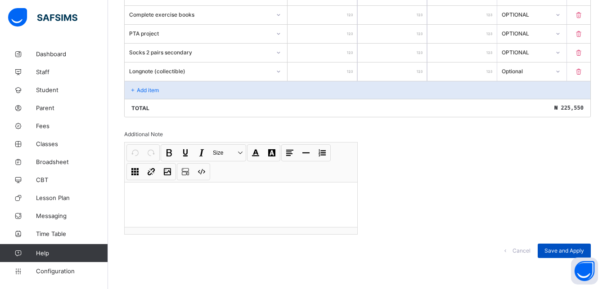
click at [569, 248] on span "Save and Apply" at bounding box center [564, 250] width 40 height 7
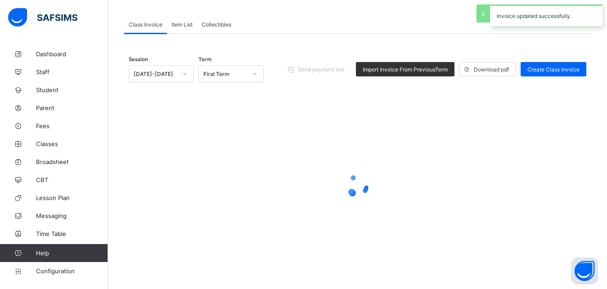
scroll to position [58, 0]
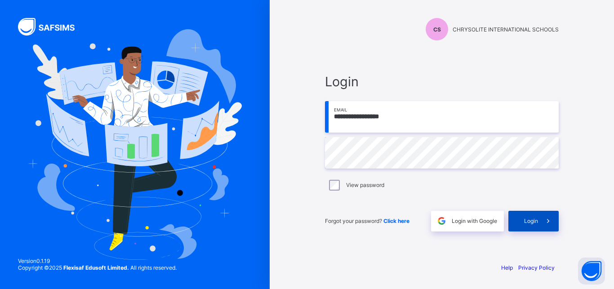
click at [527, 220] on span "Login" at bounding box center [532, 221] width 14 height 7
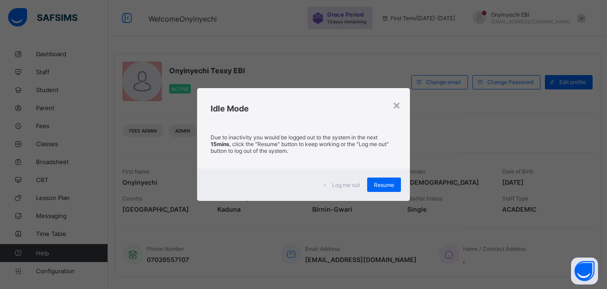
drag, startPoint x: 387, startPoint y: 178, endPoint x: 614, endPoint y: 1, distance: 288.1
click at [386, 178] on div "Resume" at bounding box center [384, 185] width 34 height 14
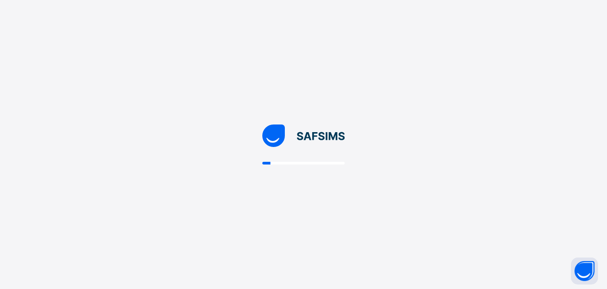
click at [606, 289] on html "New Update Available Hello there, You can install SAFSIMS on your device for ea…" at bounding box center [303, 144] width 607 height 289
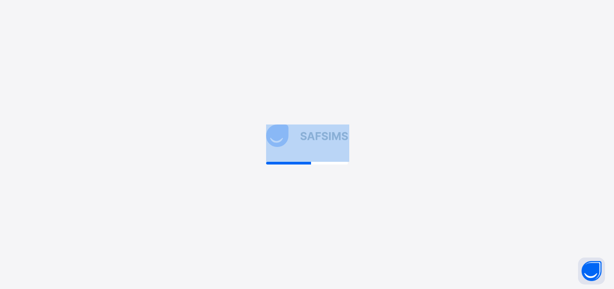
click at [90, 237] on div at bounding box center [307, 144] width 614 height 289
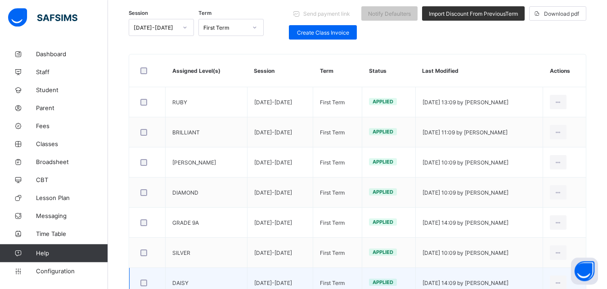
drag, startPoint x: 609, startPoint y: 286, endPoint x: 554, endPoint y: 272, distance: 57.1
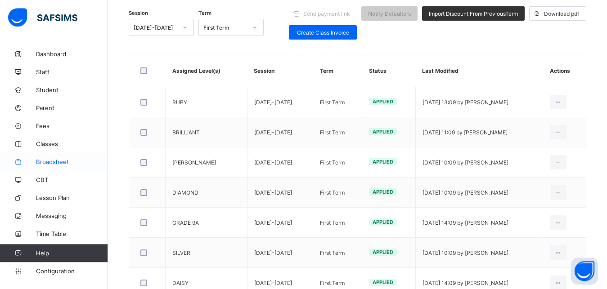
scroll to position [122, 0]
